Goal: Transaction & Acquisition: Purchase product/service

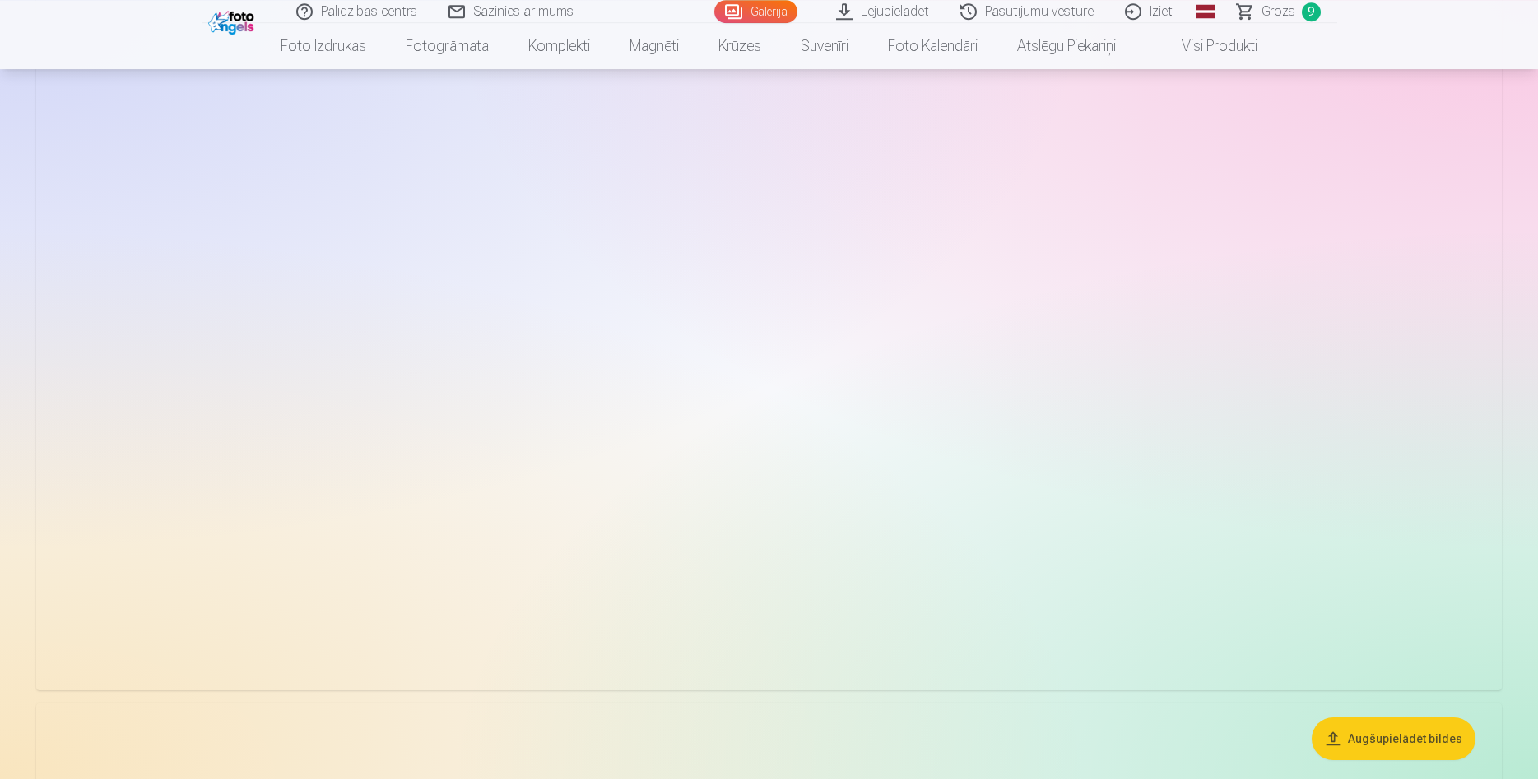
scroll to position [4364, 0]
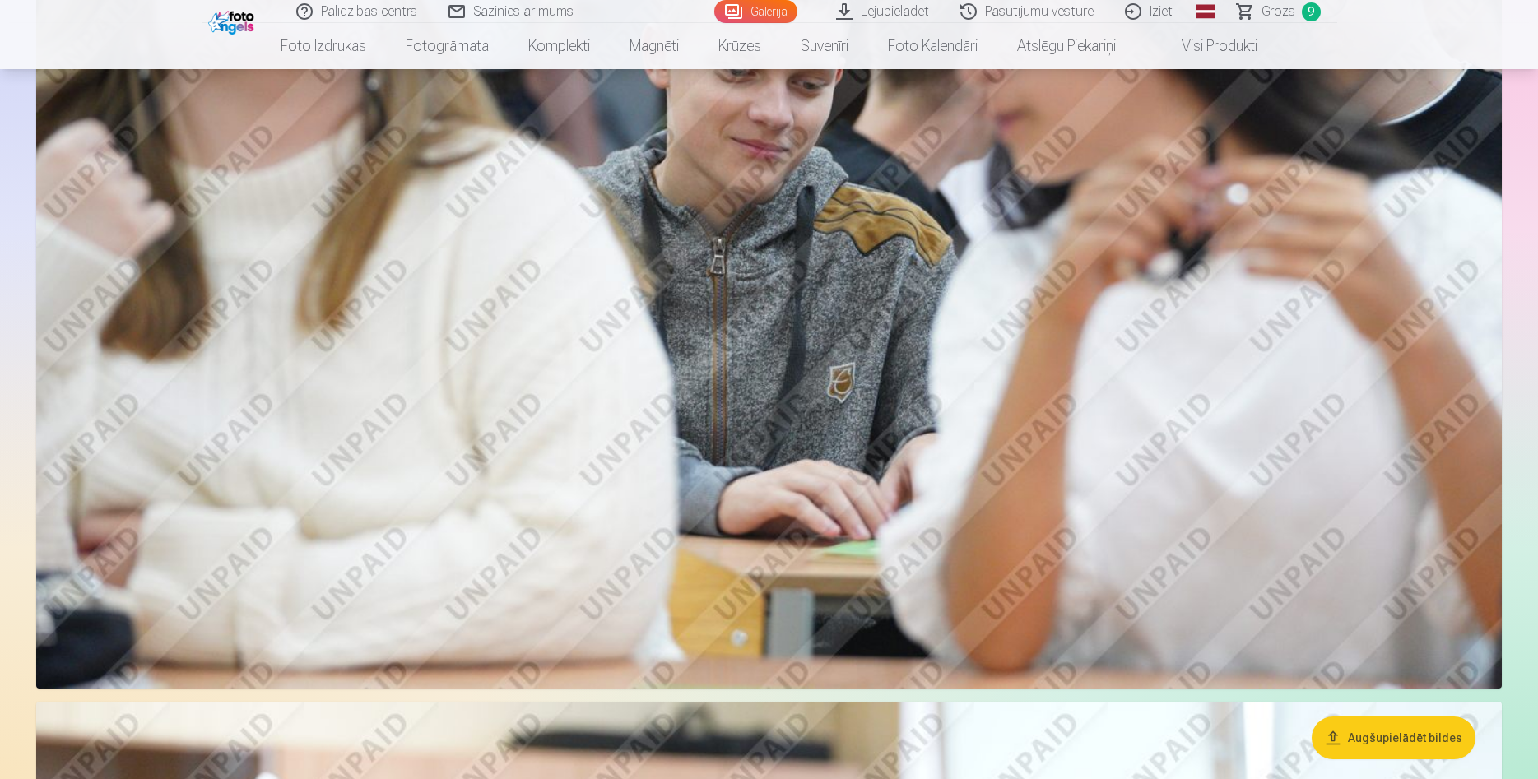
click at [1277, 7] on span "Grozs" at bounding box center [1278, 12] width 34 height 20
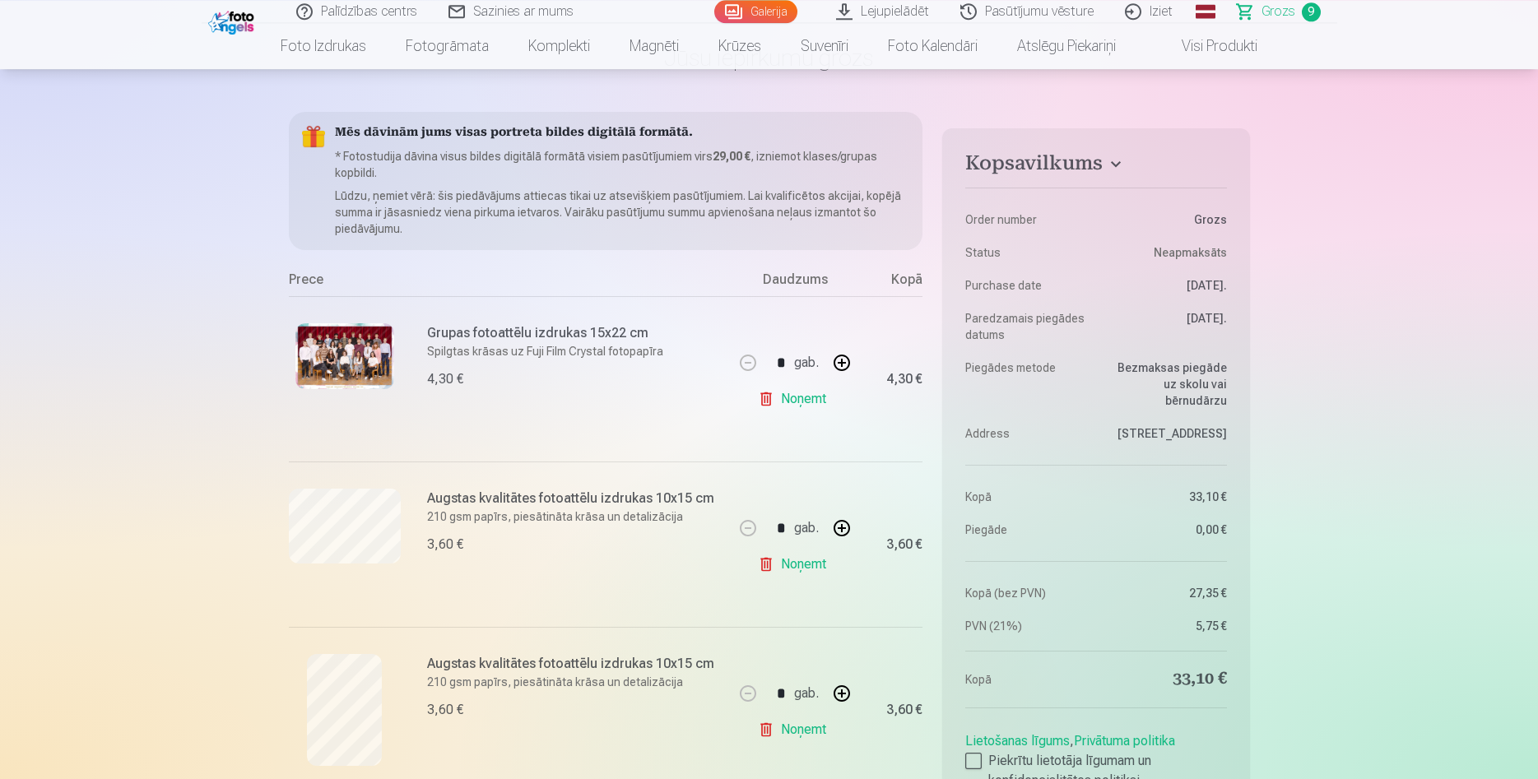
scroll to position [252, 0]
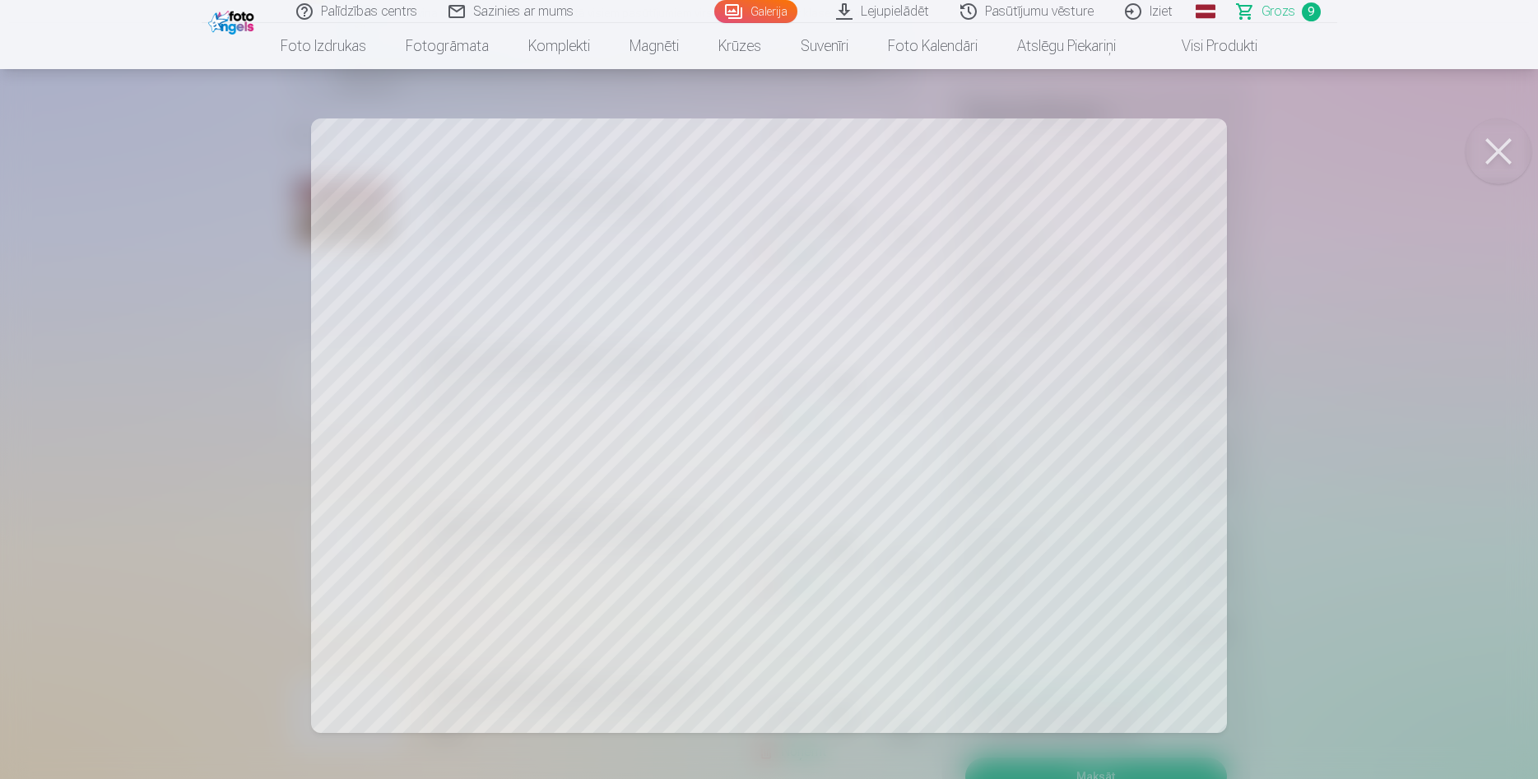
click at [1511, 153] on button at bounding box center [1498, 151] width 66 height 66
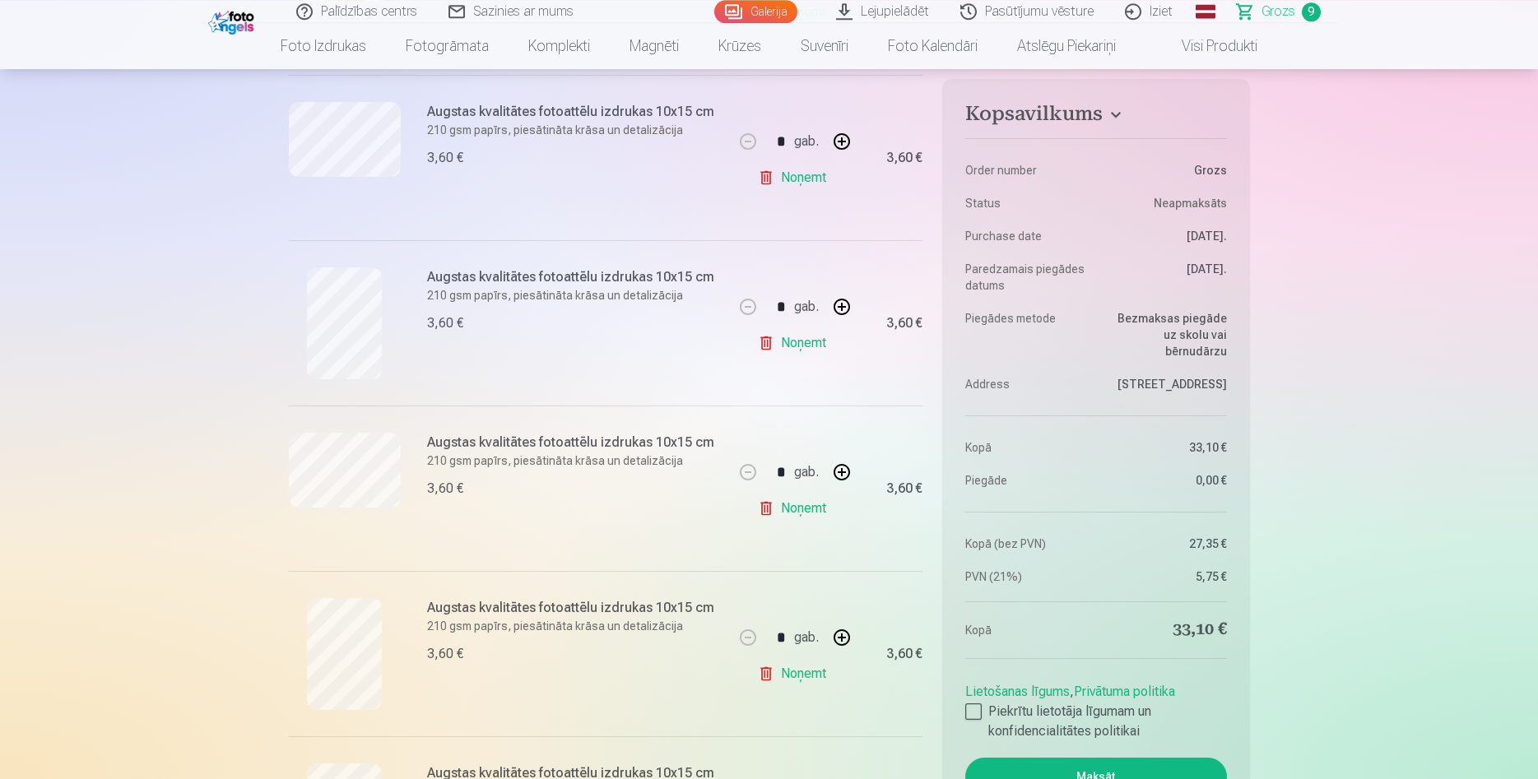
scroll to position [504, 0]
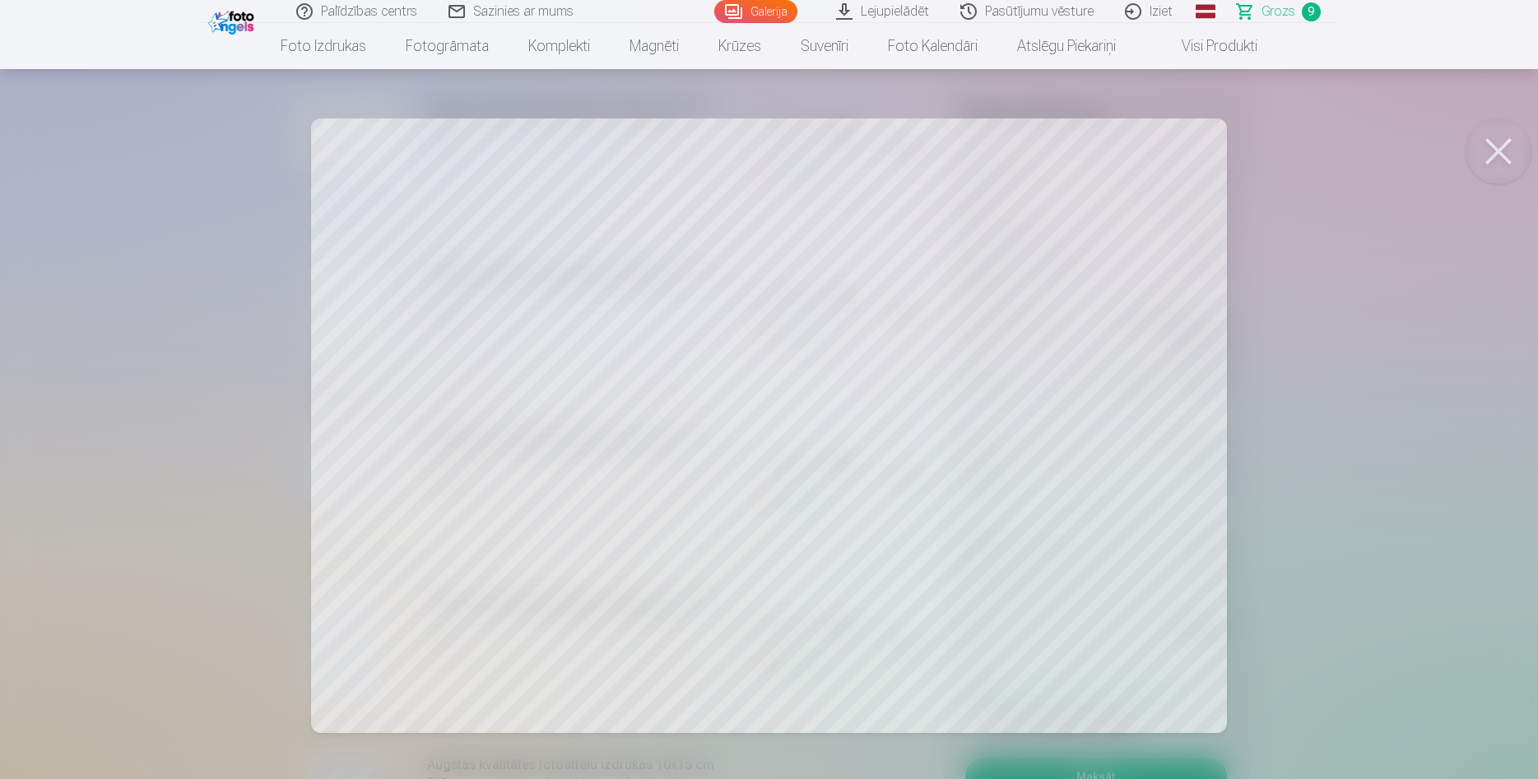
click at [1502, 149] on button at bounding box center [1498, 151] width 66 height 66
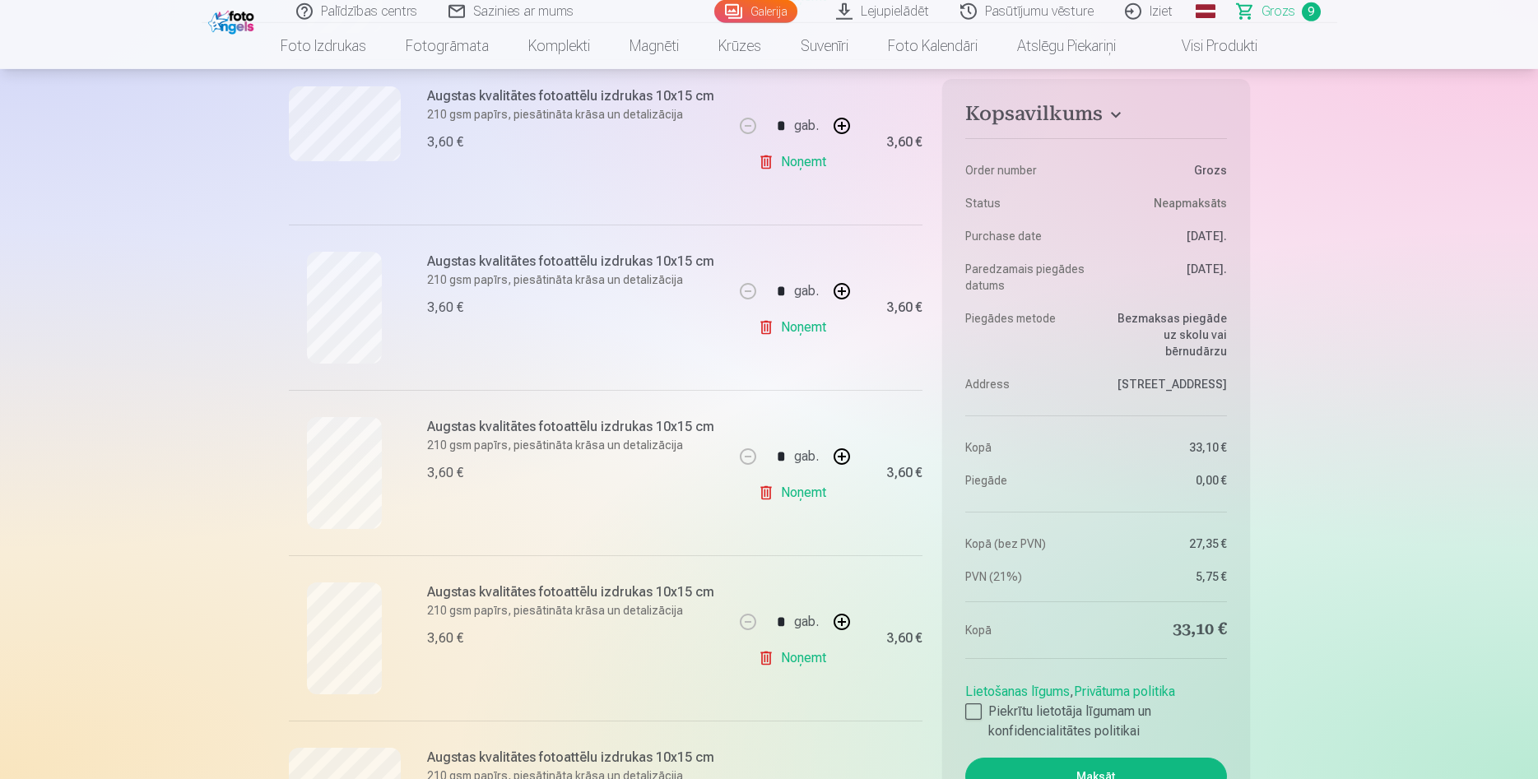
scroll to position [923, 0]
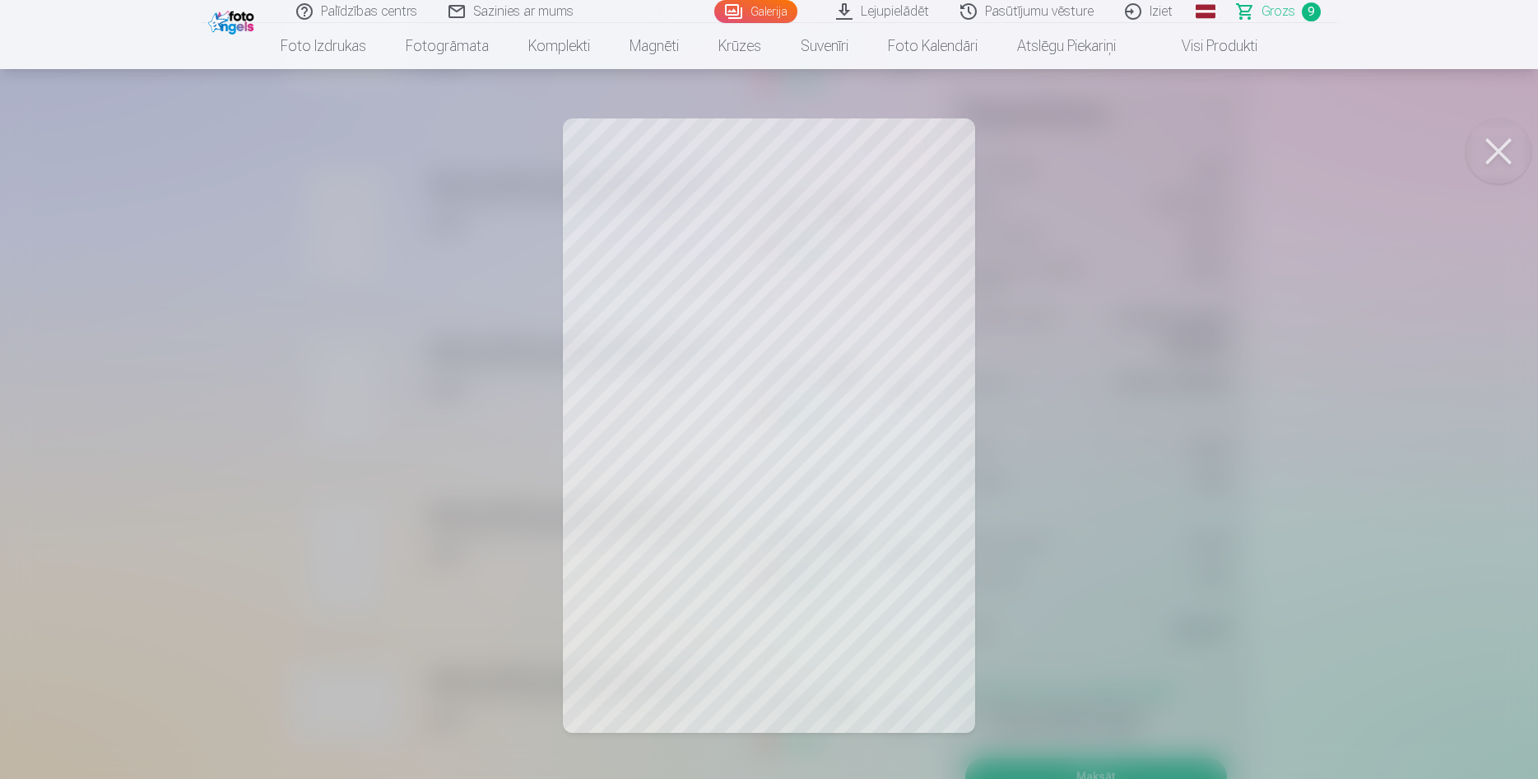
click at [1495, 146] on button at bounding box center [1498, 151] width 66 height 66
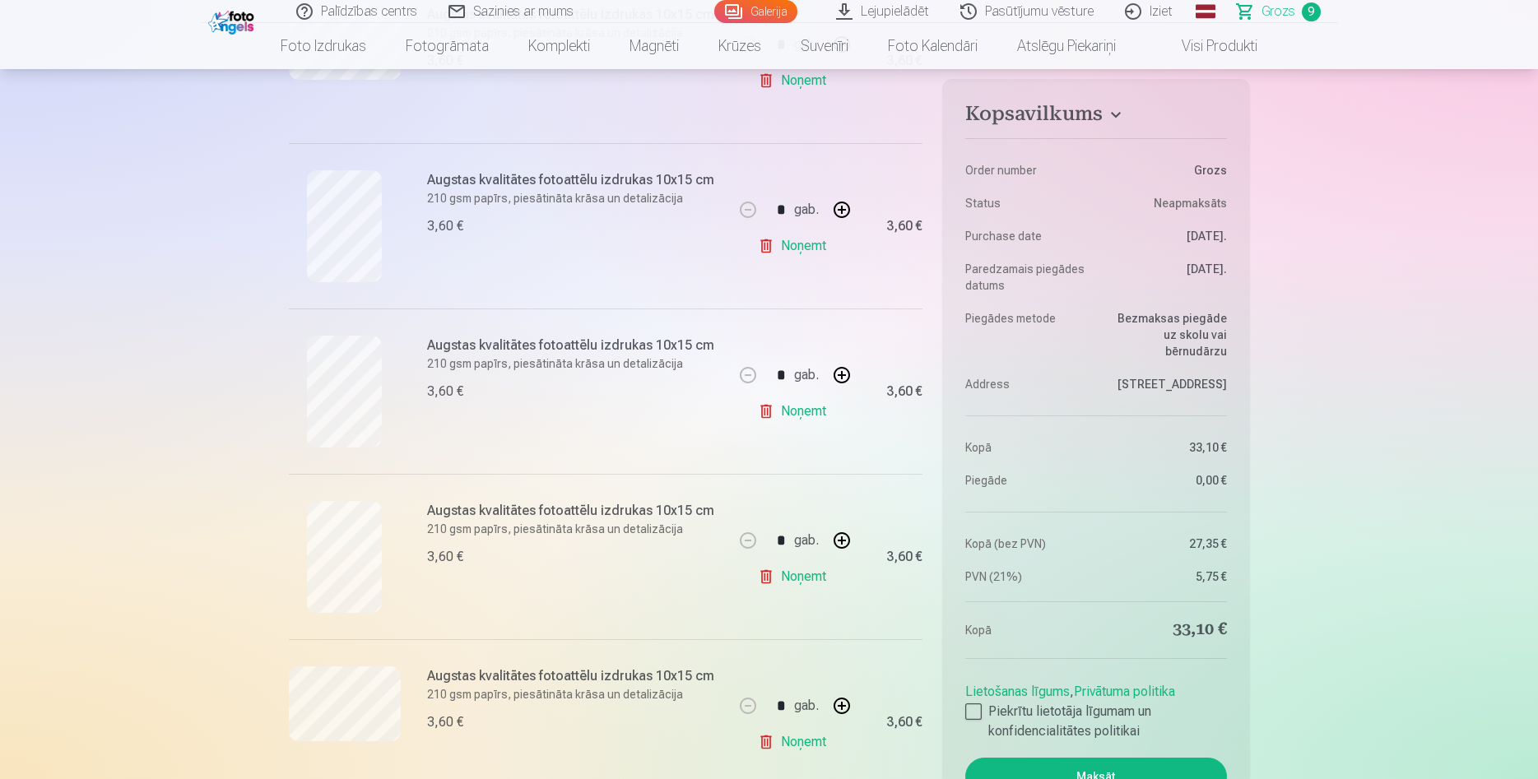
click at [794, 245] on link "Noņemt" at bounding box center [795, 246] width 75 height 33
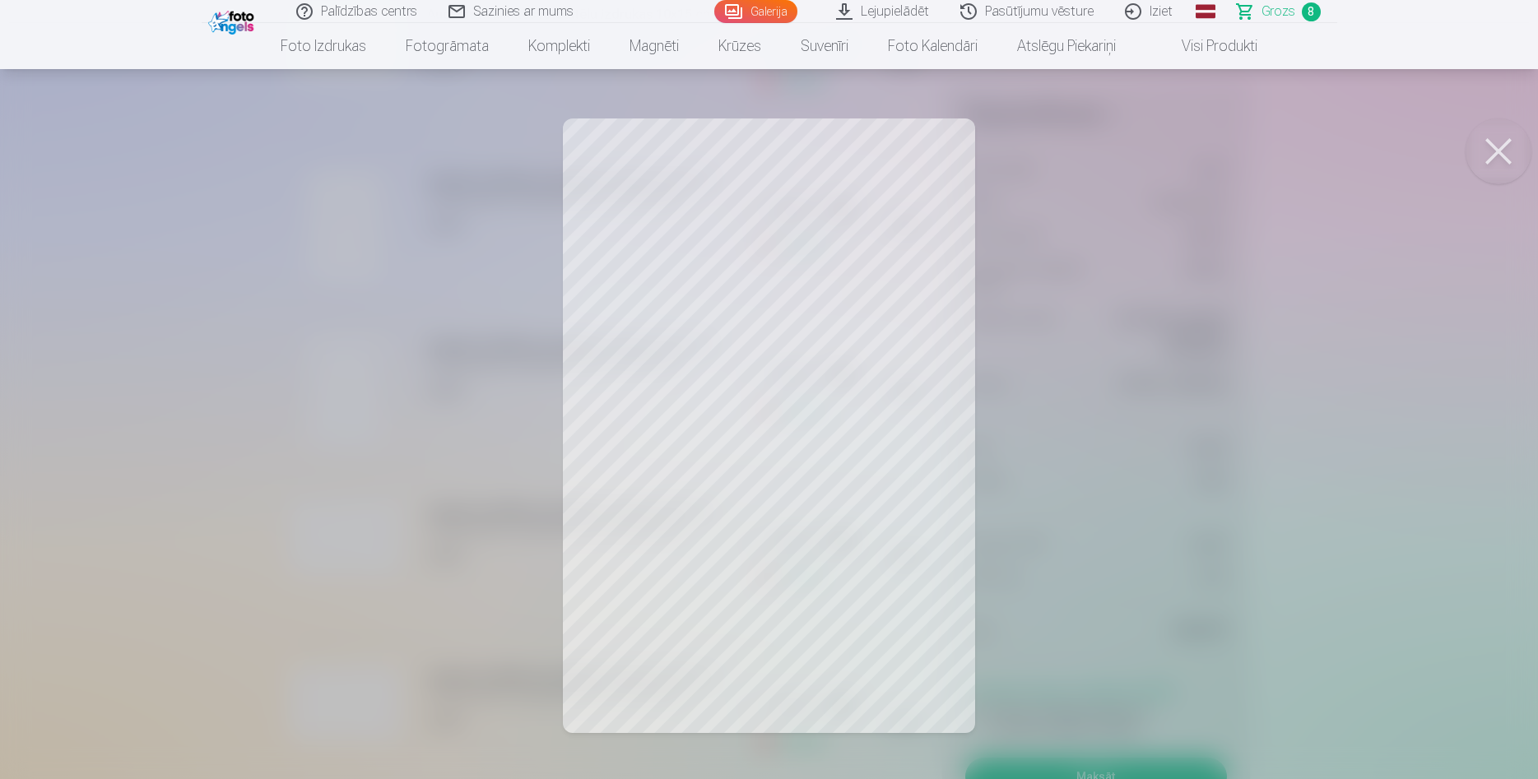
click at [1506, 163] on button at bounding box center [1498, 151] width 66 height 66
click at [1500, 146] on button at bounding box center [1498, 151] width 66 height 66
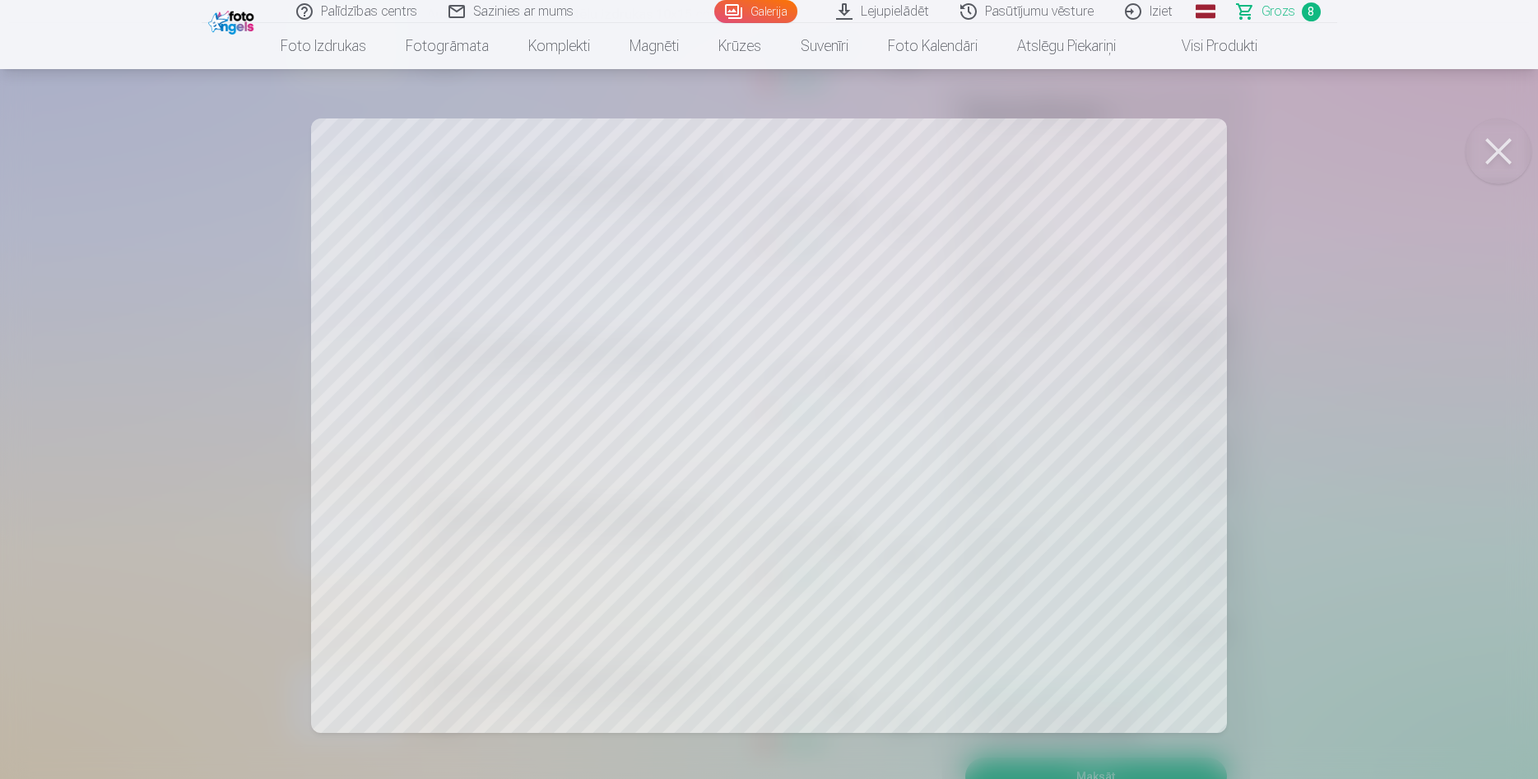
click at [1497, 142] on button at bounding box center [1498, 151] width 66 height 66
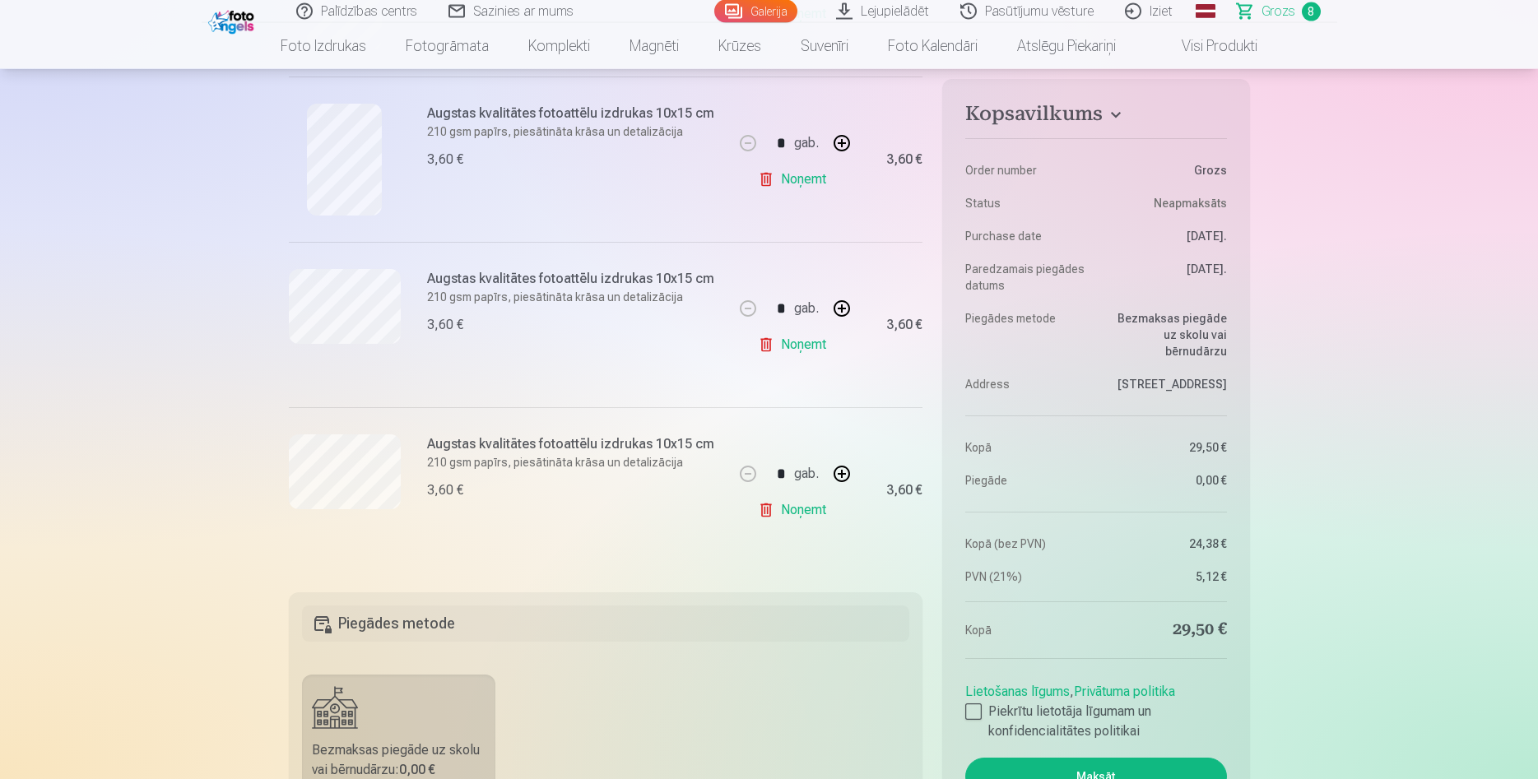
scroll to position [1259, 0]
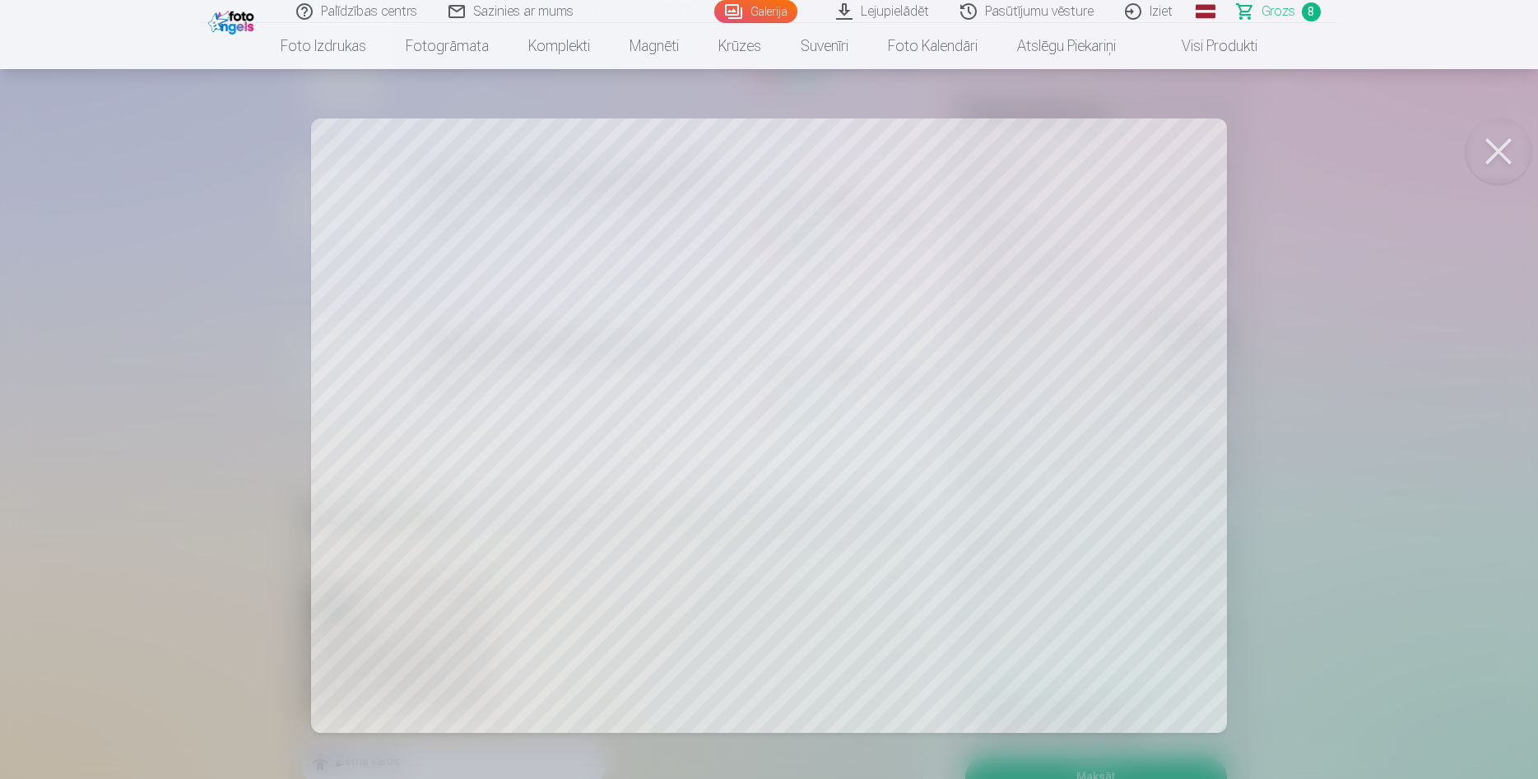
click at [1516, 153] on button at bounding box center [1498, 151] width 66 height 66
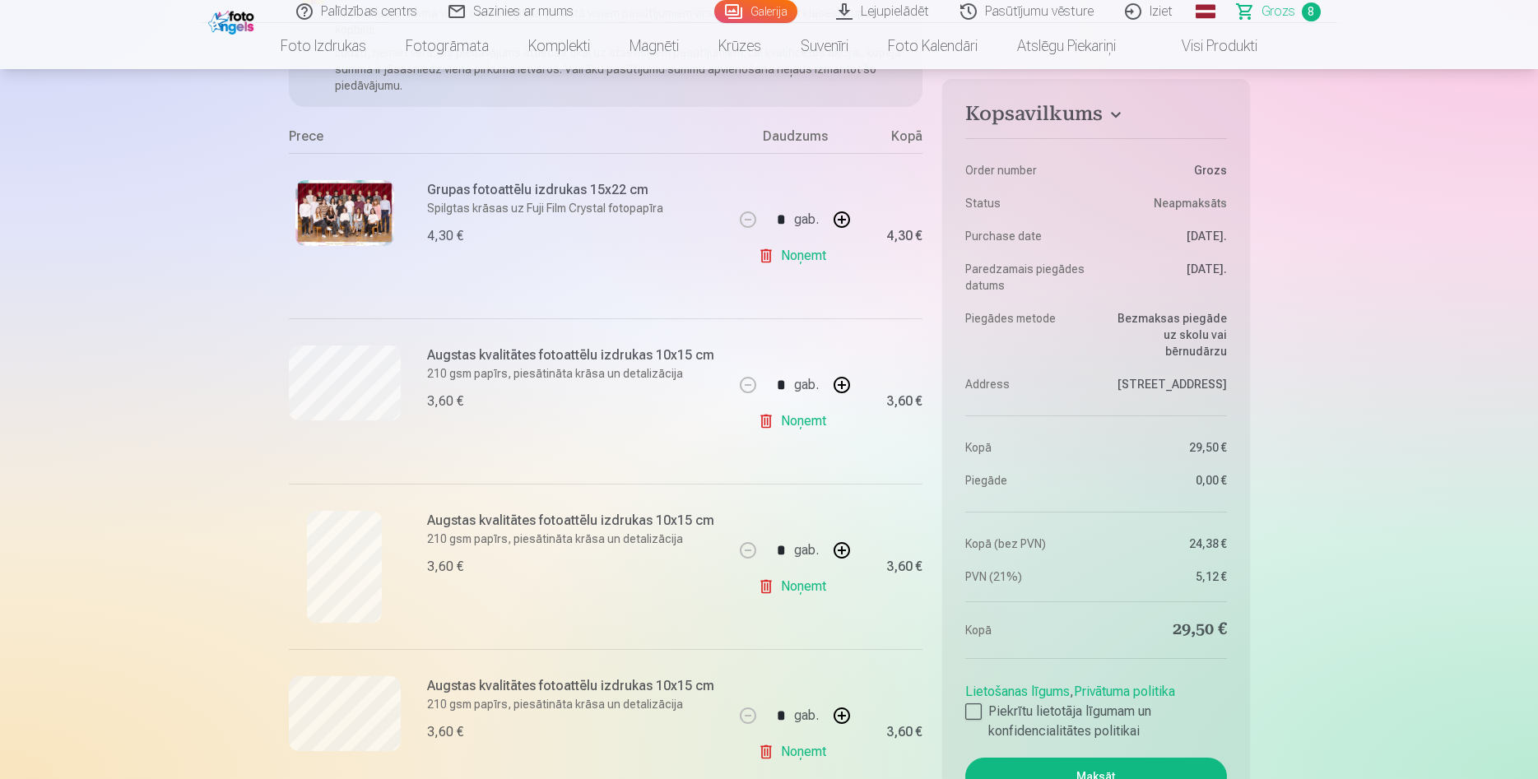
scroll to position [0, 0]
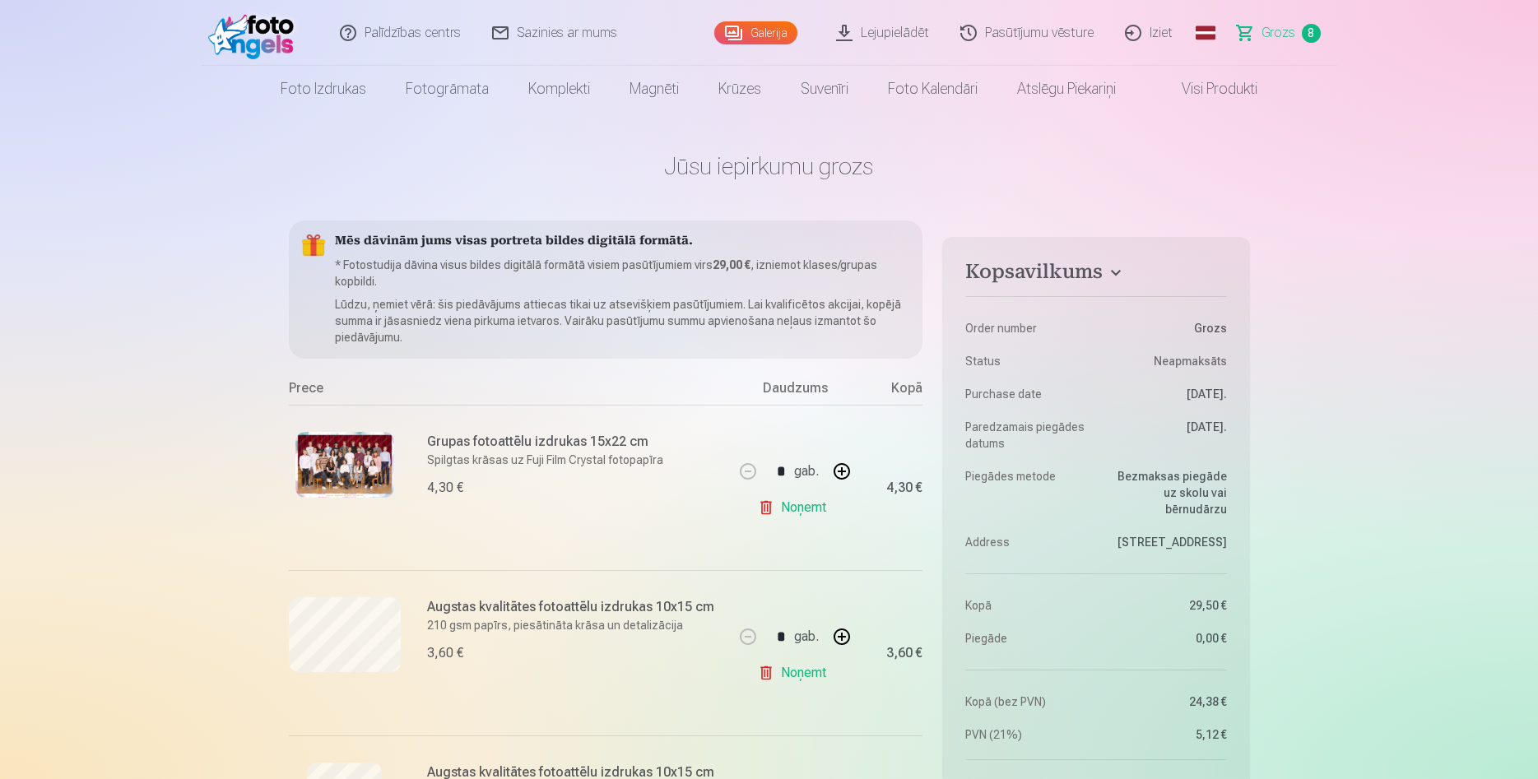
click at [1212, 30] on link "Global" at bounding box center [1205, 33] width 33 height 66
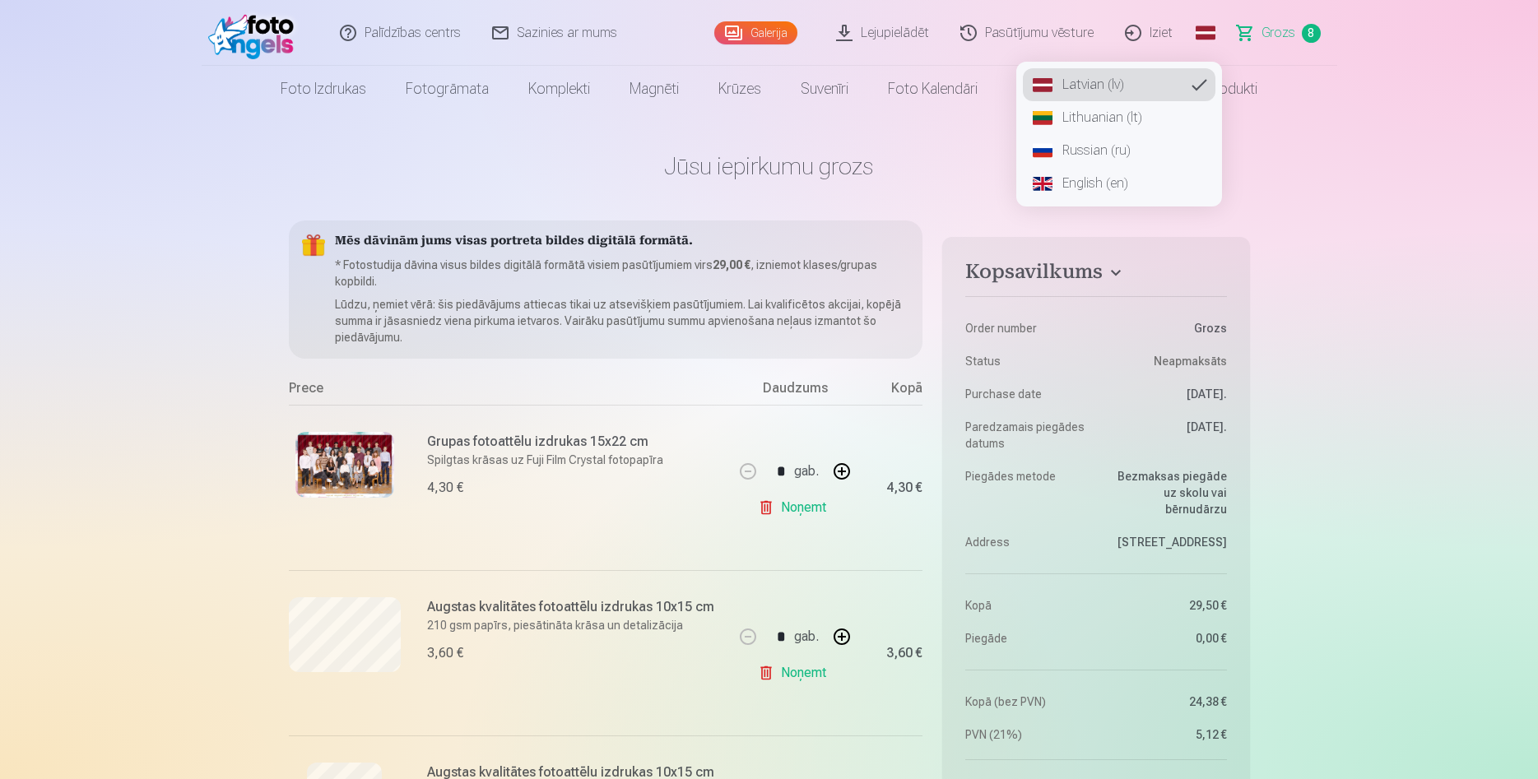
click at [1084, 152] on link "Russian (ru)" at bounding box center [1119, 150] width 193 height 33
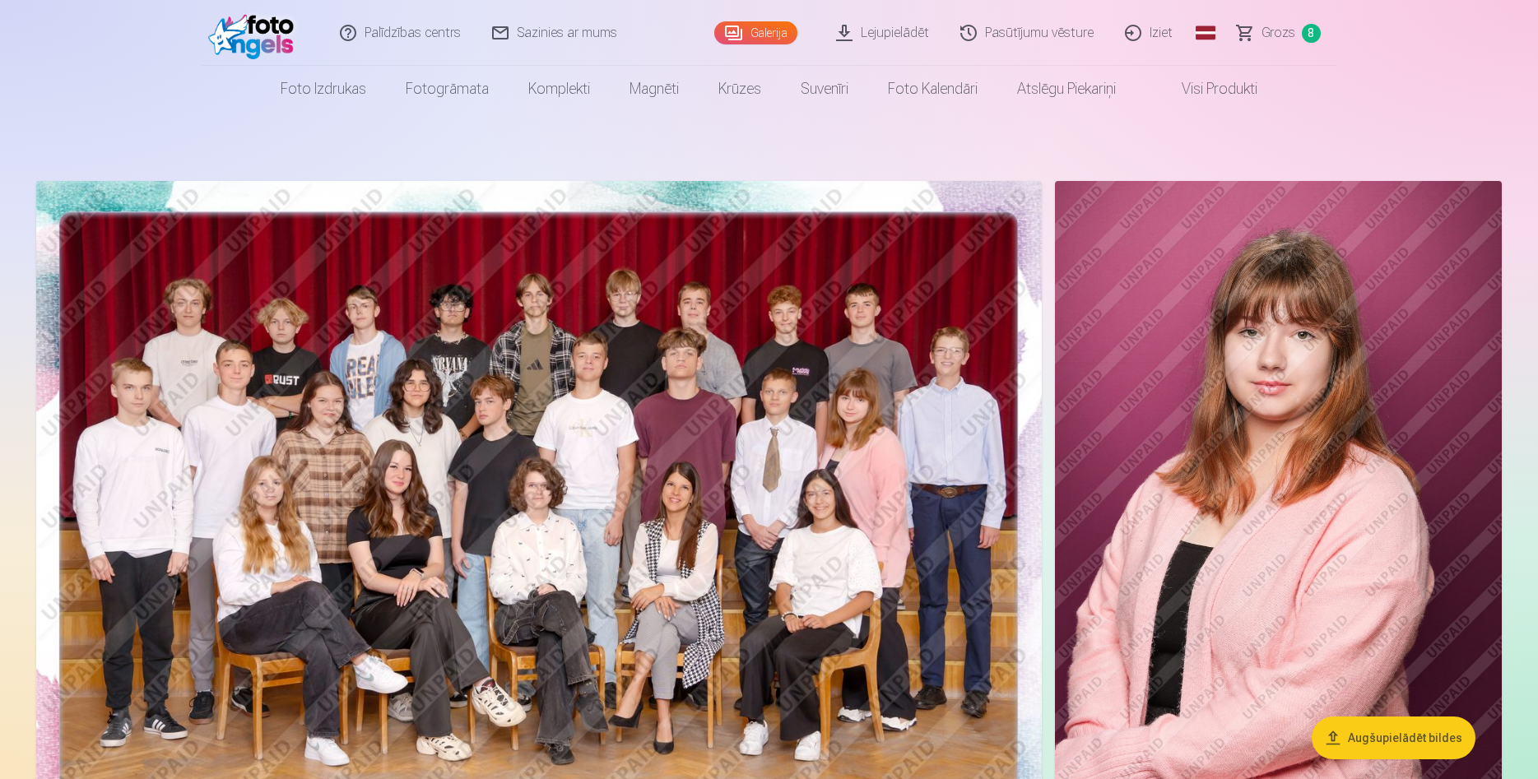
click at [1219, 23] on link "Global" at bounding box center [1205, 33] width 33 height 66
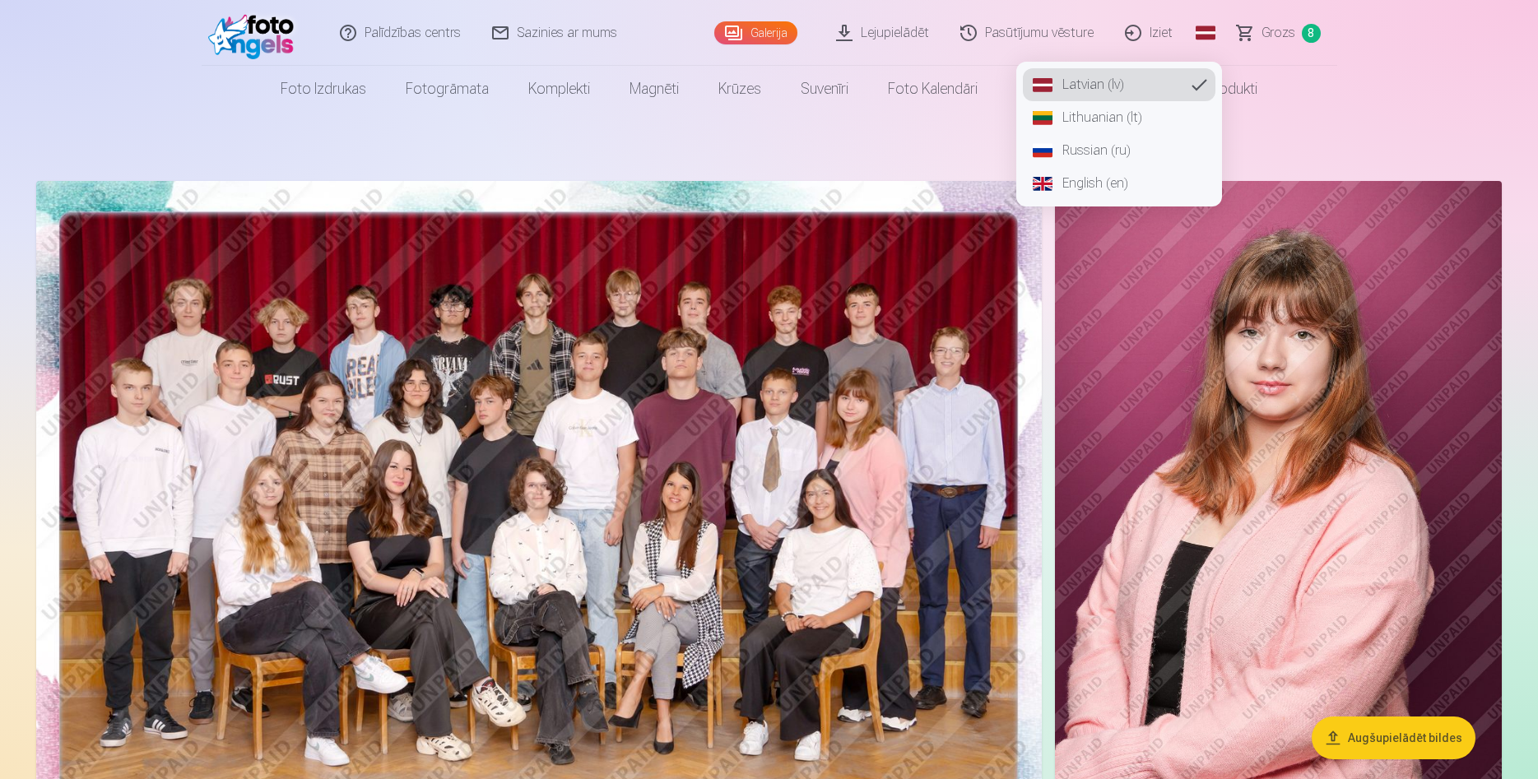
click at [1098, 145] on link "Russian (ru)" at bounding box center [1119, 150] width 193 height 33
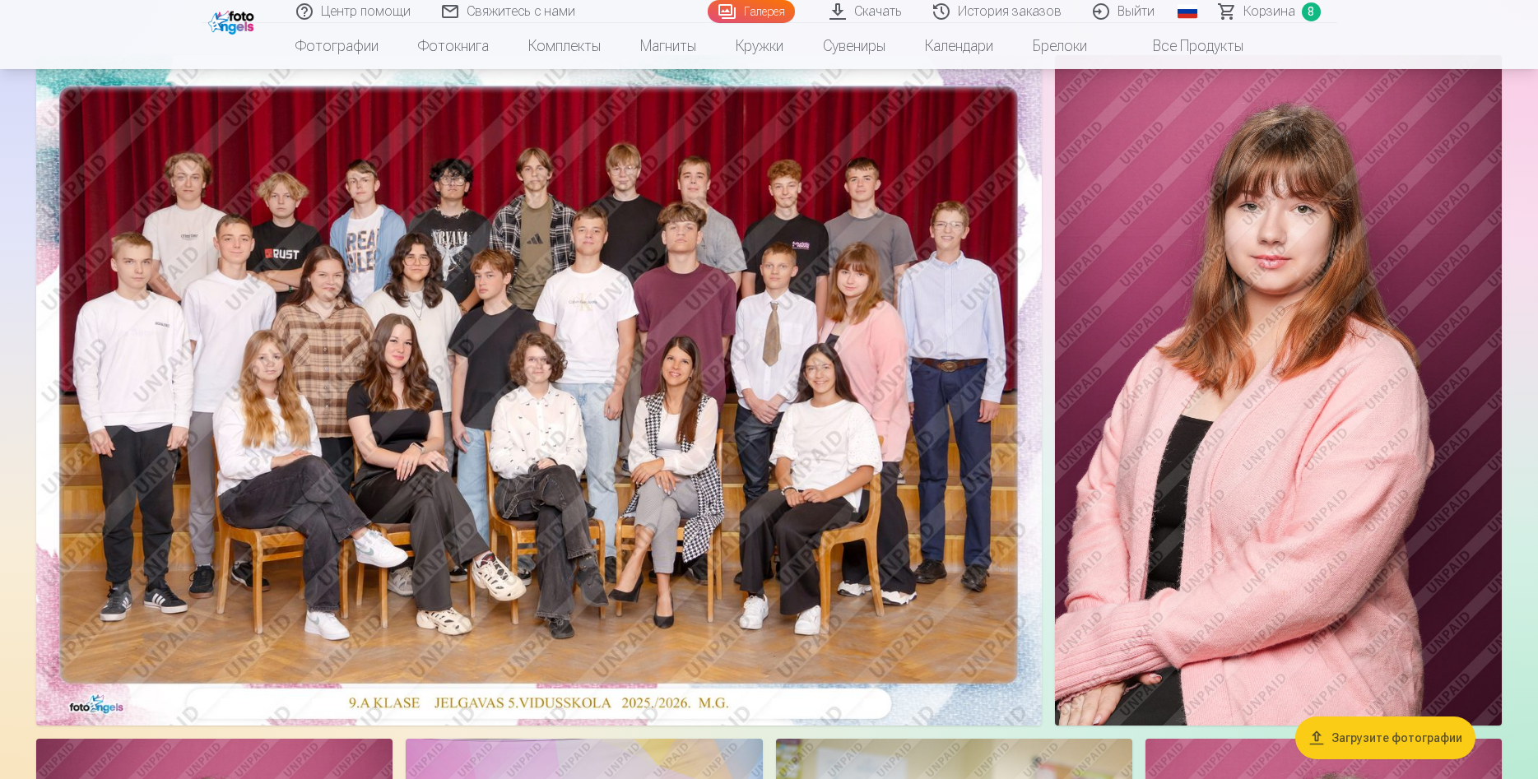
scroll to position [84, 0]
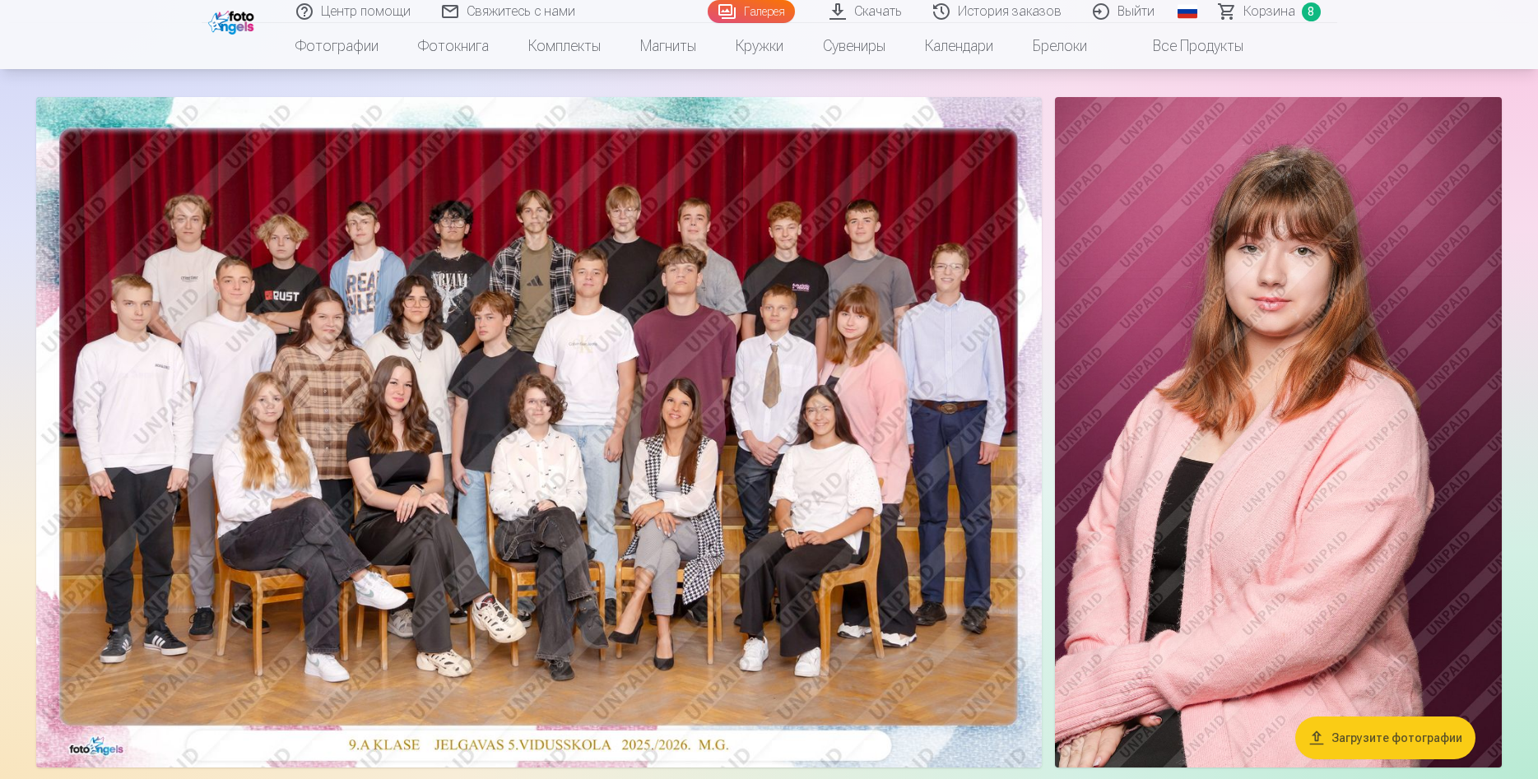
click at [1298, 397] on img at bounding box center [1278, 432] width 447 height 671
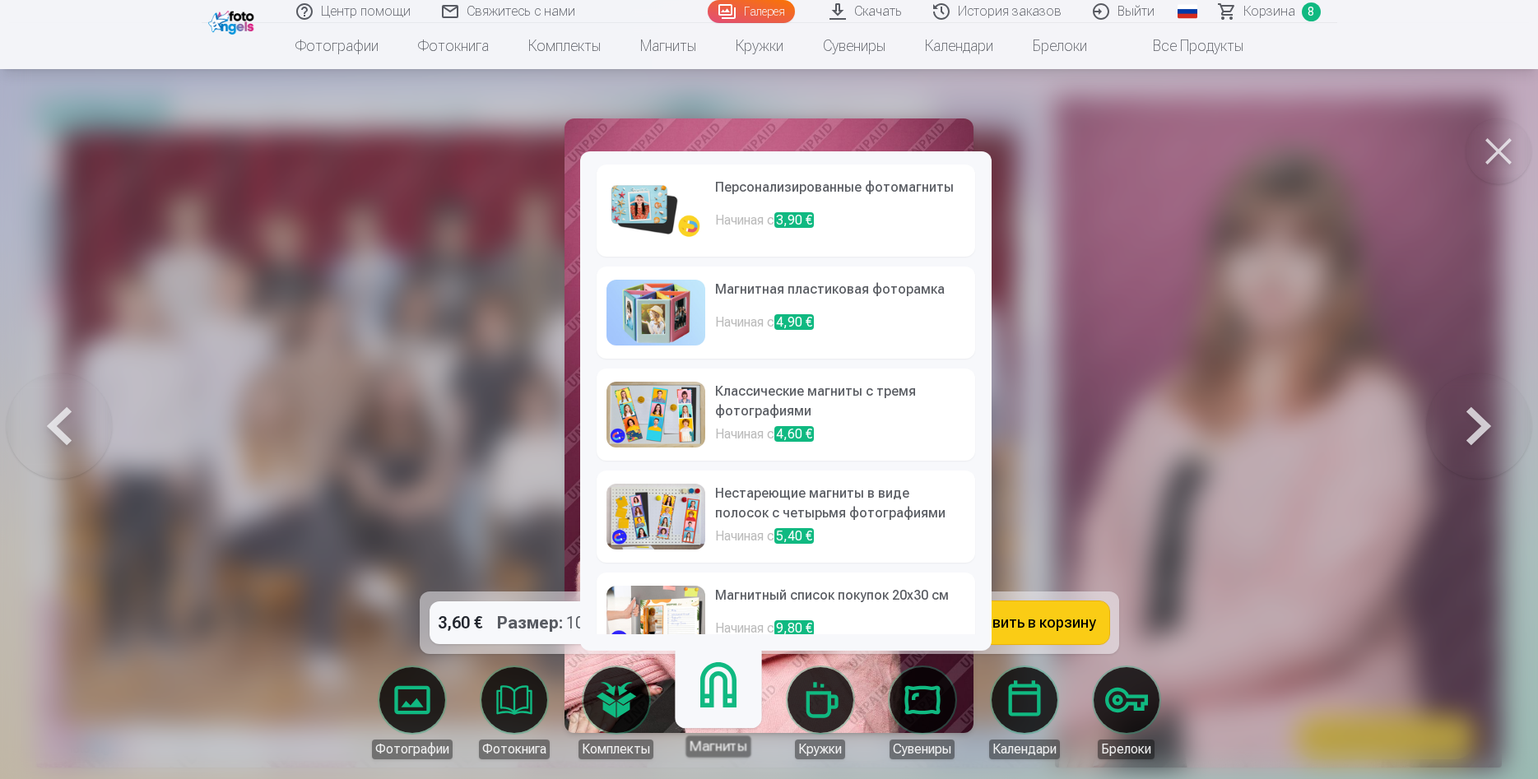
click at [742, 207] on h6 "Персонализированные фотомагниты" at bounding box center [840, 194] width 250 height 33
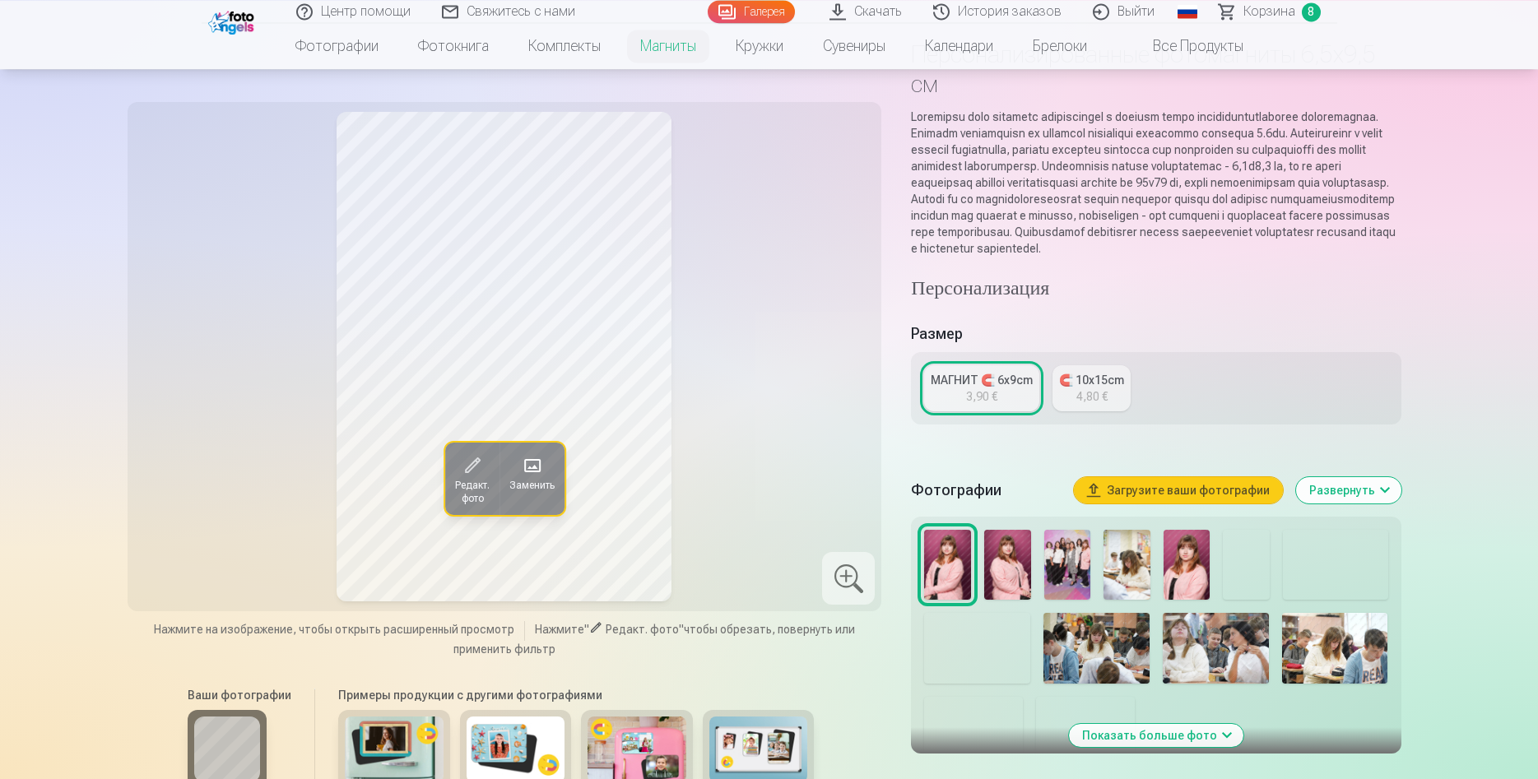
scroll to position [84, 0]
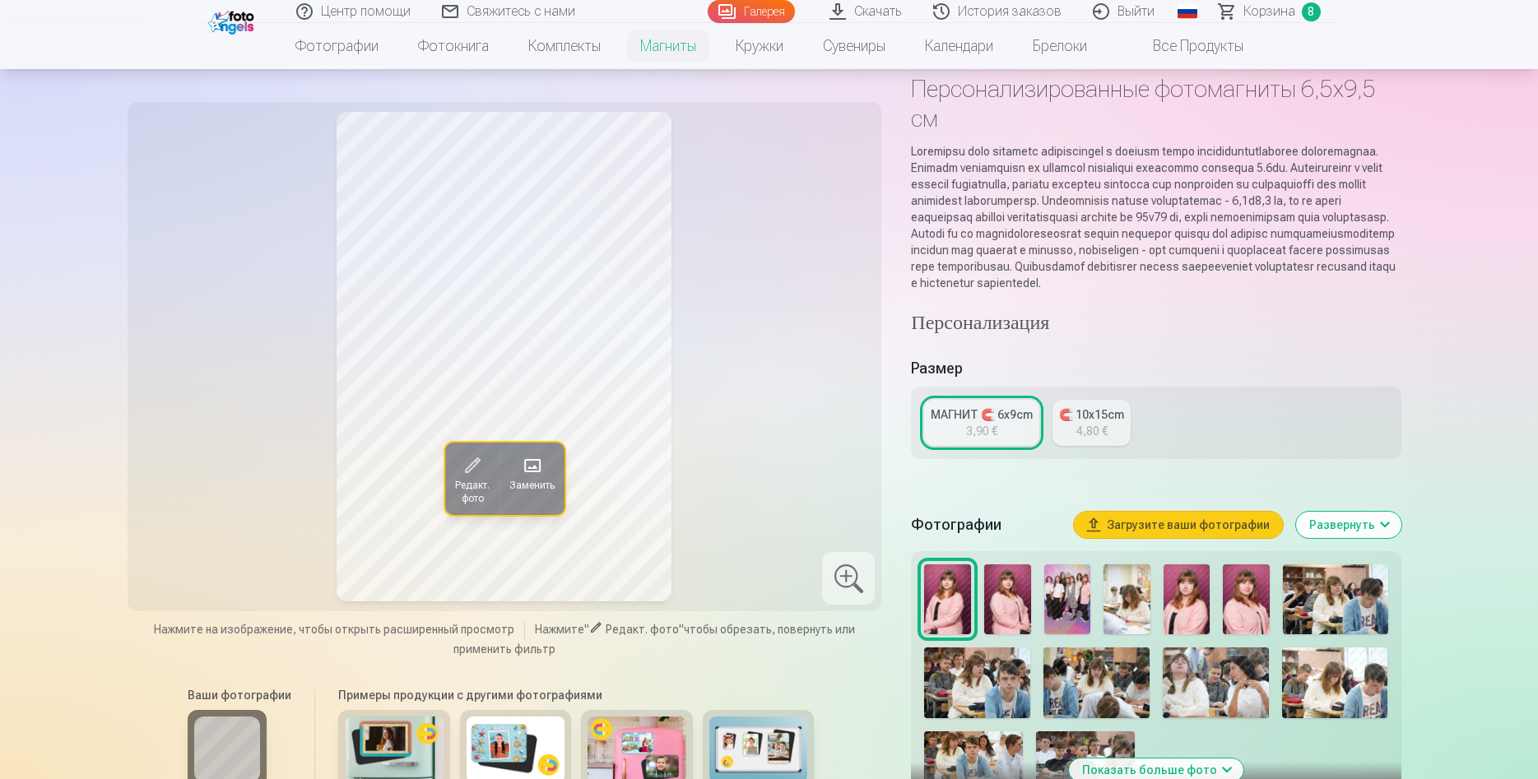
click at [987, 423] on div "МАГНИТ 🧲 6x9cm" at bounding box center [982, 414] width 102 height 16
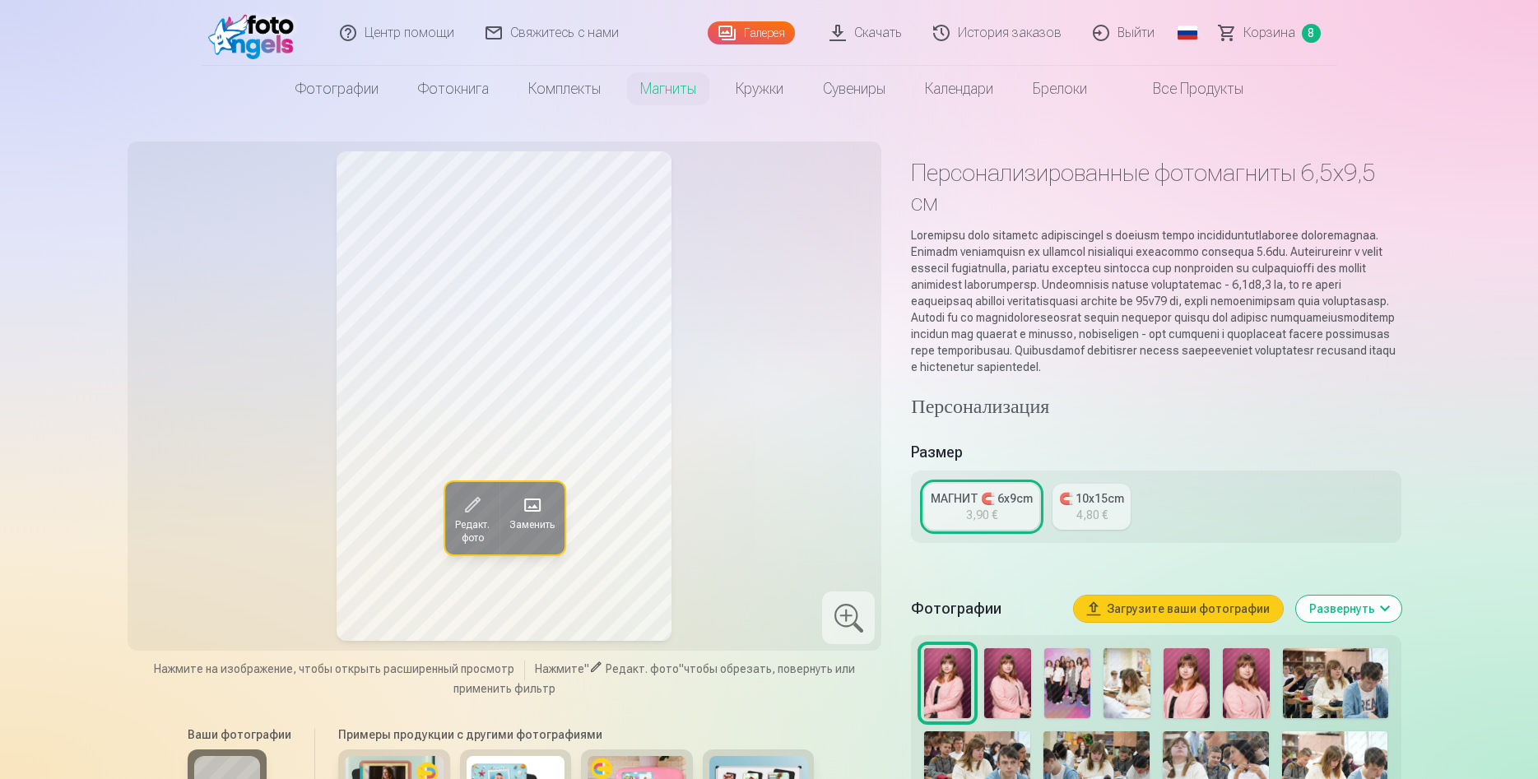
click at [1235, 622] on button "Загрузите ваши фотографии" at bounding box center [1178, 609] width 209 height 26
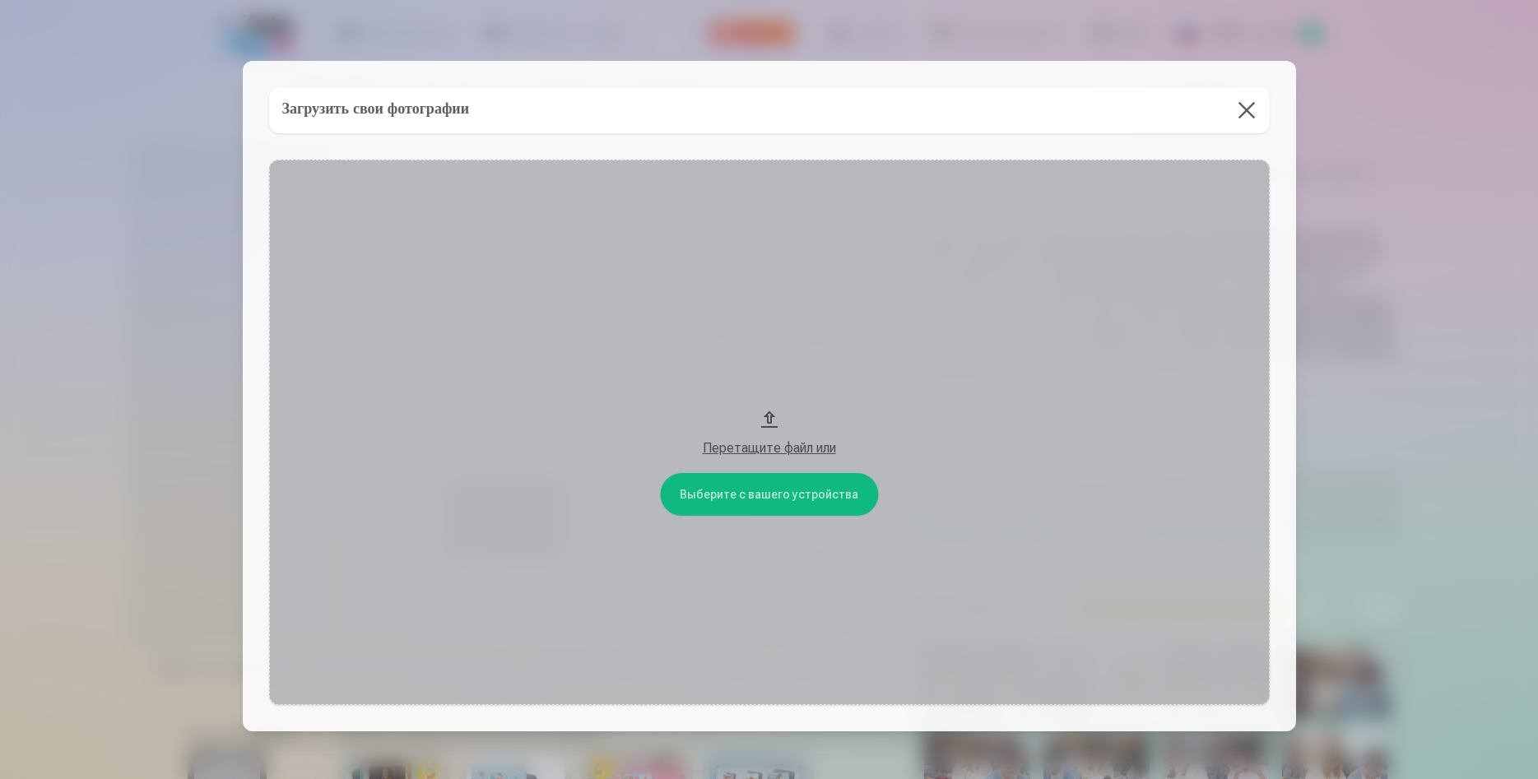
click at [1247, 105] on button at bounding box center [1247, 110] width 46 height 46
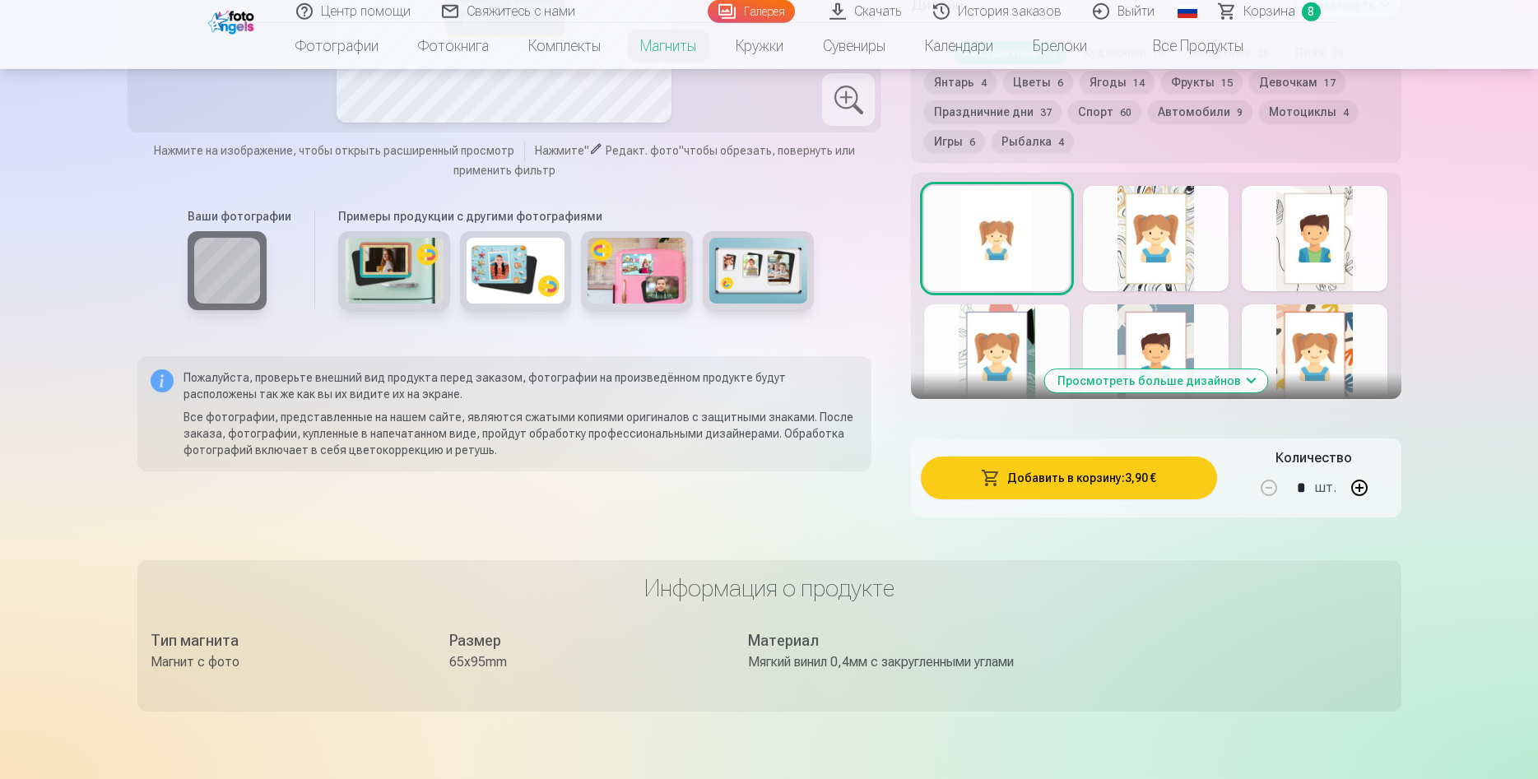
scroll to position [923, 0]
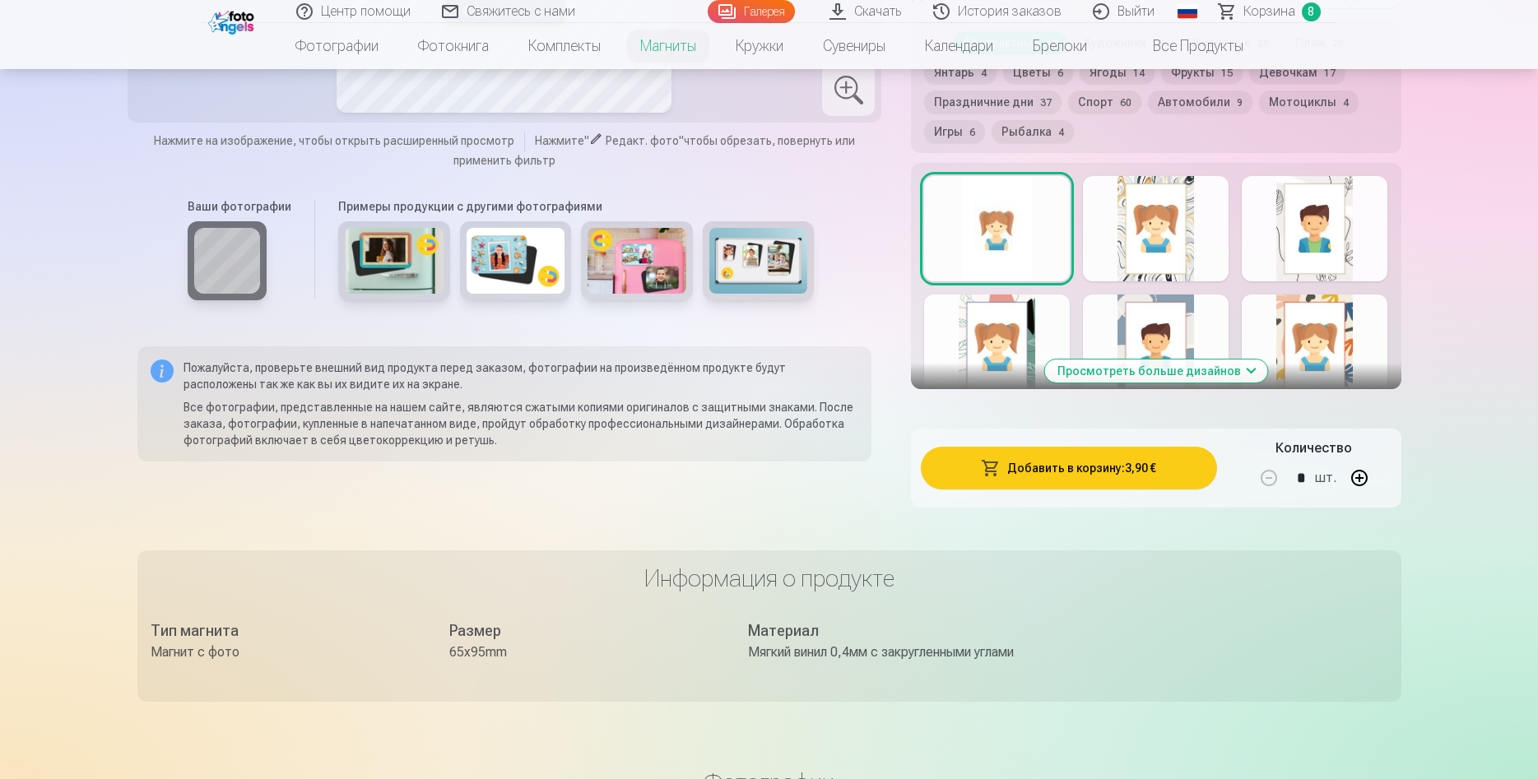
click at [1053, 490] on button "Добавить в корзину : 3,90 €" at bounding box center [1068, 468] width 295 height 43
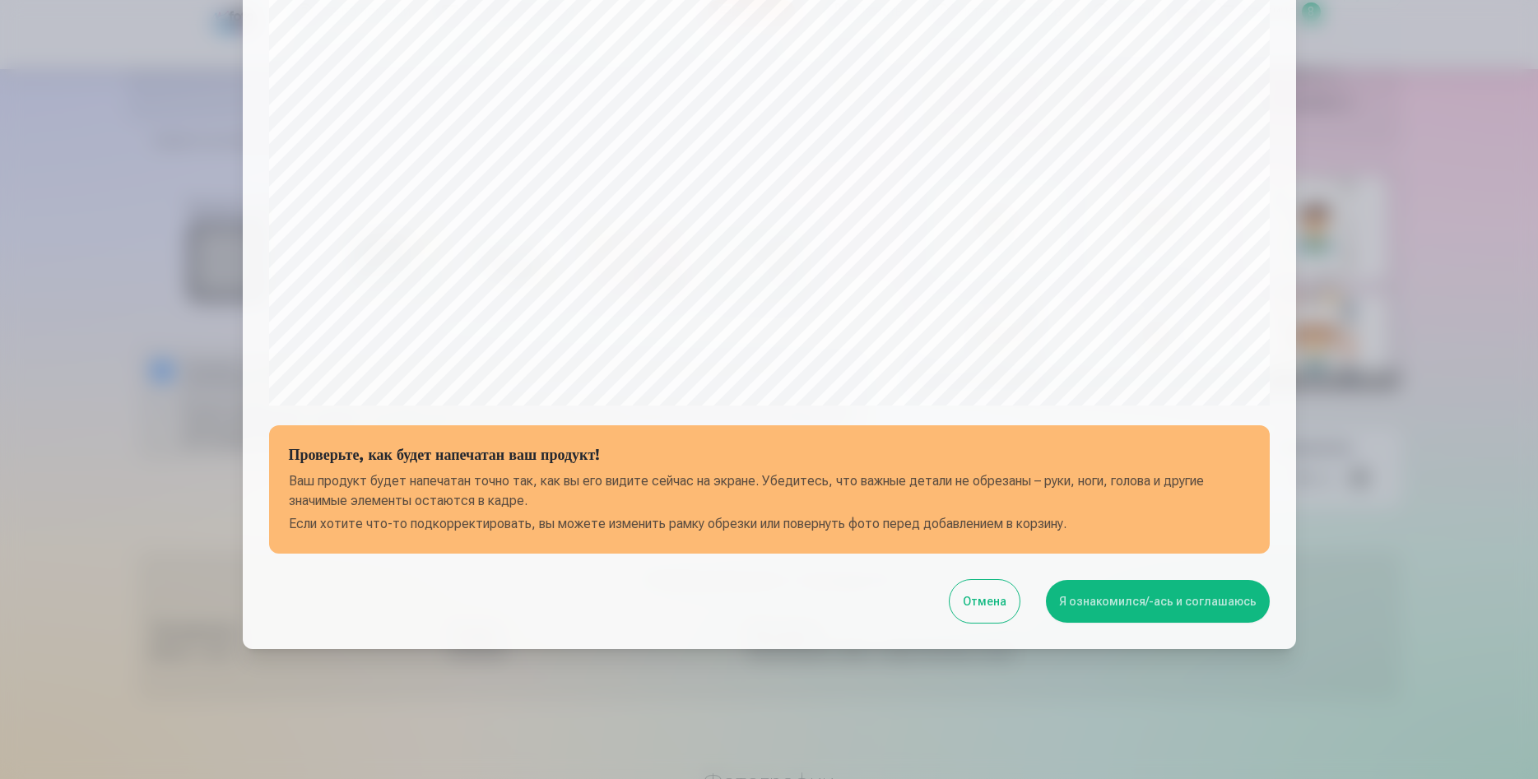
scroll to position [406, 0]
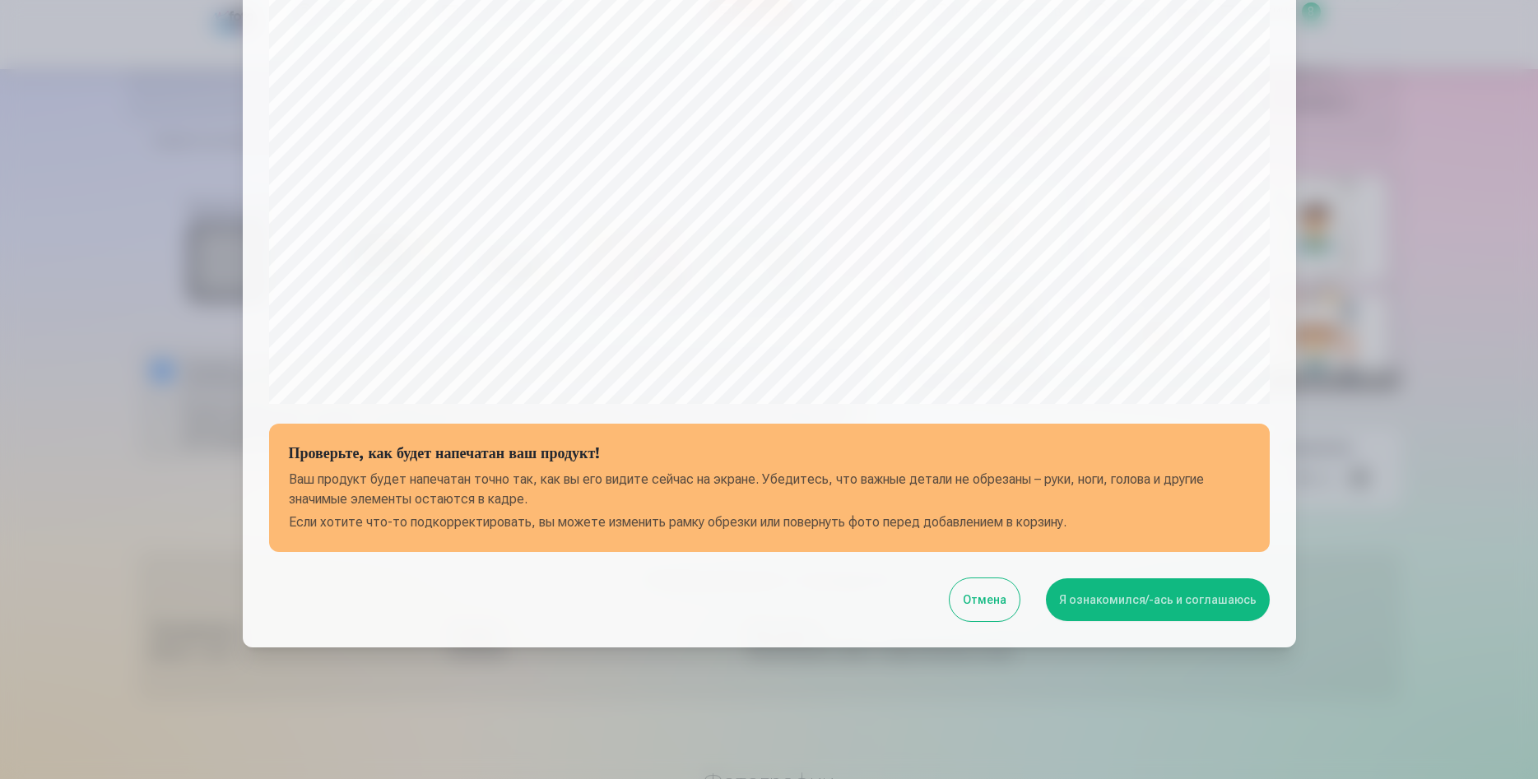
click at [1106, 601] on button "Я ознакомился/-ась и соглашаюсь" at bounding box center [1158, 599] width 224 height 43
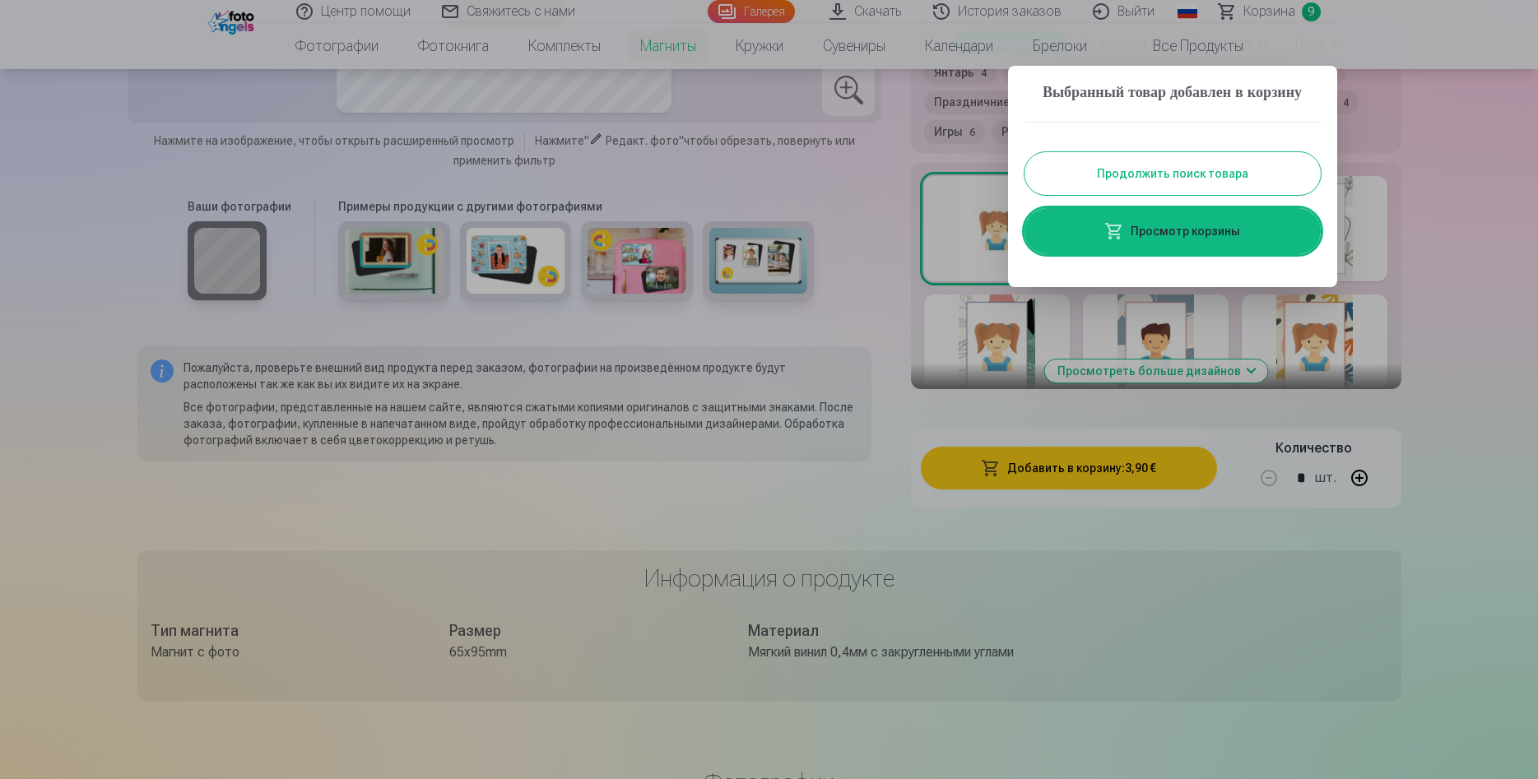
drag, startPoint x: 1172, startPoint y: 195, endPoint x: 1164, endPoint y: 193, distance: 8.4
click at [1172, 195] on button "Продолжить поиск товара" at bounding box center [1172, 173] width 296 height 43
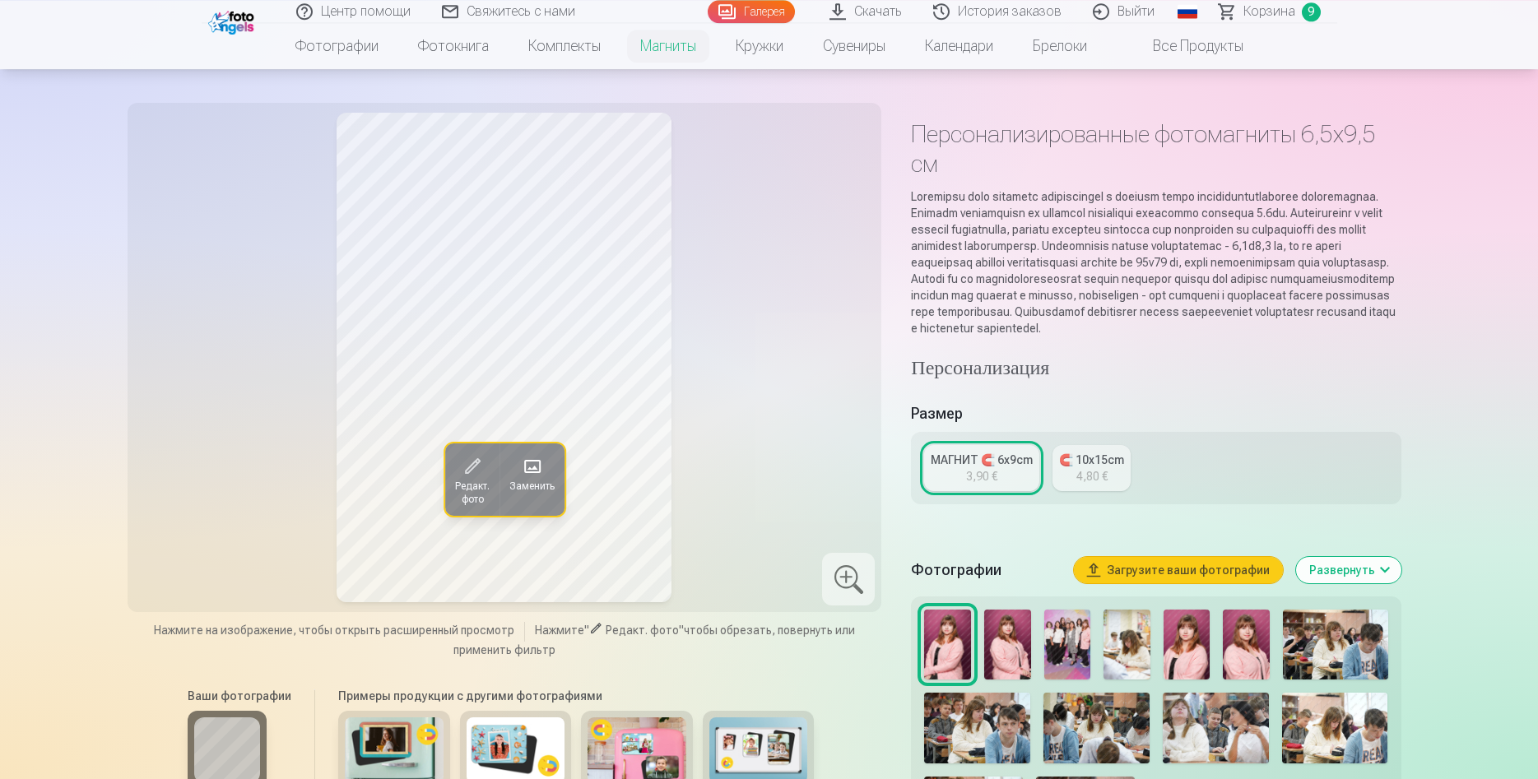
scroll to position [0, 0]
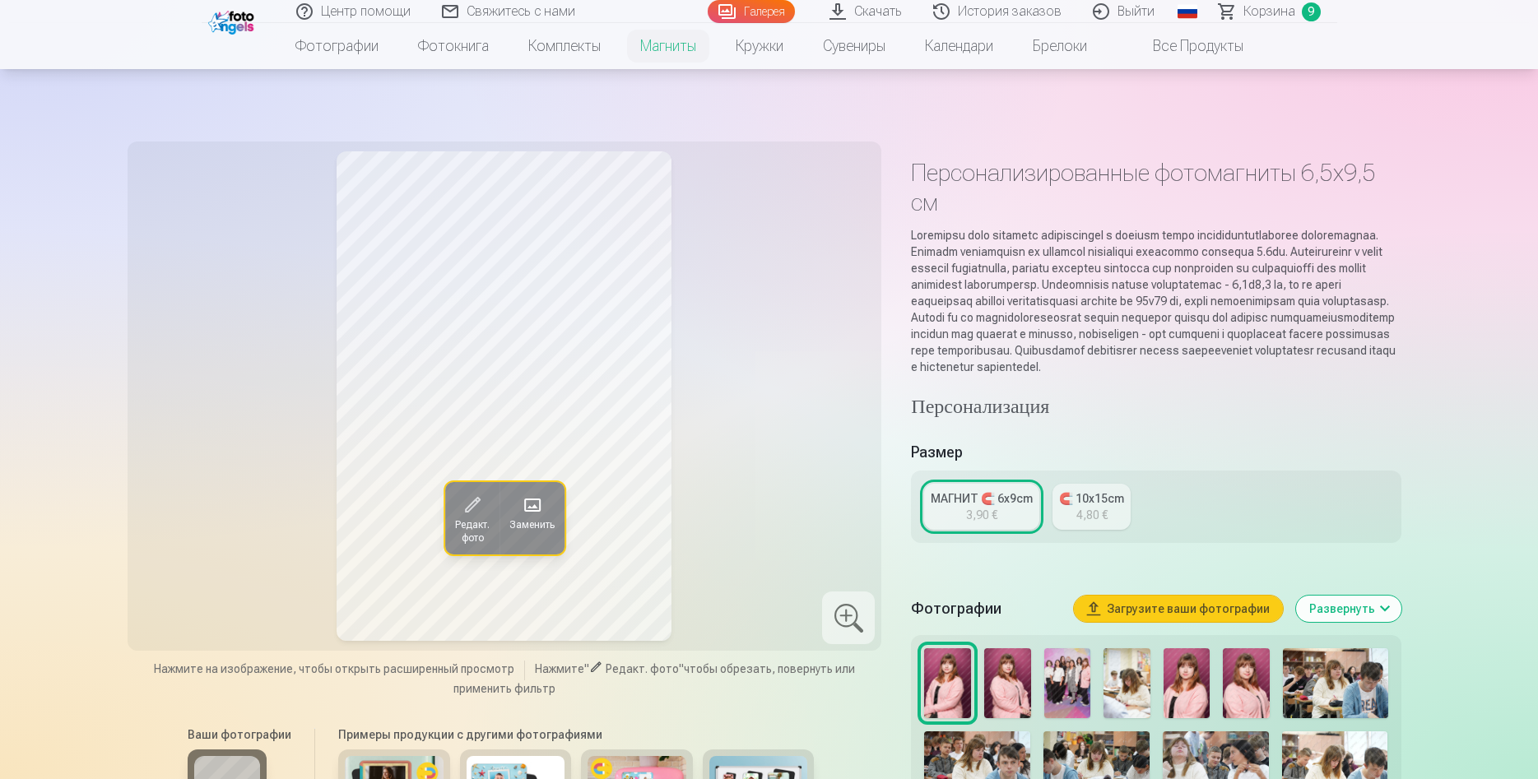
scroll to position [84, 0]
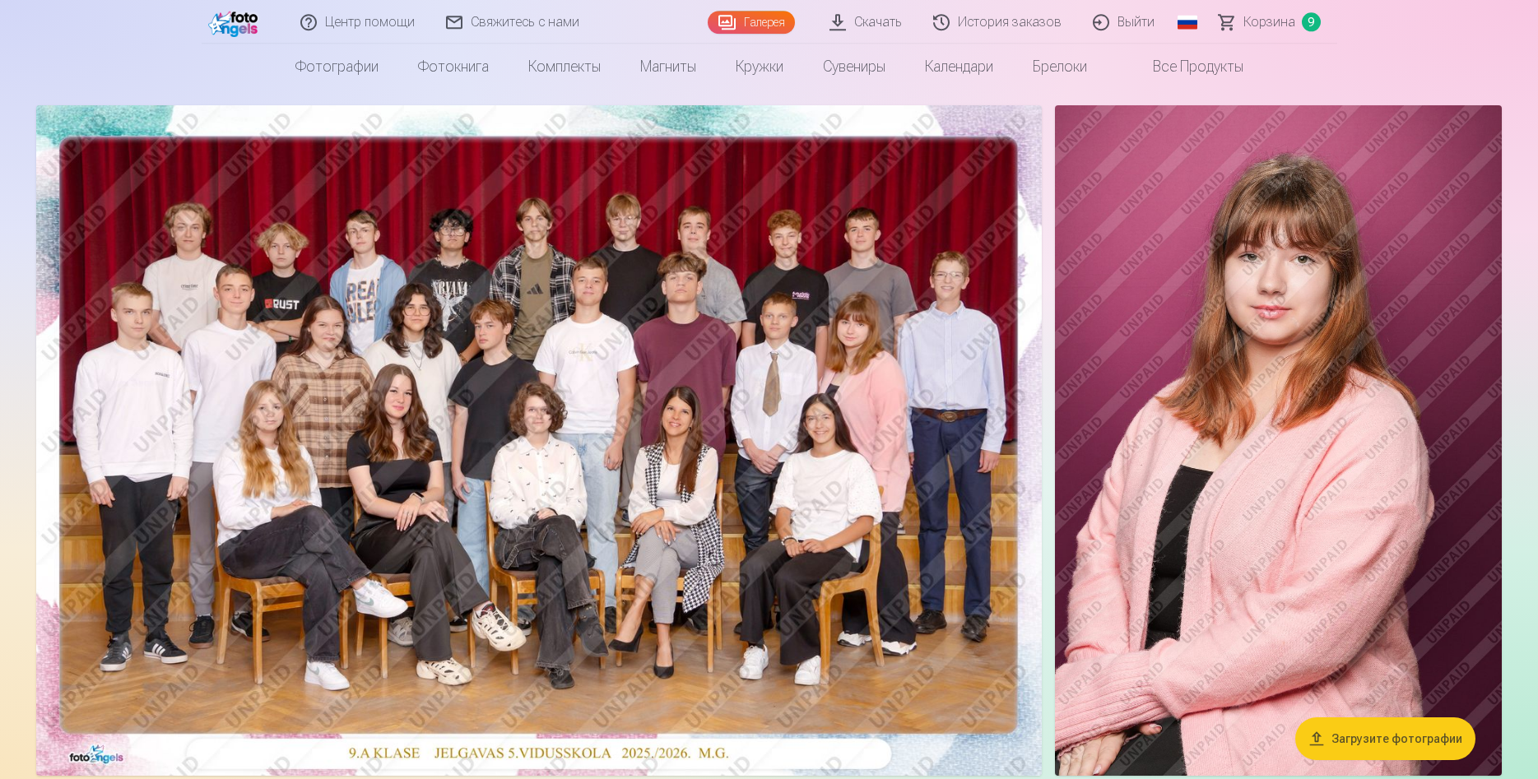
scroll to position [84, 0]
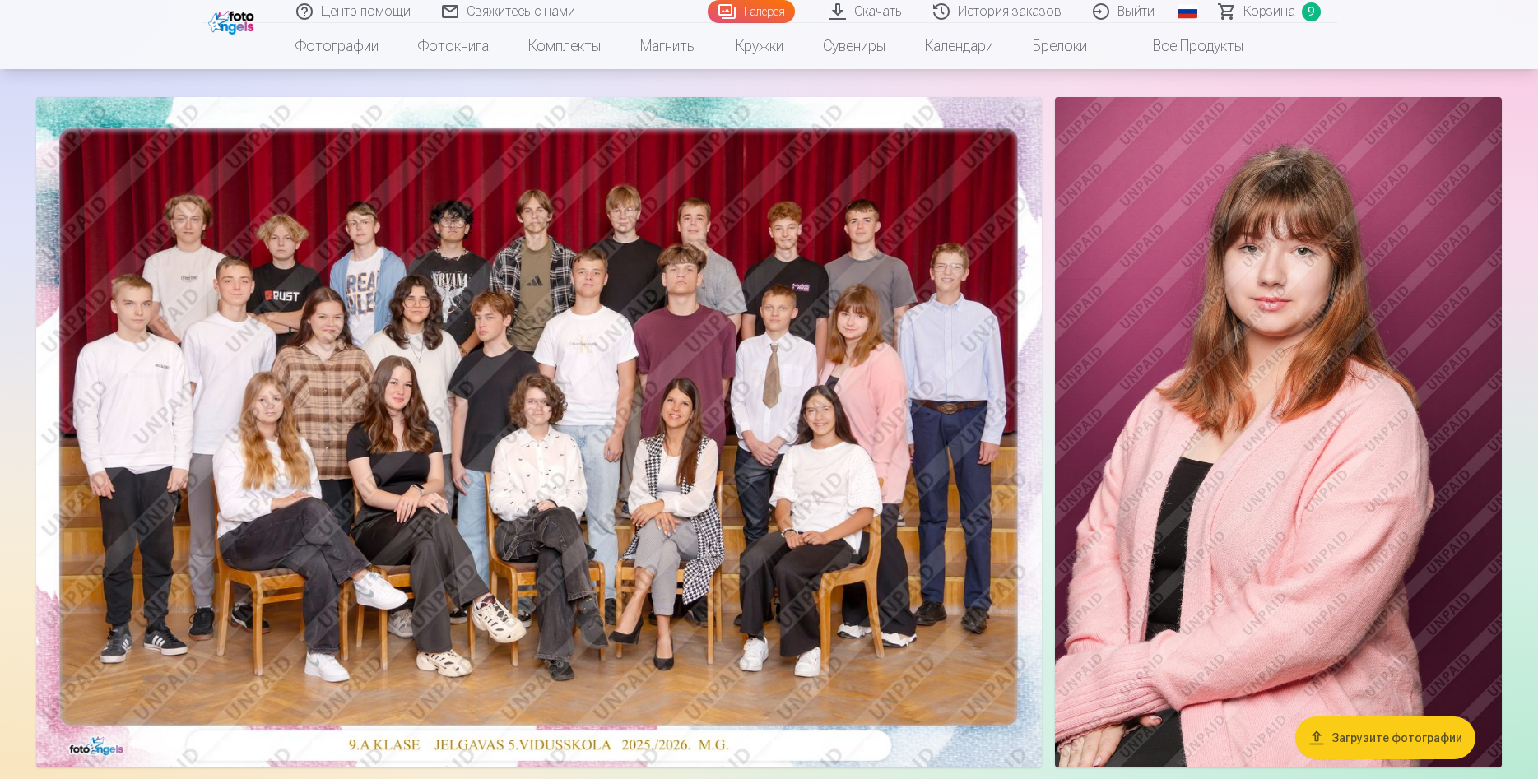
click at [1182, 407] on img at bounding box center [1278, 432] width 447 height 671
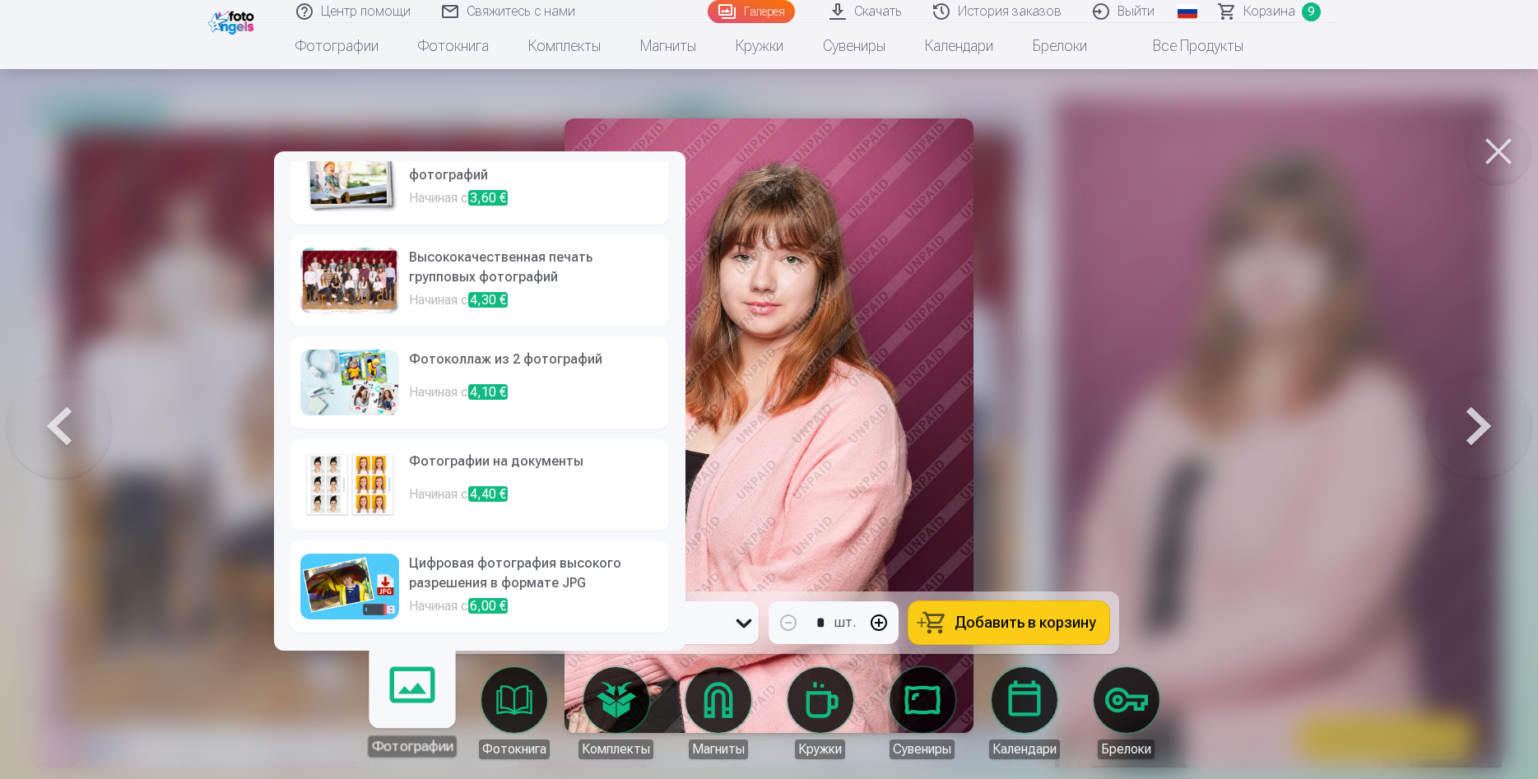
scroll to position [34, 0]
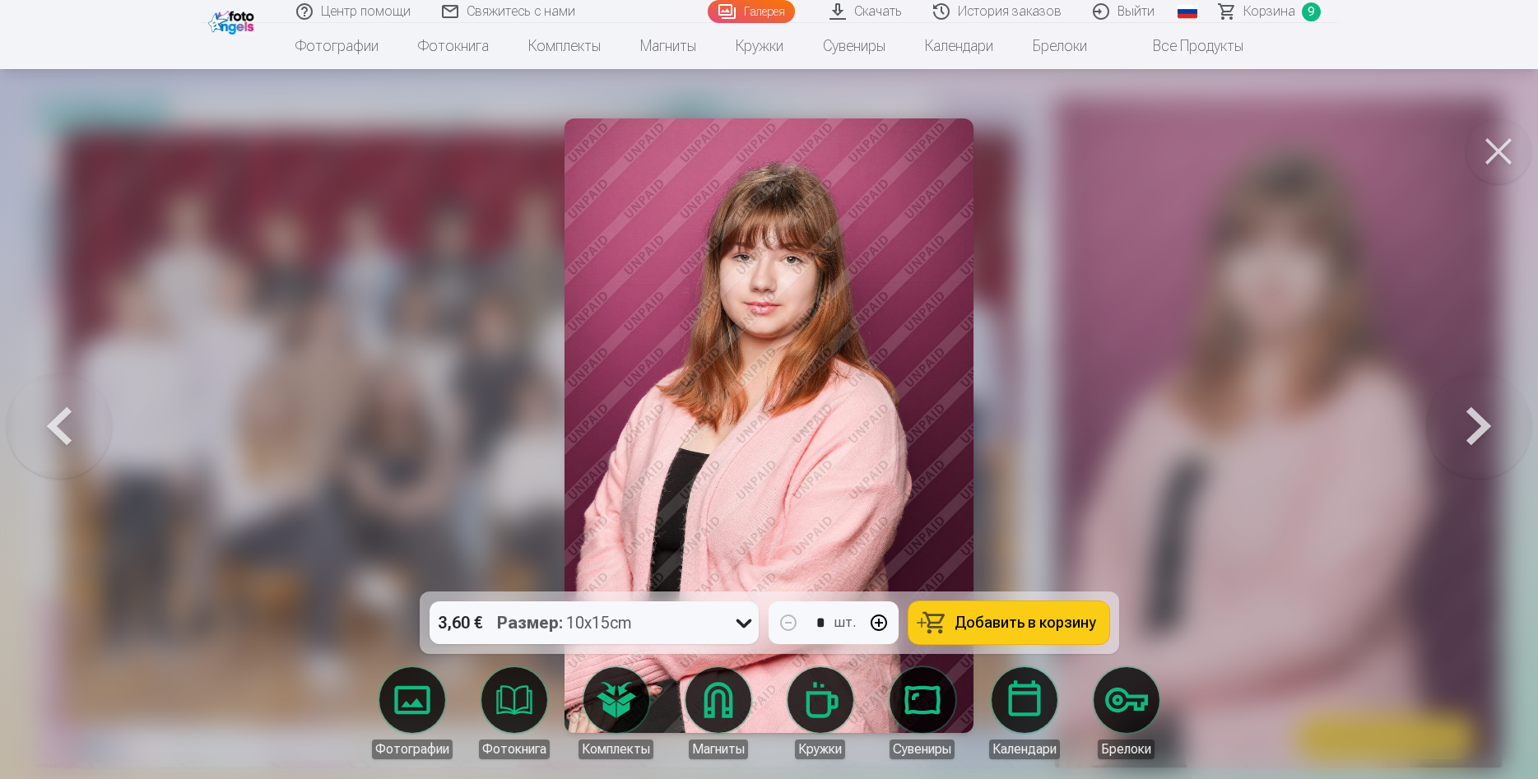
click at [986, 630] on span "Добавить в корзину" at bounding box center [1025, 622] width 142 height 15
click at [1264, 12] on span "Корзина" at bounding box center [1268, 12] width 52 height 20
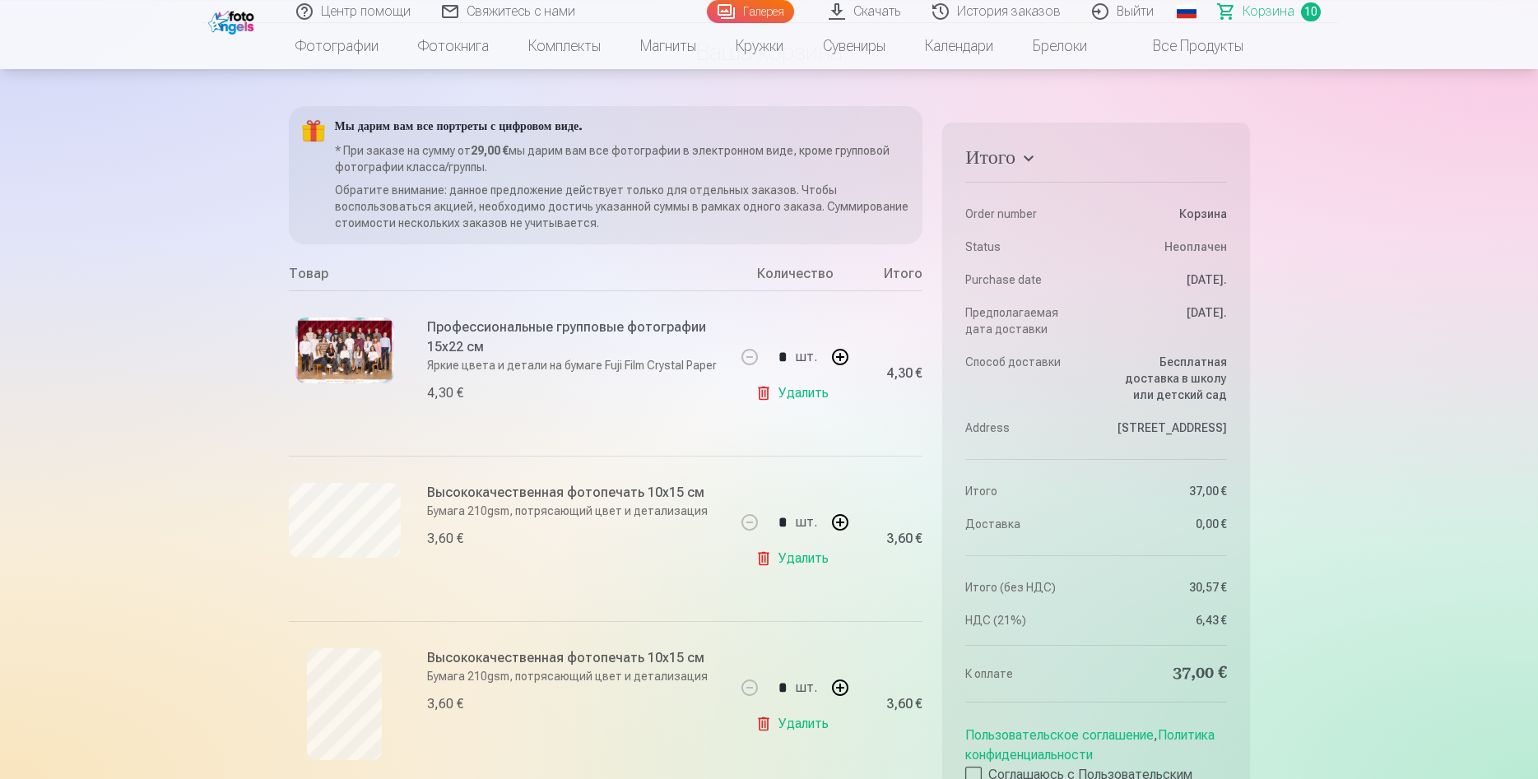
scroll to position [252, 0]
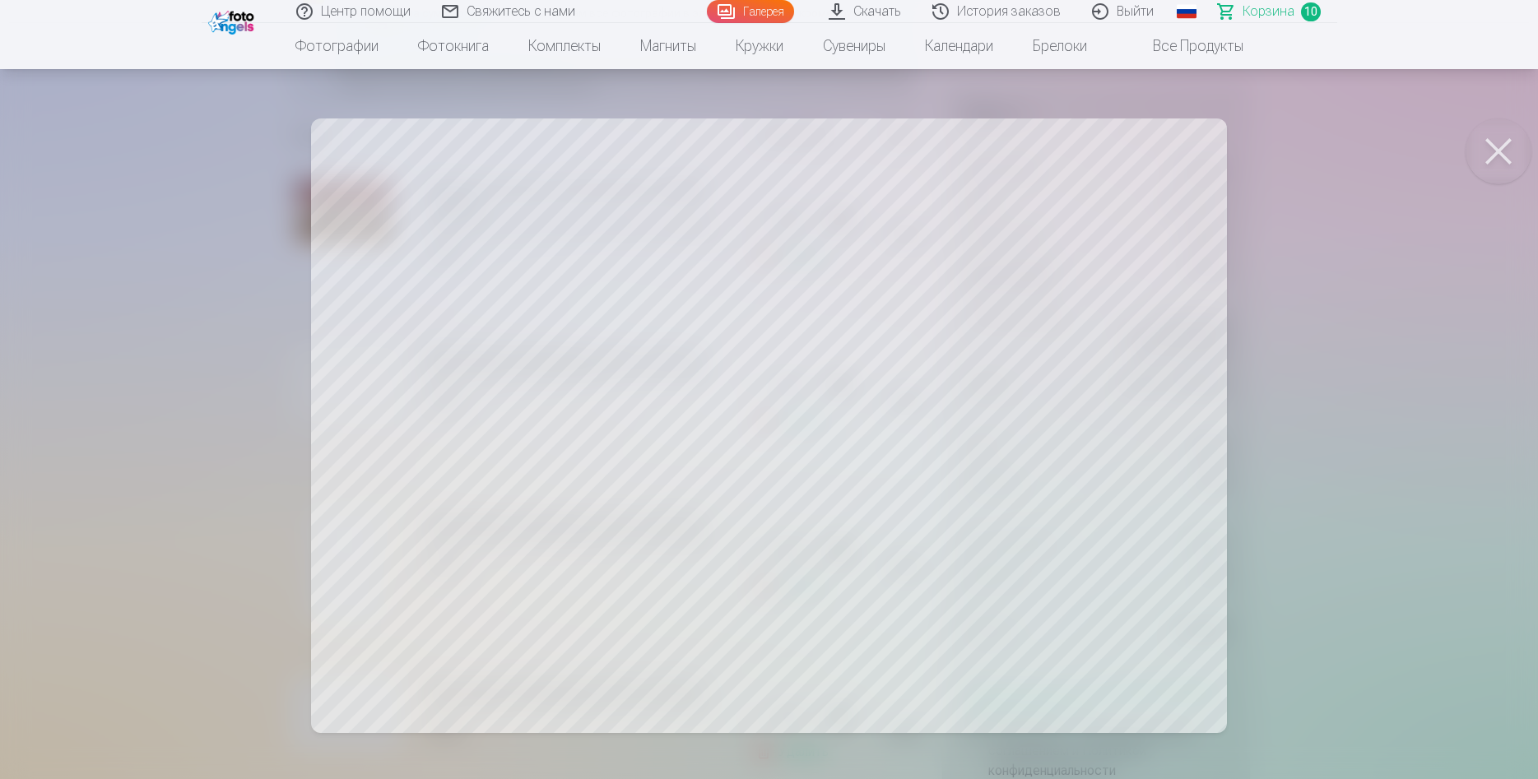
click at [1492, 145] on button at bounding box center [1498, 151] width 66 height 66
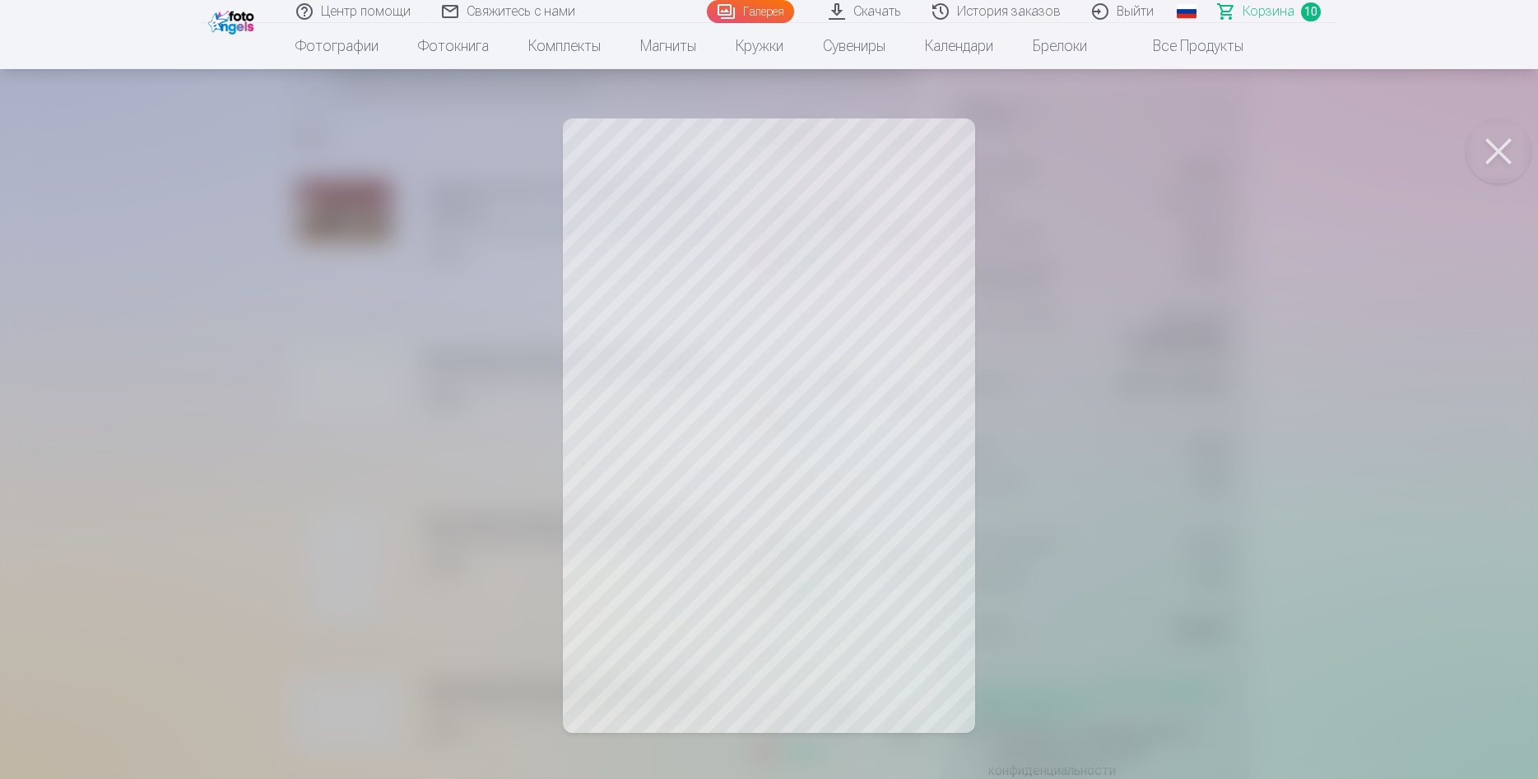
click at [1500, 151] on button at bounding box center [1498, 151] width 66 height 66
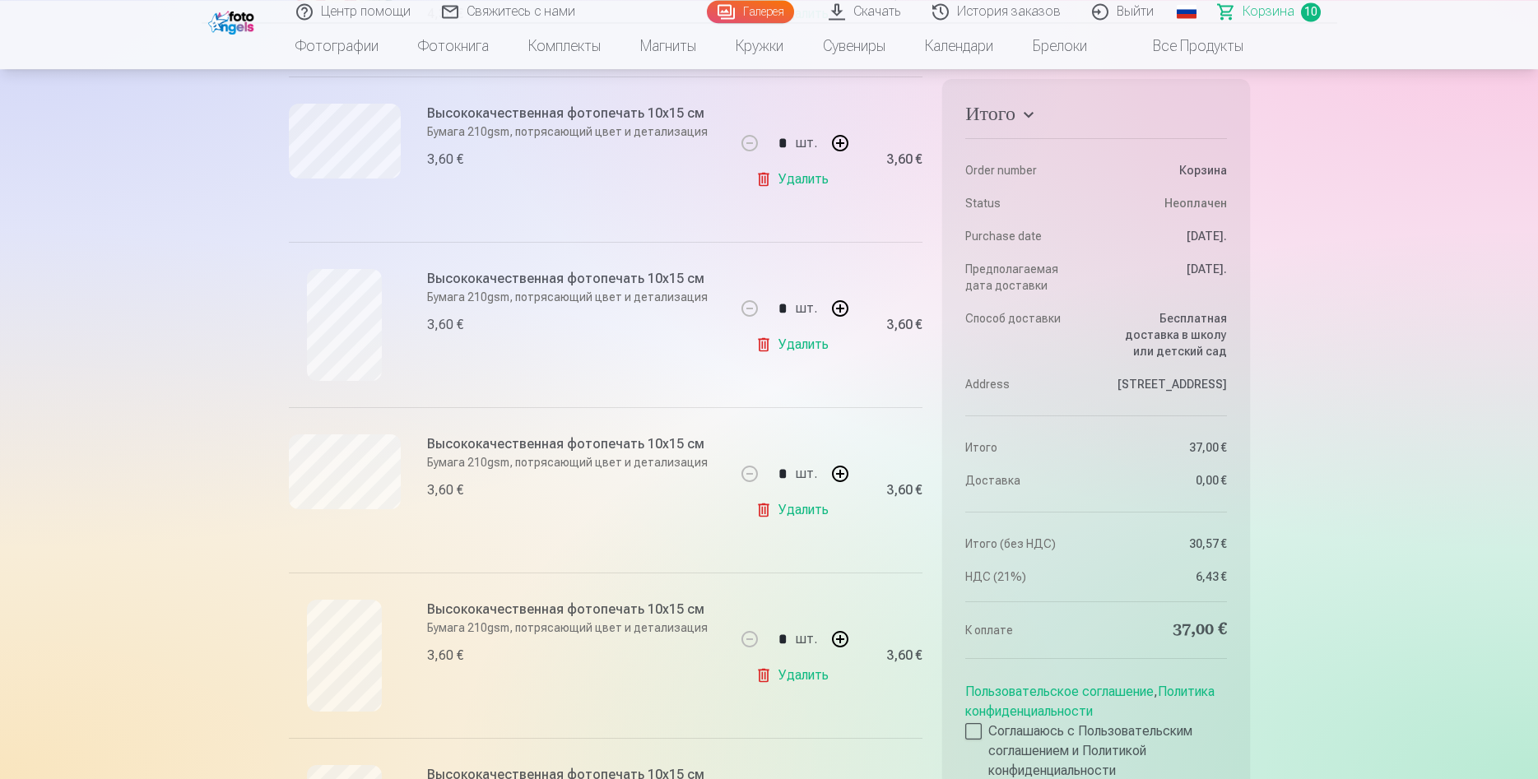
scroll to position [504, 0]
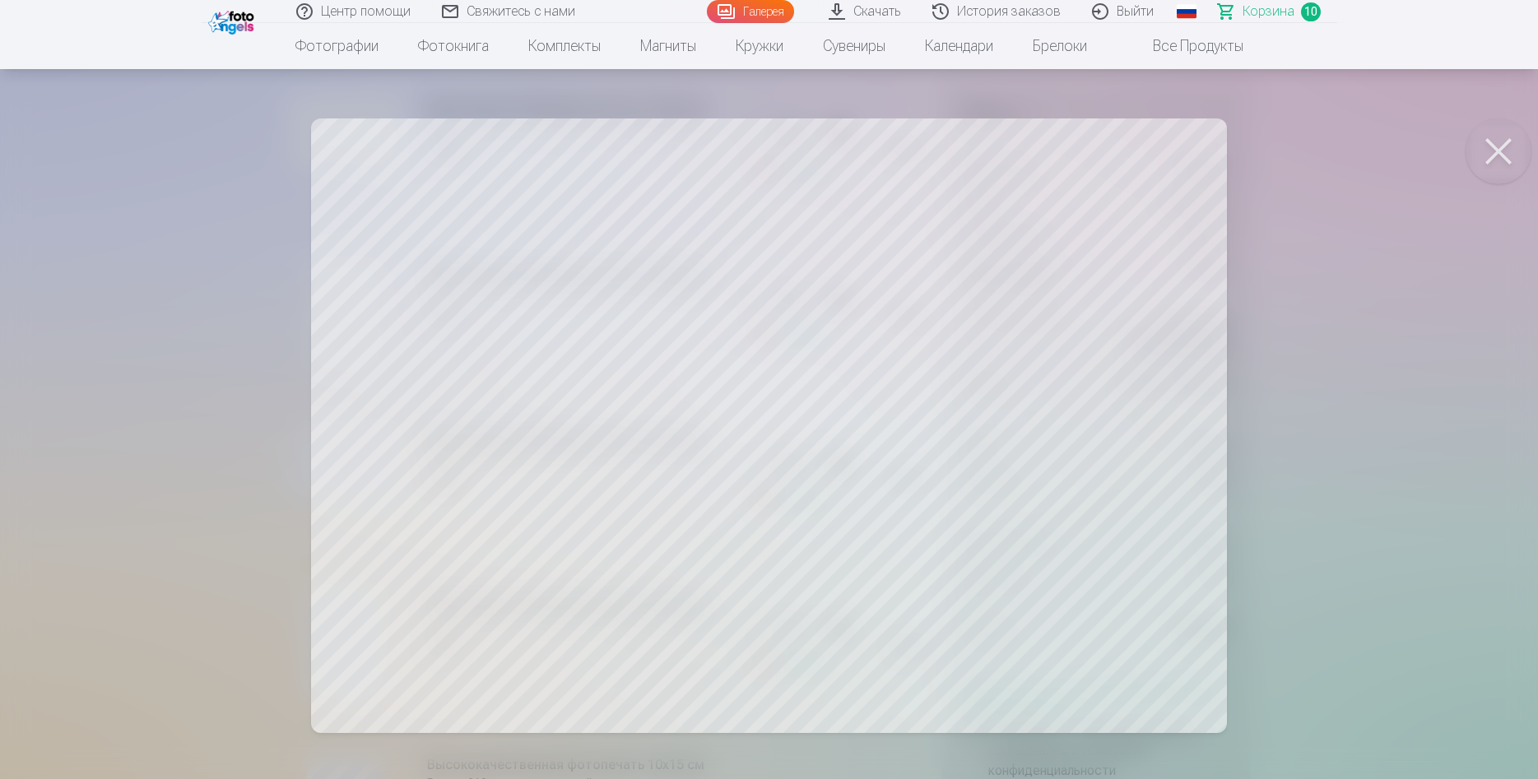
click at [1509, 157] on button at bounding box center [1498, 151] width 66 height 66
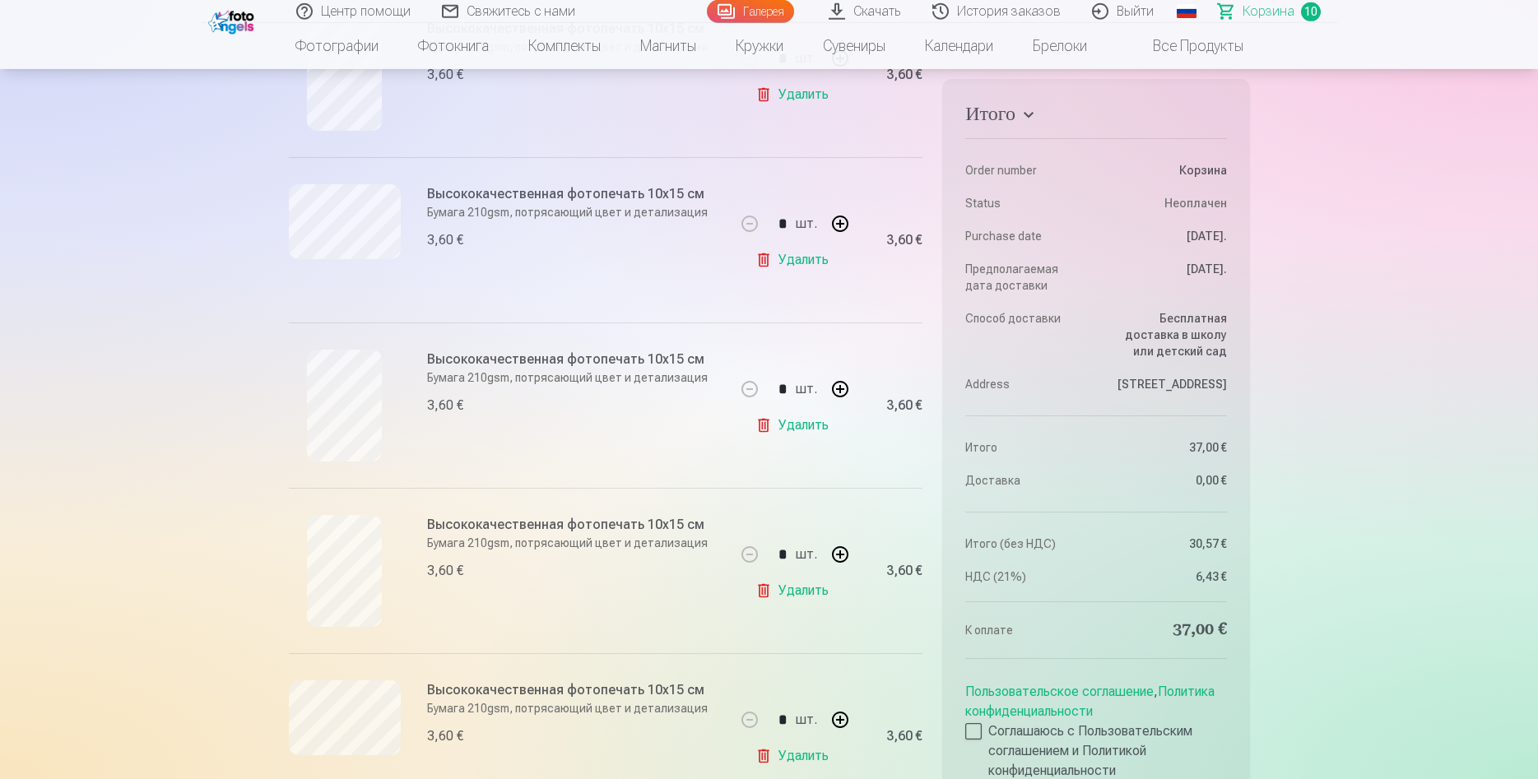
scroll to position [755, 0]
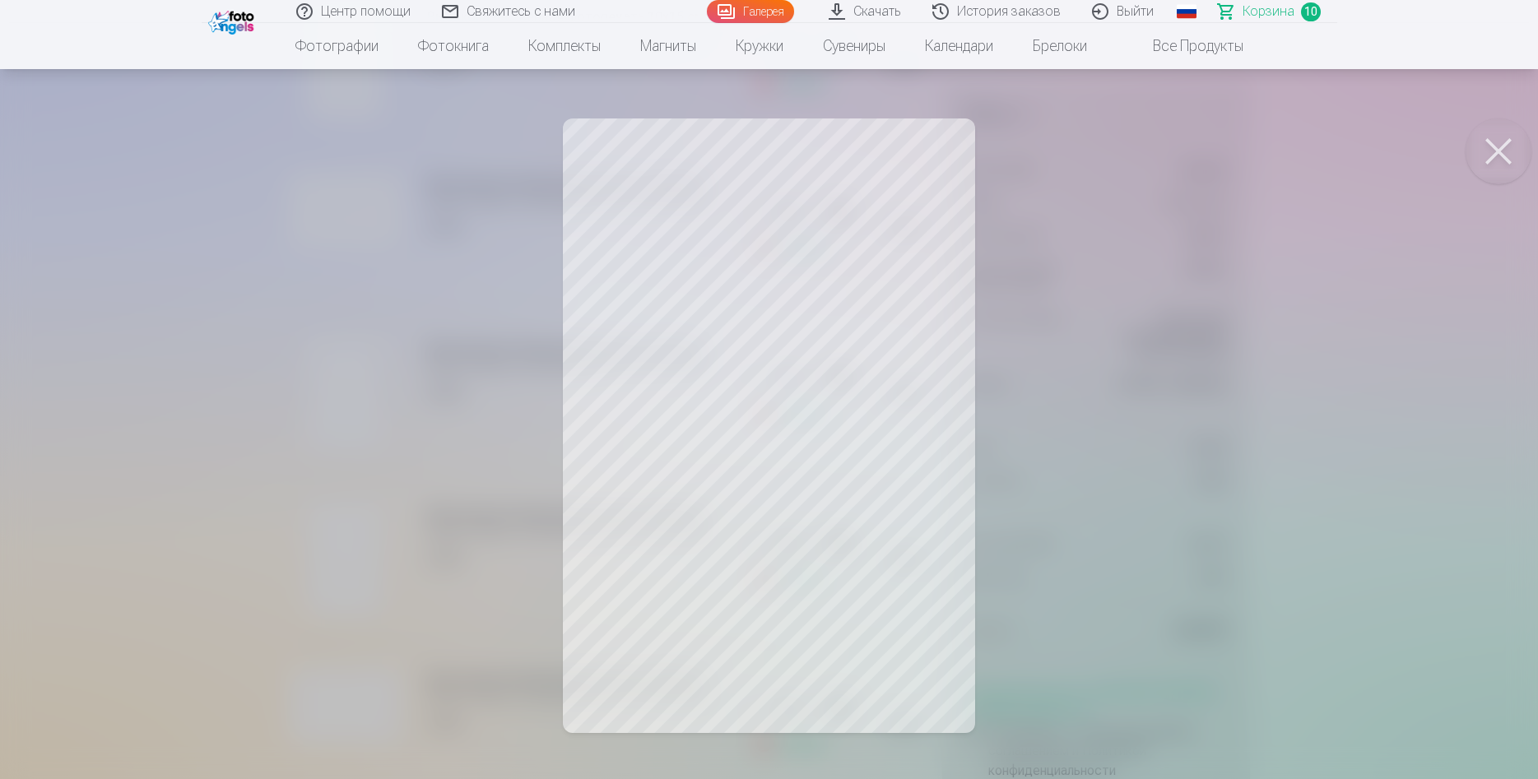
click at [1493, 140] on button at bounding box center [1498, 151] width 66 height 66
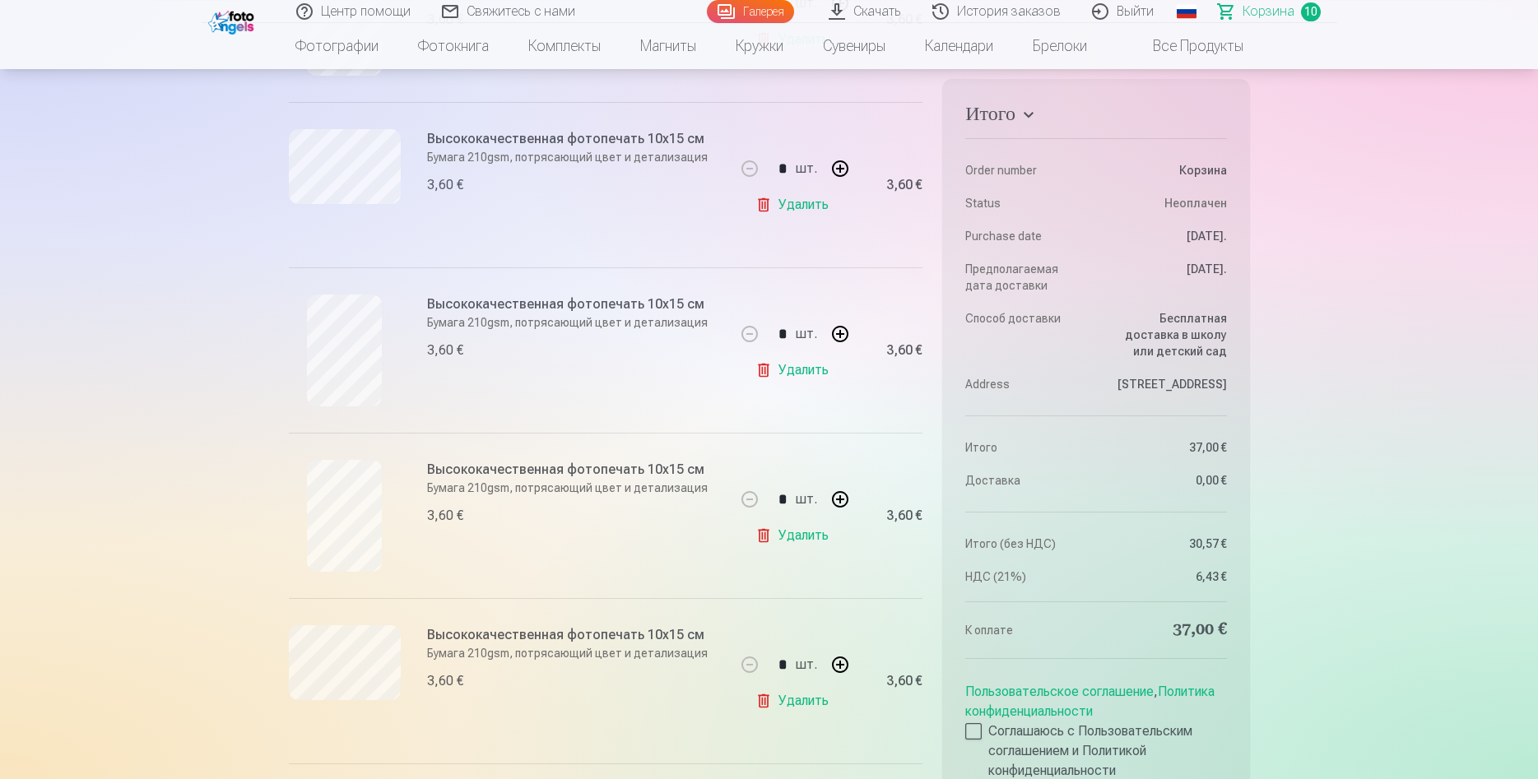
scroll to position [839, 0]
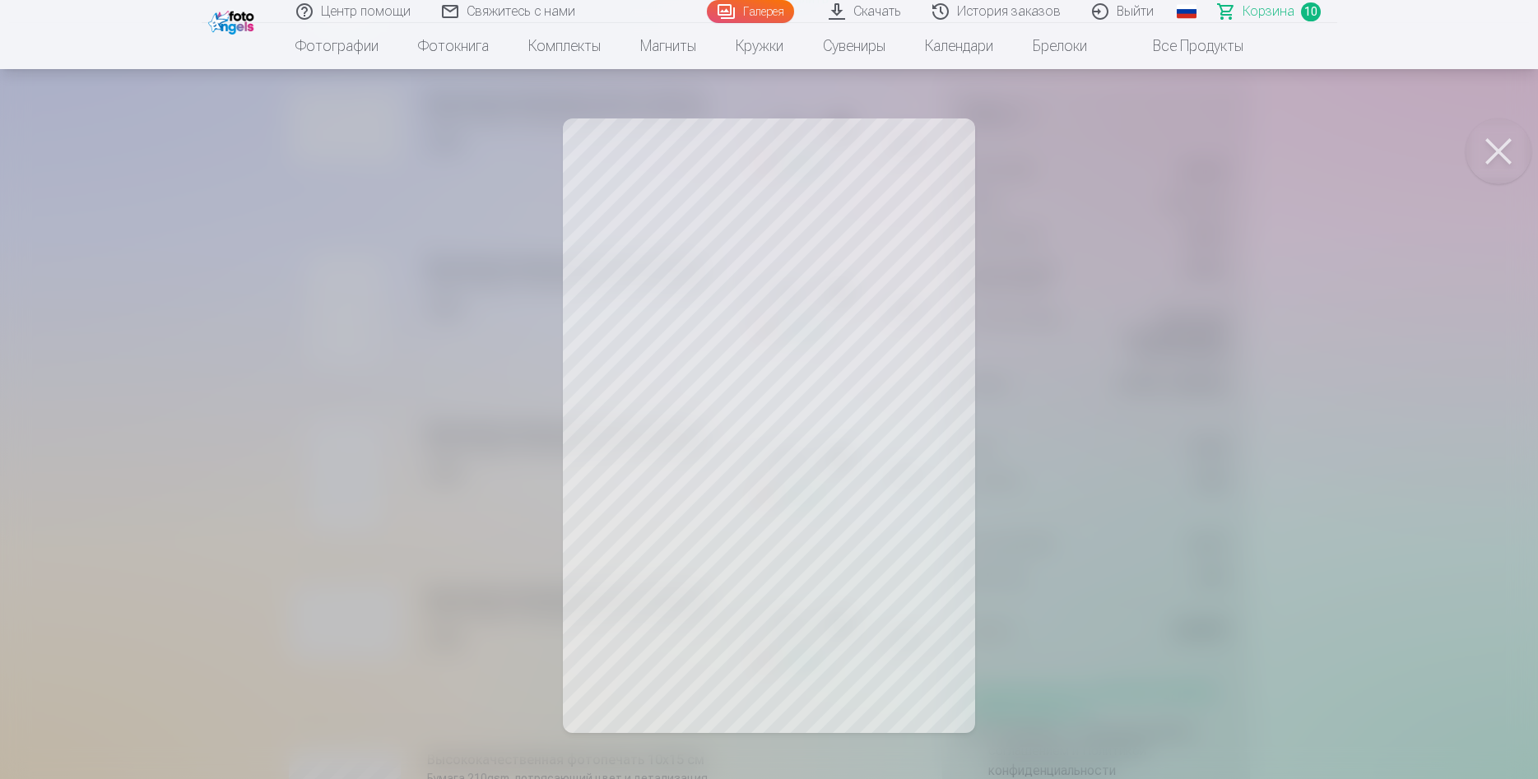
click at [1504, 146] on button at bounding box center [1498, 151] width 66 height 66
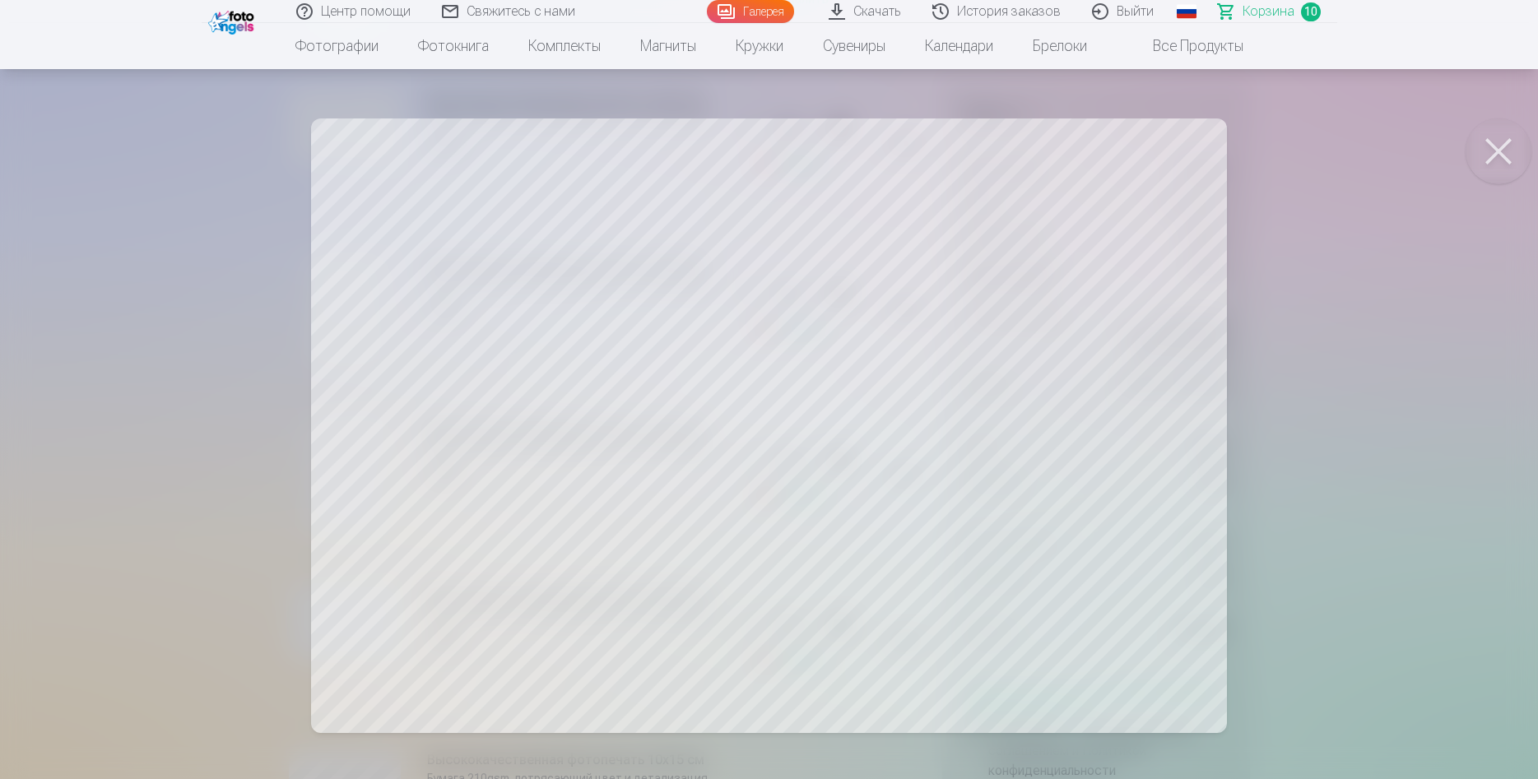
drag, startPoint x: 1495, startPoint y: 147, endPoint x: 1456, endPoint y: 179, distance: 50.3
click at [1494, 147] on button at bounding box center [1498, 151] width 66 height 66
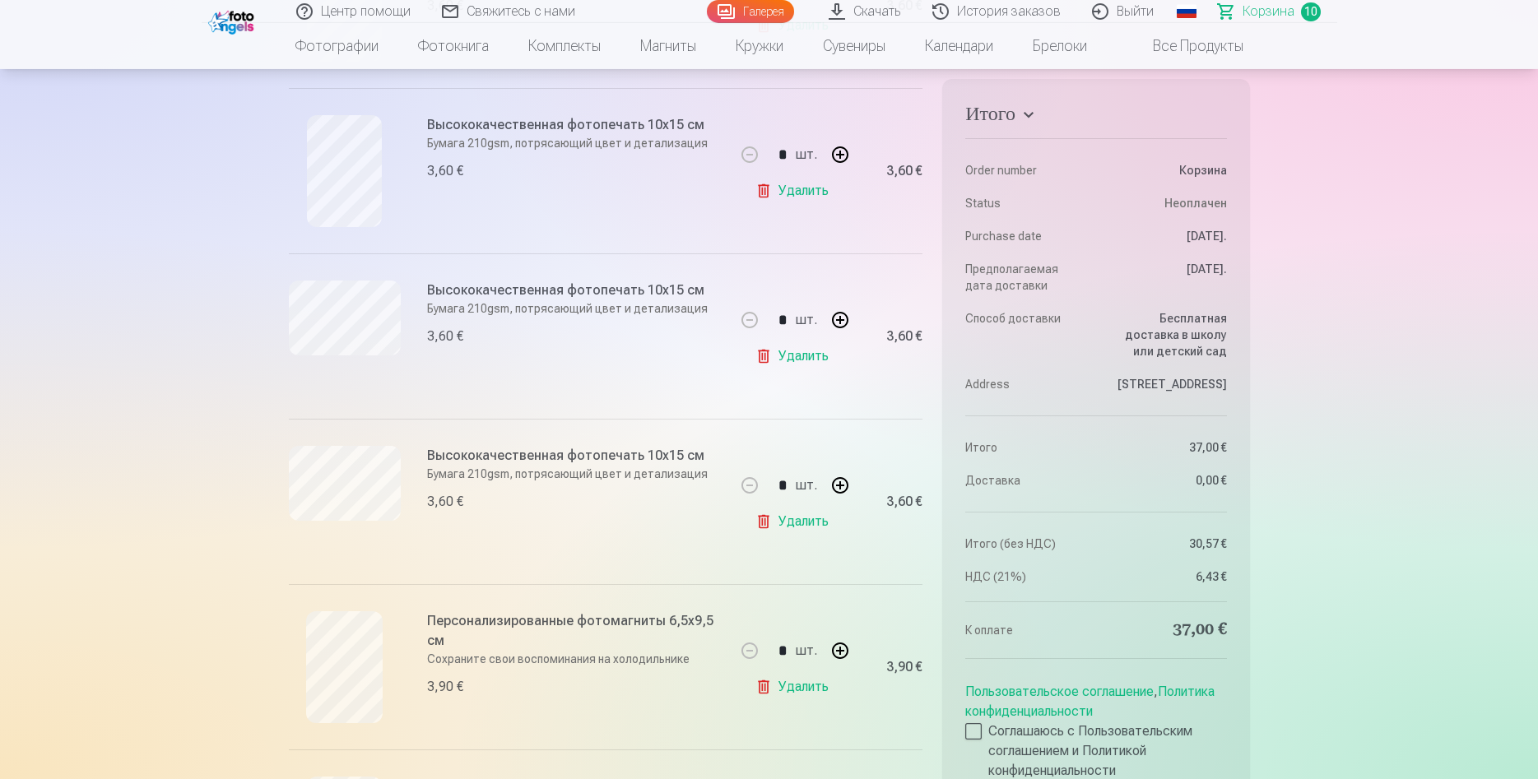
scroll to position [1175, 0]
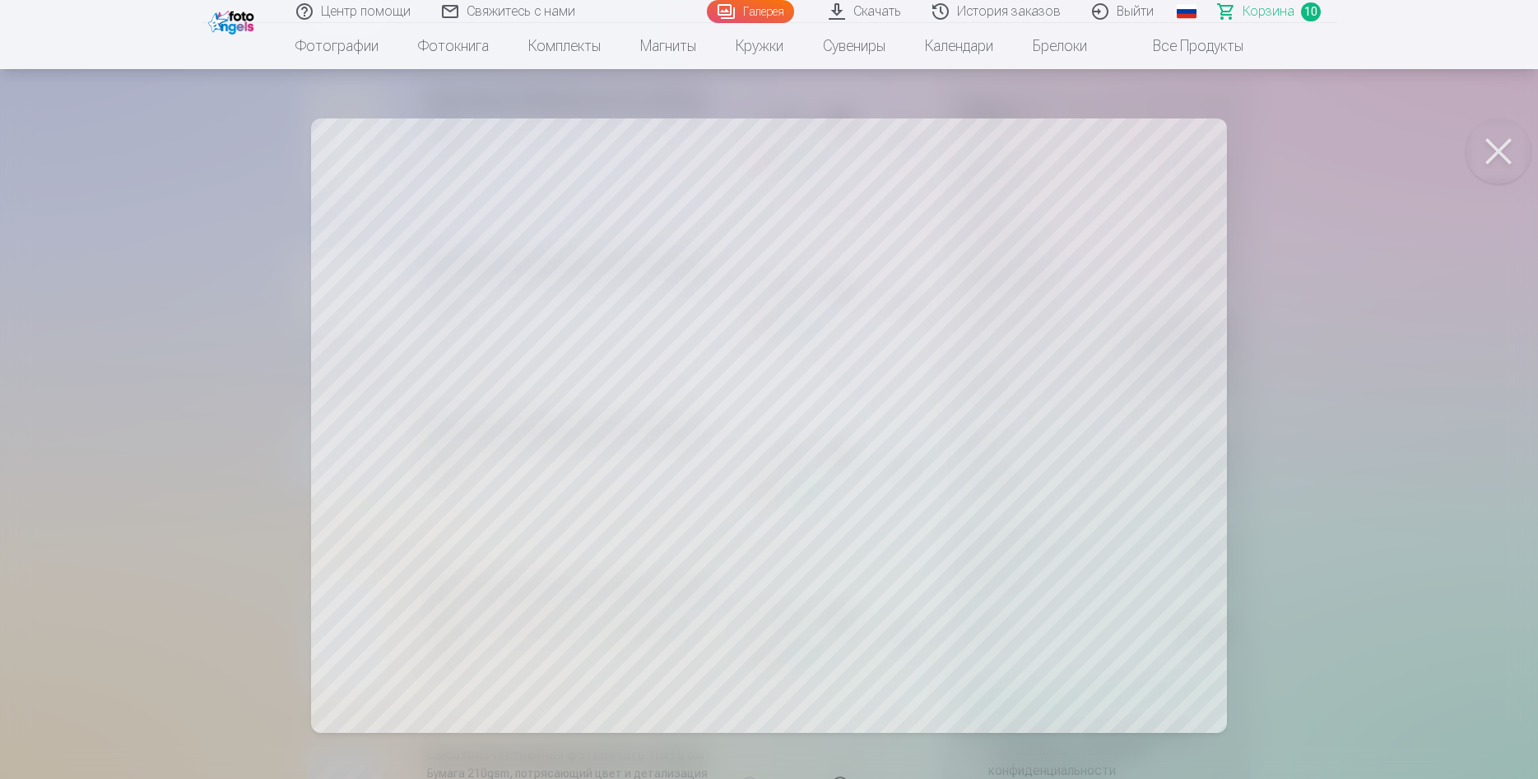
click at [1496, 146] on button at bounding box center [1498, 151] width 66 height 66
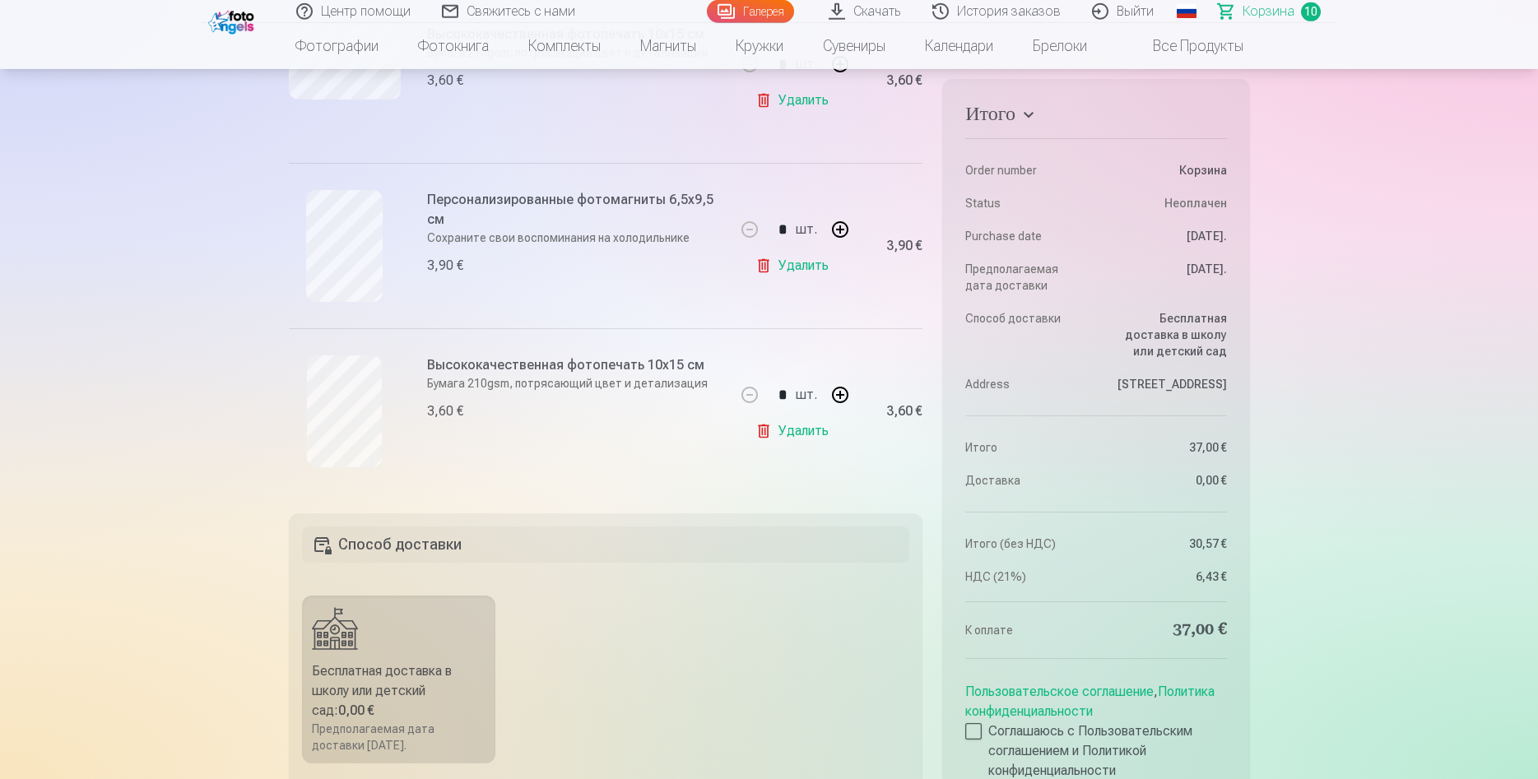
scroll to position [1595, 0]
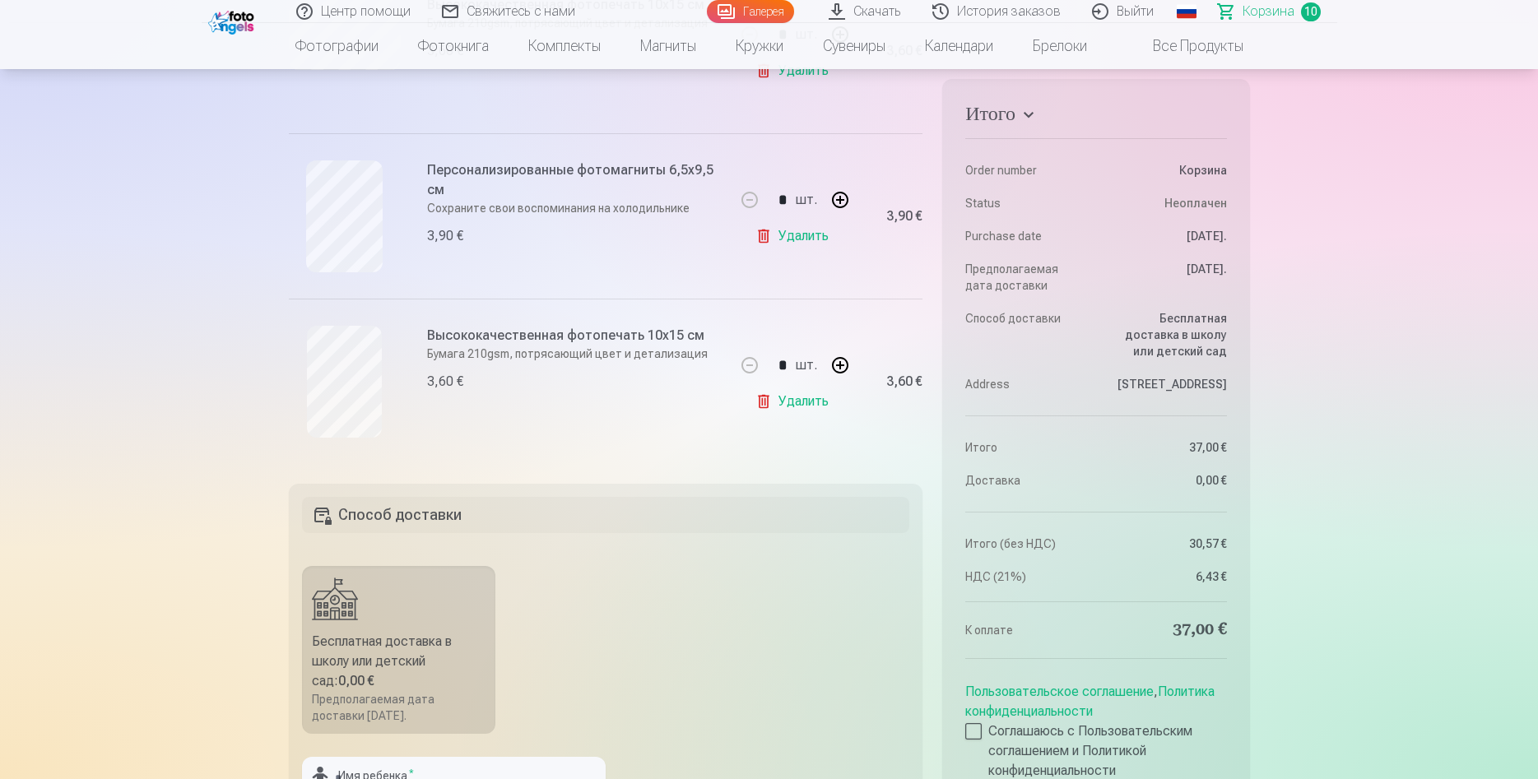
click at [812, 404] on link "Удалить" at bounding box center [795, 401] width 80 height 33
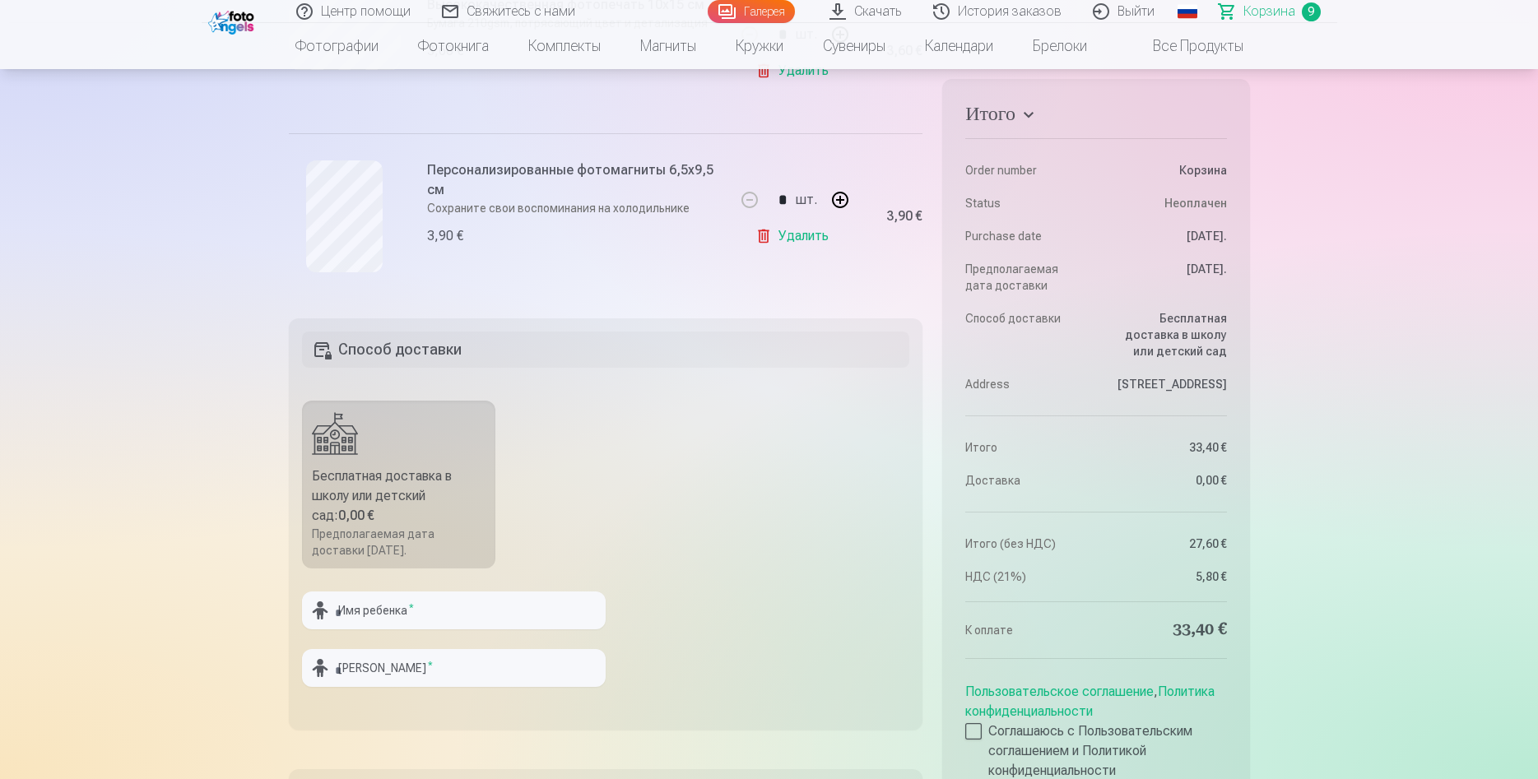
click at [842, 201] on button "button" at bounding box center [839, 199] width 39 height 39
type input "*"
click at [355, 615] on input "text" at bounding box center [454, 611] width 304 height 38
type input "*******"
click at [420, 670] on input "text" at bounding box center [454, 668] width 304 height 38
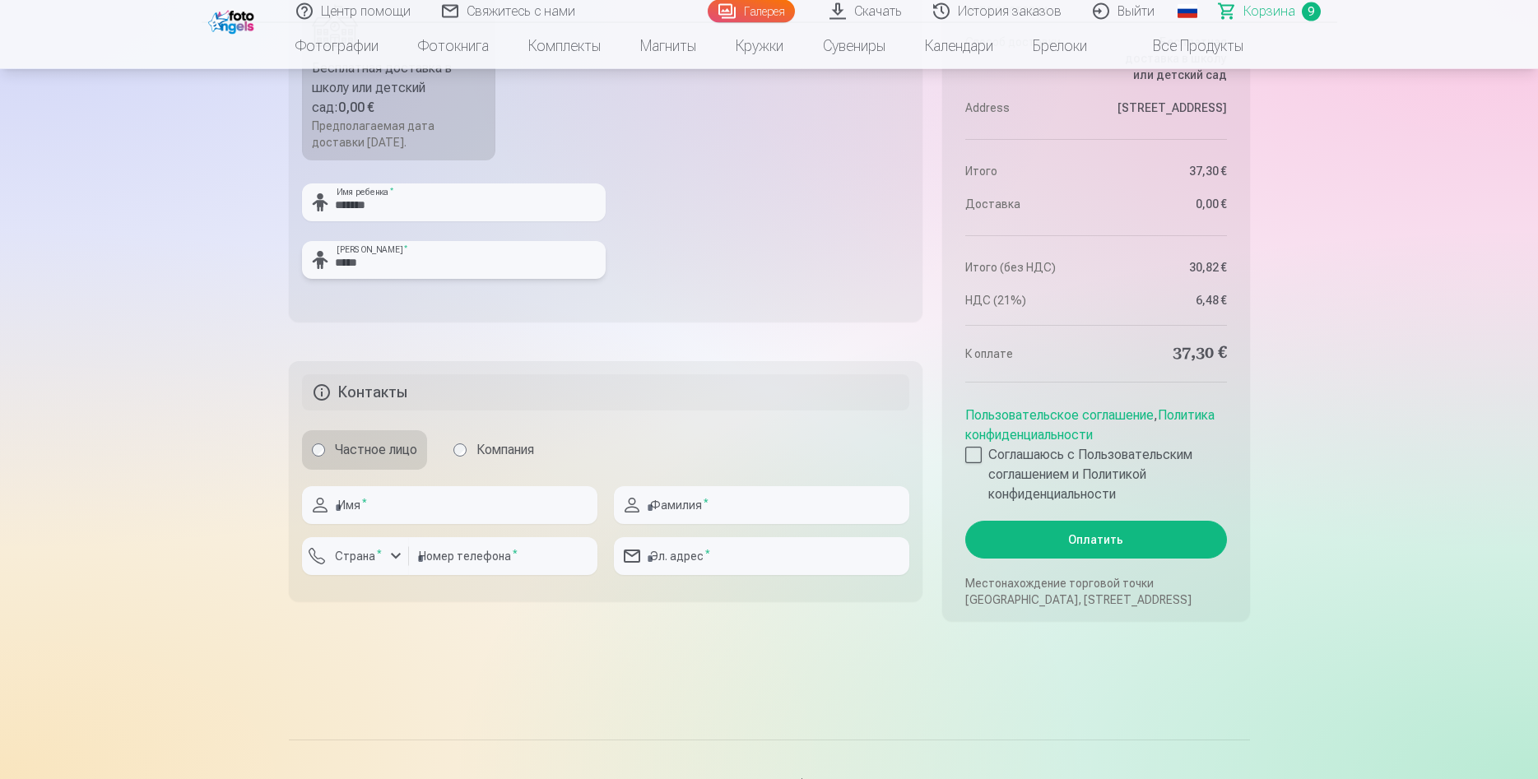
scroll to position [2014, 0]
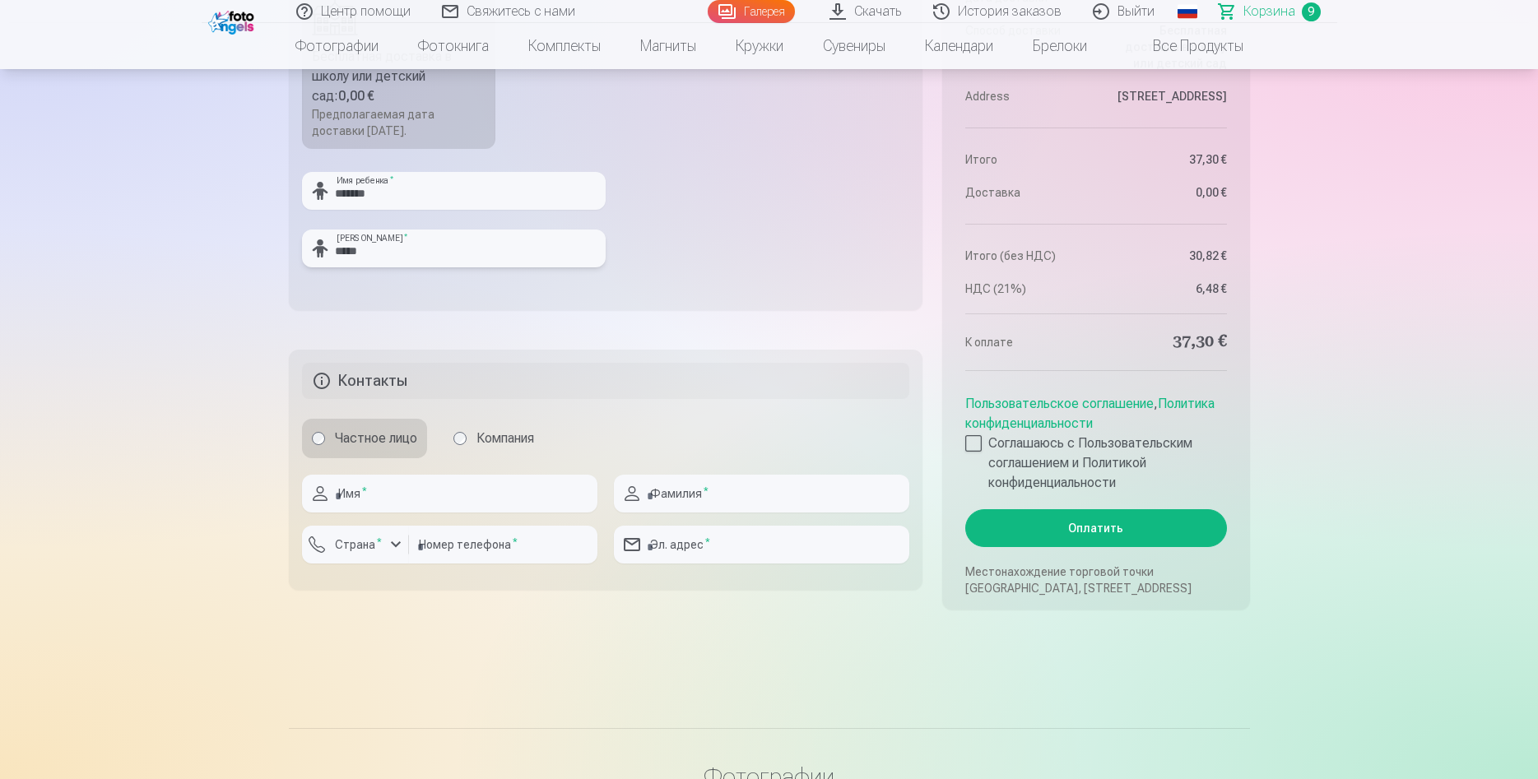
type input "*****"
click at [365, 496] on input "text" at bounding box center [449, 494] width 295 height 38
type input "****"
click at [702, 495] on input "text" at bounding box center [761, 494] width 295 height 38
type input "*****"
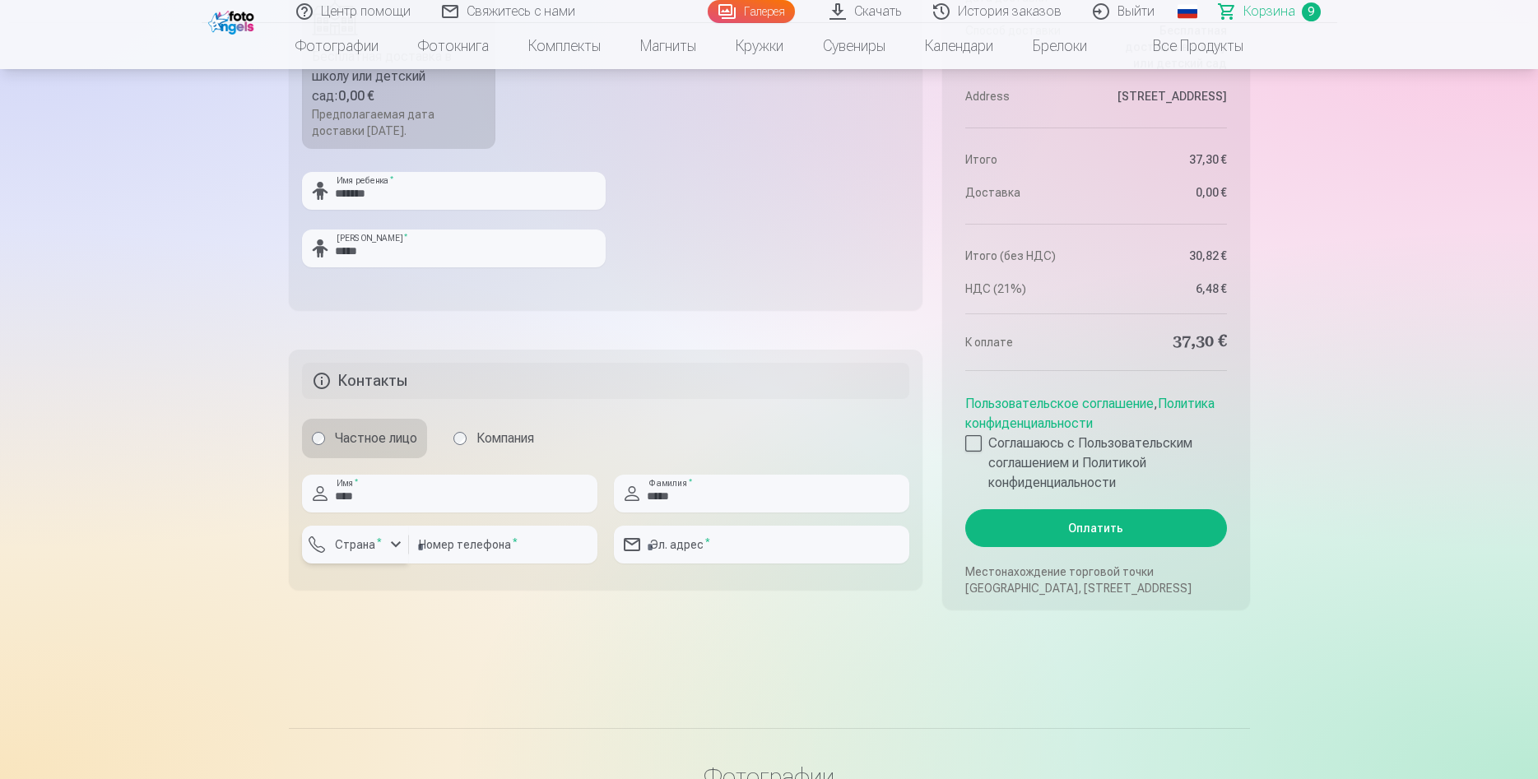
click at [390, 546] on div "button" at bounding box center [396, 545] width 20 height 20
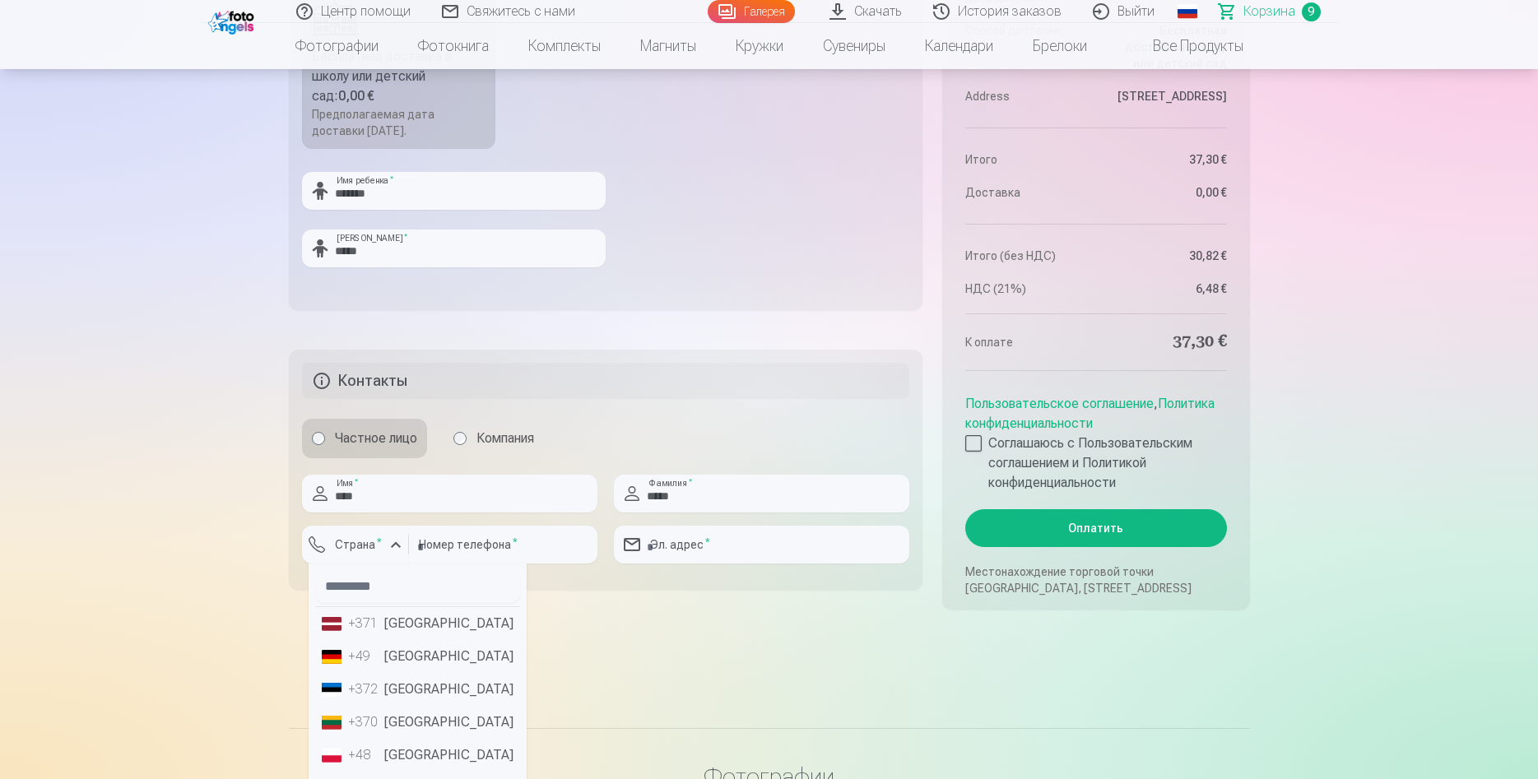
click at [390, 628] on li "+371 Латвия" at bounding box center [417, 623] width 205 height 33
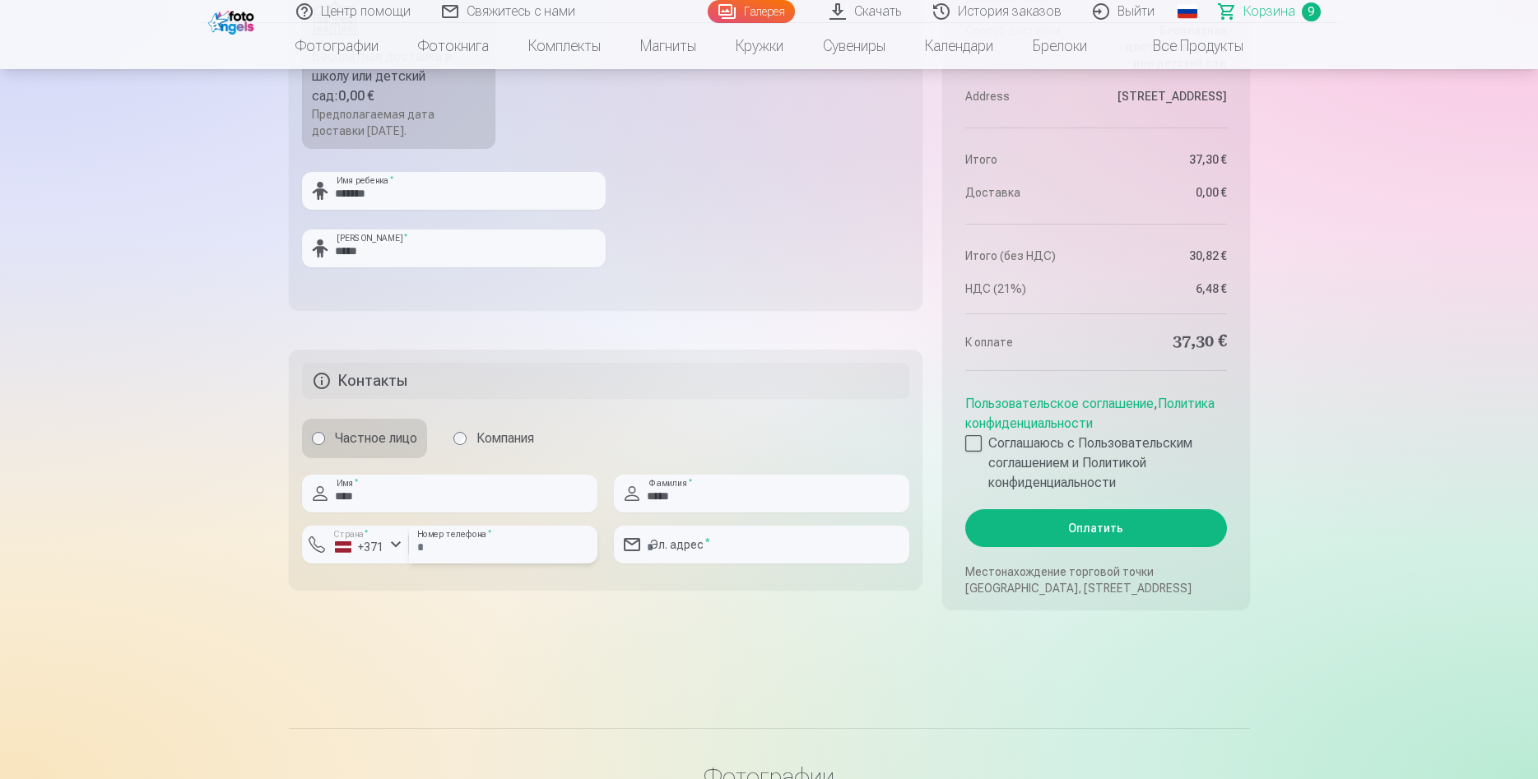
click at [459, 547] on input "number" at bounding box center [503, 545] width 188 height 38
type input "********"
drag, startPoint x: 660, startPoint y: 545, endPoint x: 681, endPoint y: 550, distance: 22.0
click at [662, 545] on input "email" at bounding box center [761, 545] width 295 height 38
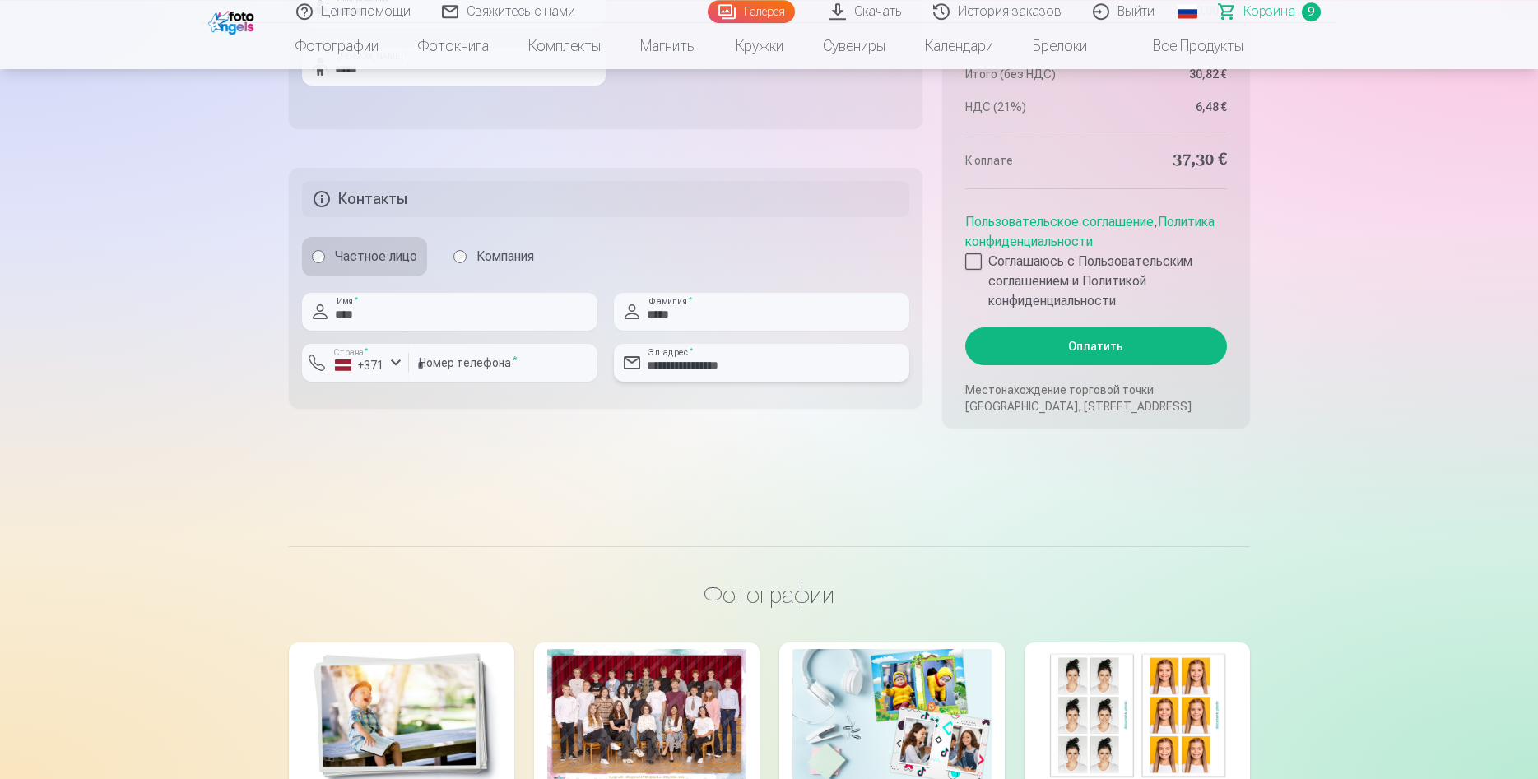
scroll to position [2266, 0]
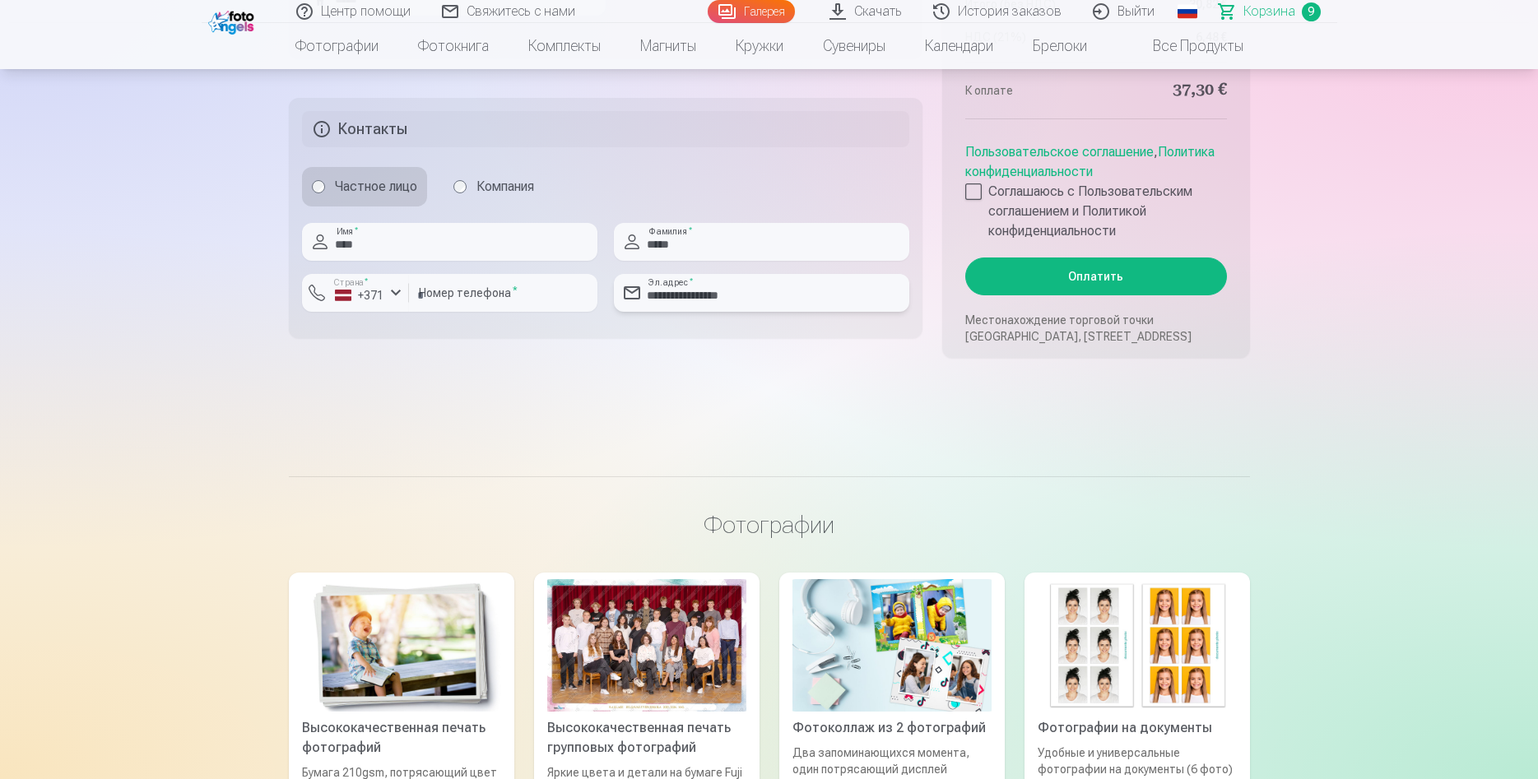
type input "**********"
click at [1103, 266] on button "Оплатить" at bounding box center [1095, 277] width 261 height 38
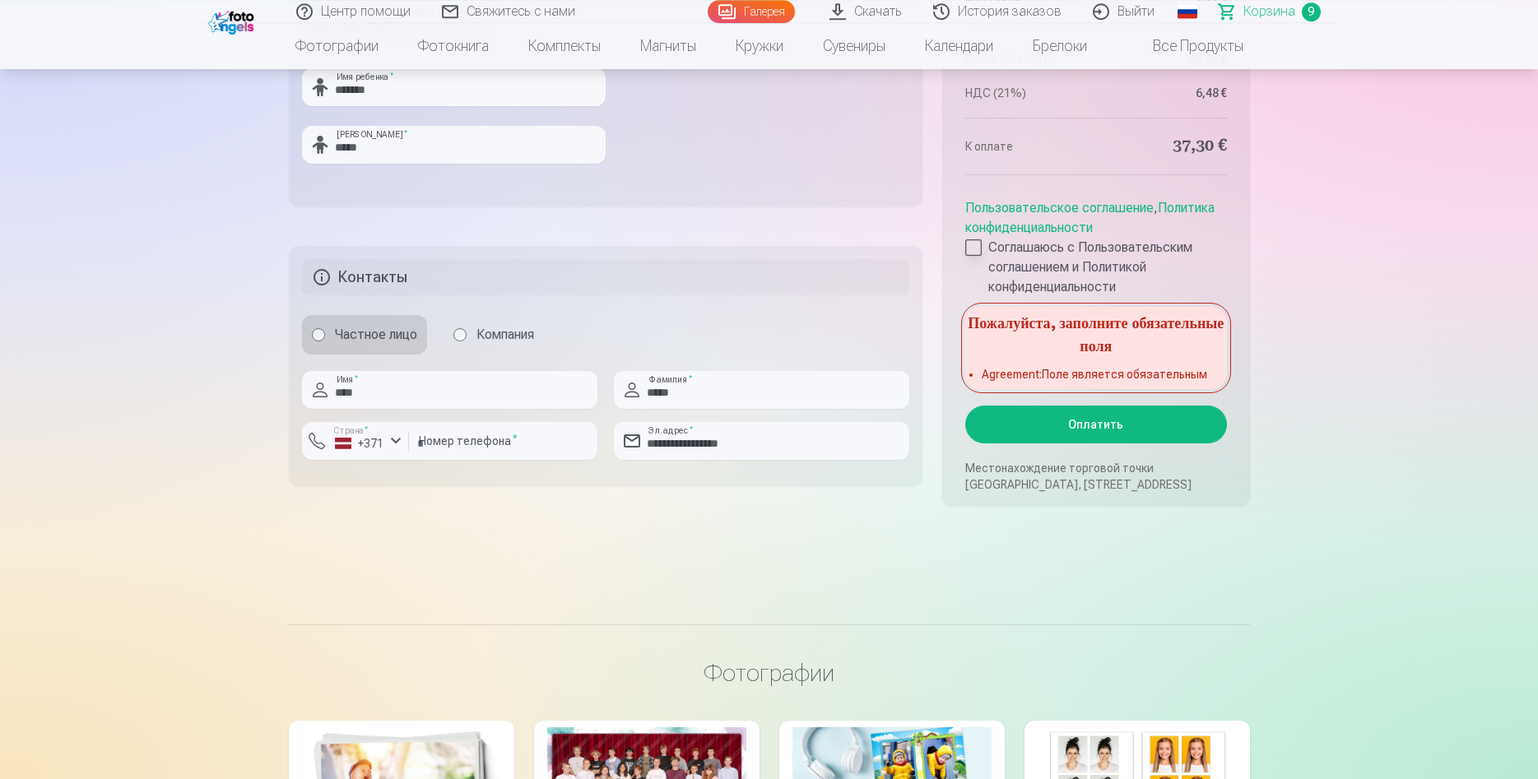
scroll to position [2098, 0]
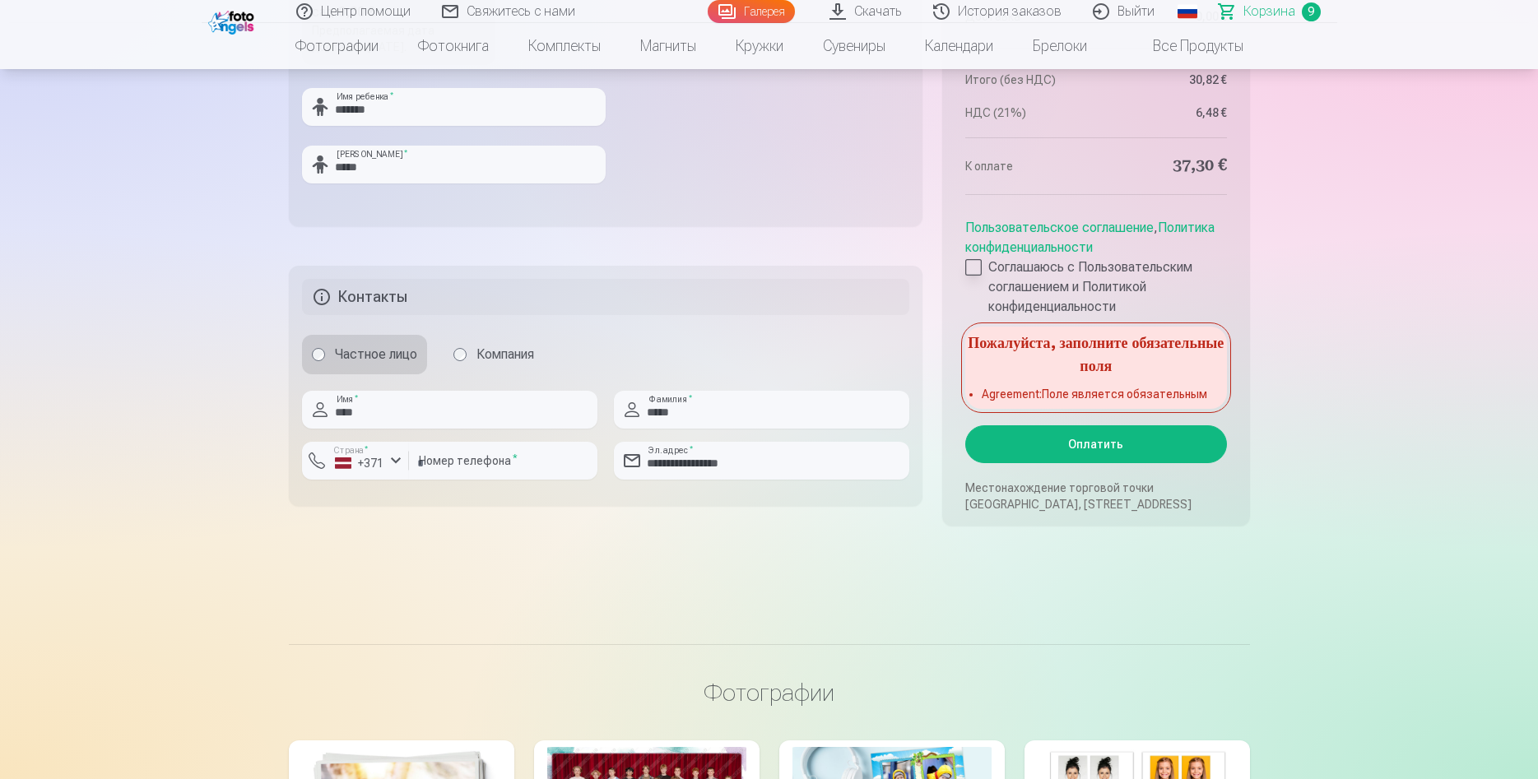
click at [980, 265] on div at bounding box center [973, 267] width 16 height 16
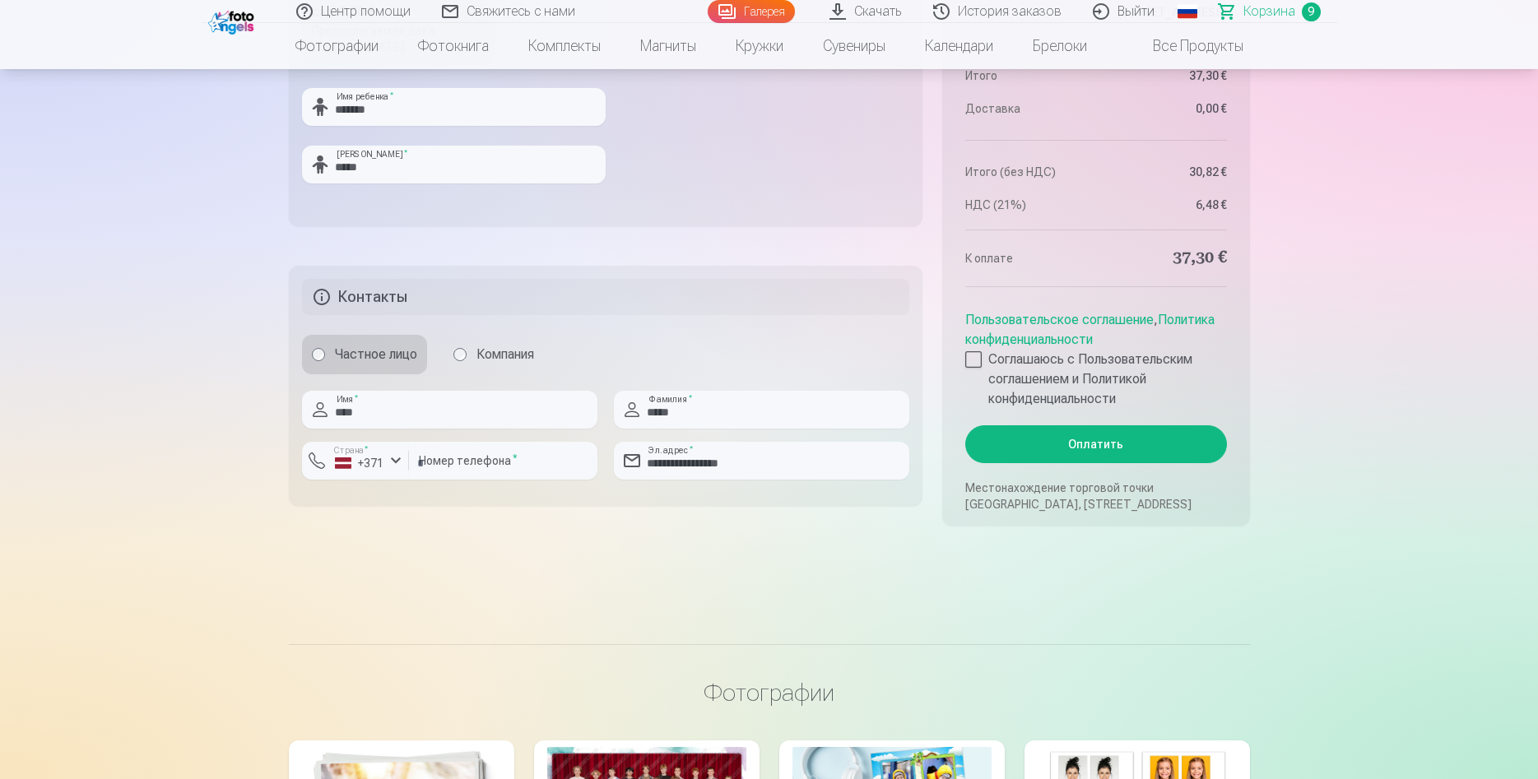
click at [1088, 448] on button "Оплатить" at bounding box center [1095, 444] width 261 height 38
